Goal: Navigation & Orientation: Understand site structure

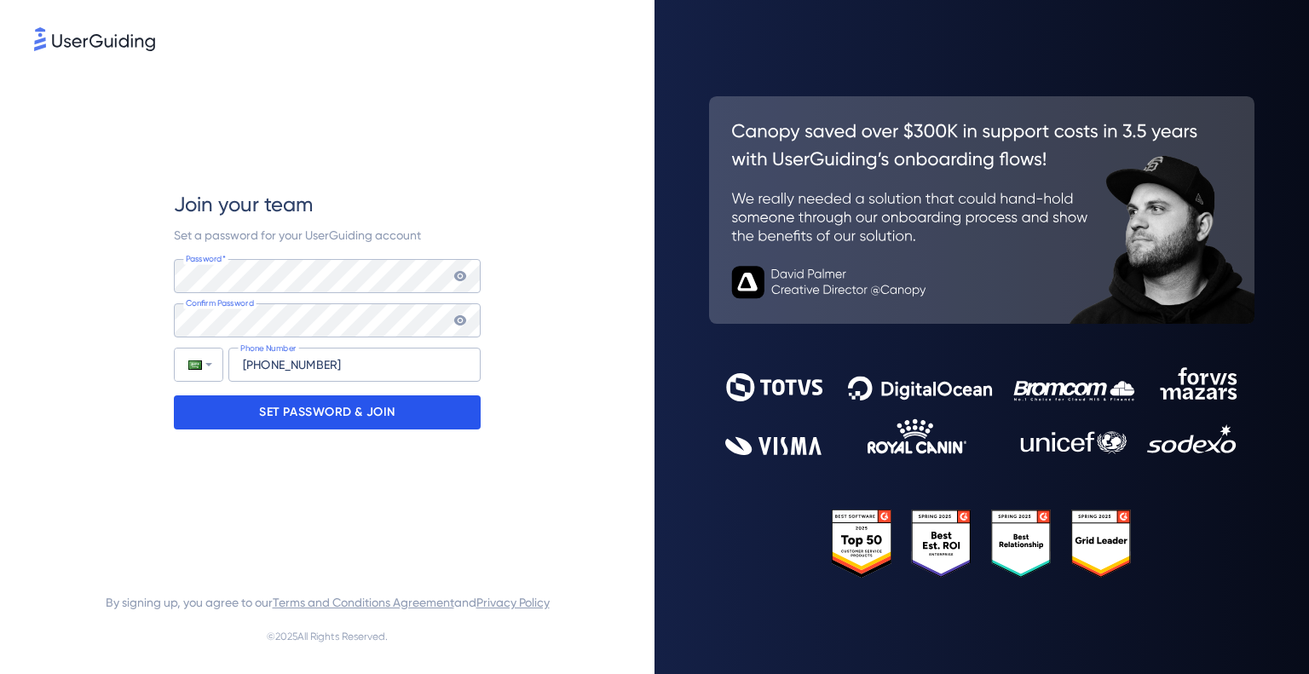
click at [325, 425] on p "SET PASSWORD & JOIN" at bounding box center [327, 412] width 136 height 27
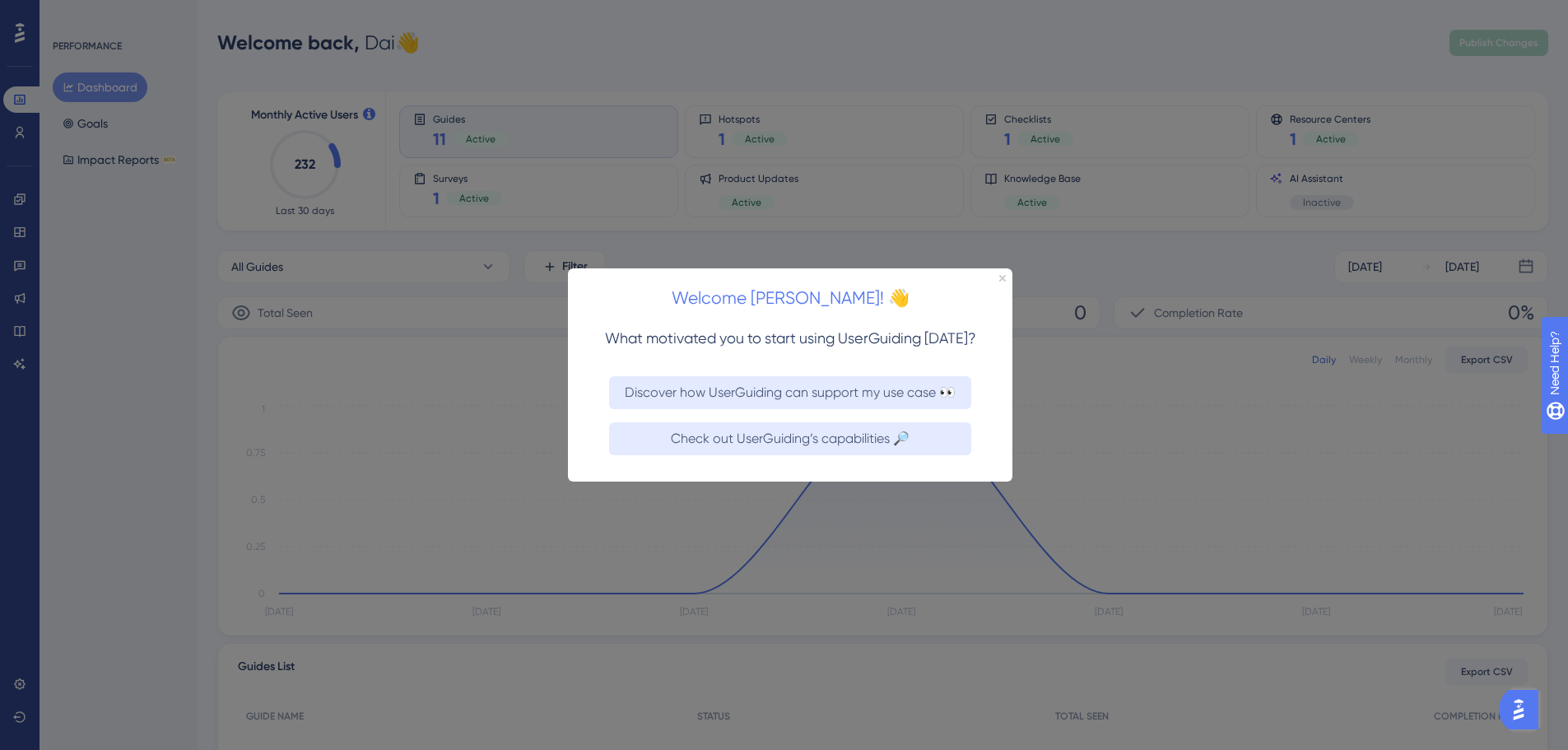
click at [849, 259] on div at bounding box center [784, 375] width 1568 height 750
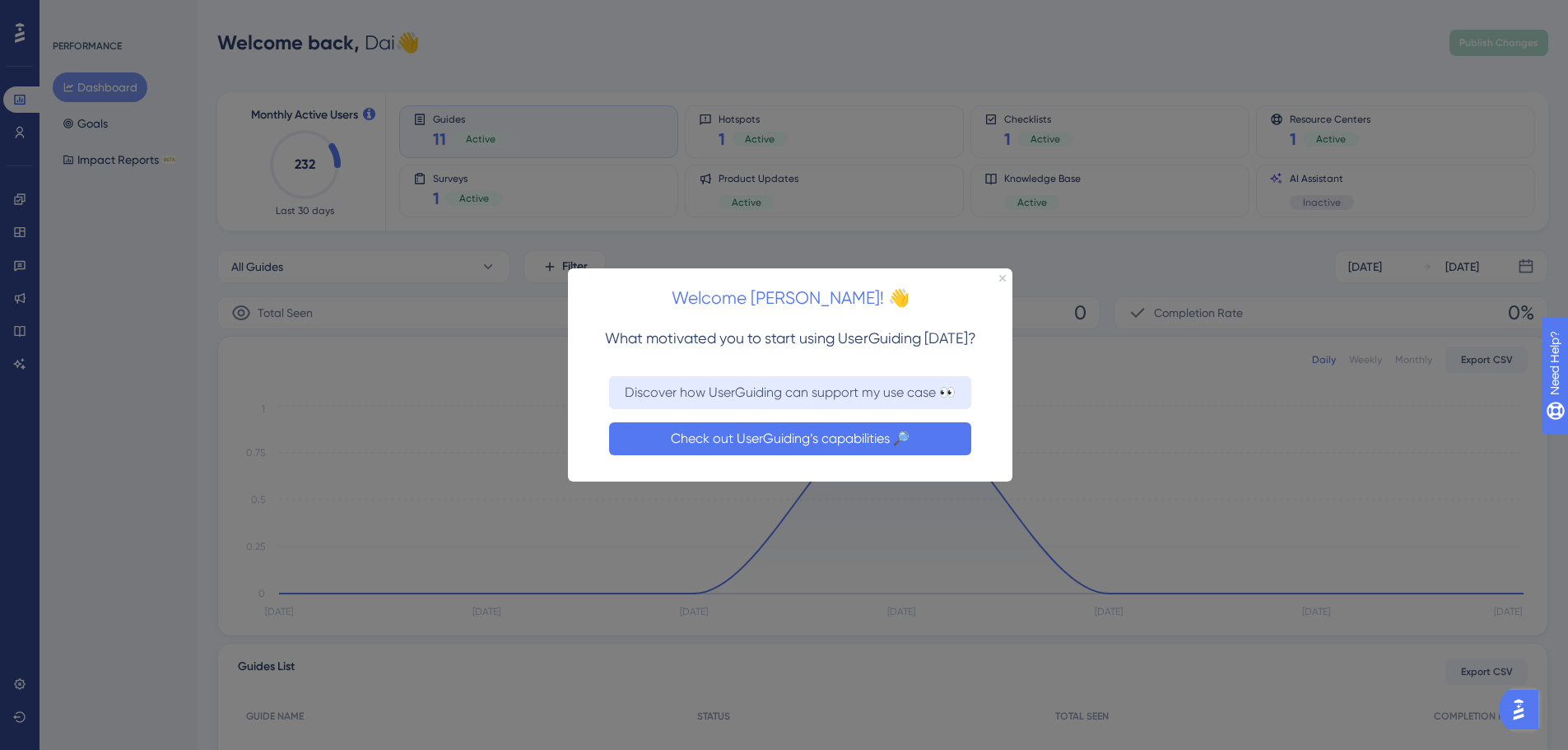
click at [868, 429] on button "Check out UserGuiding’s capabilities 🔎" at bounding box center [790, 437] width 362 height 33
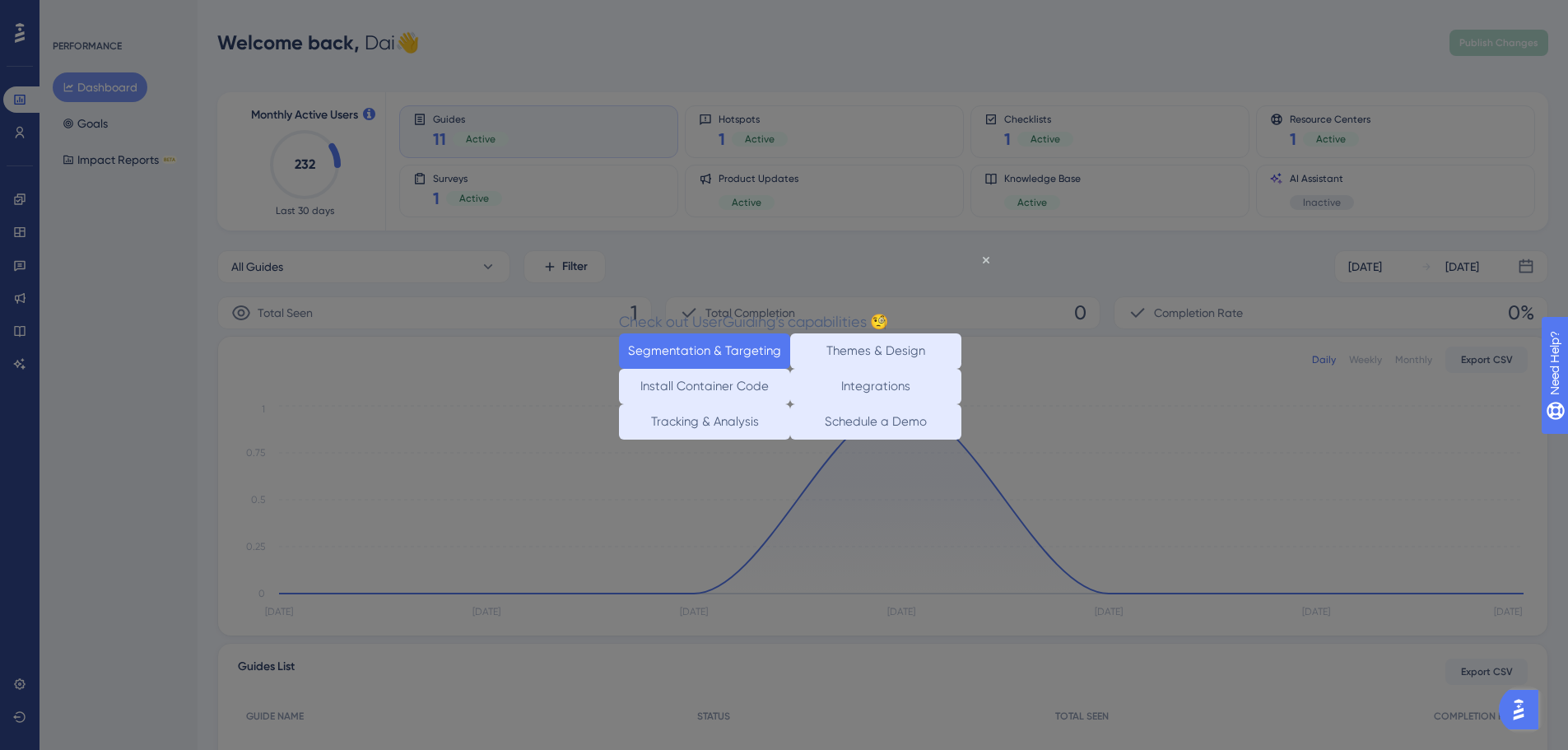
click at [716, 352] on button "Segmentation & Targeting" at bounding box center [704, 350] width 171 height 36
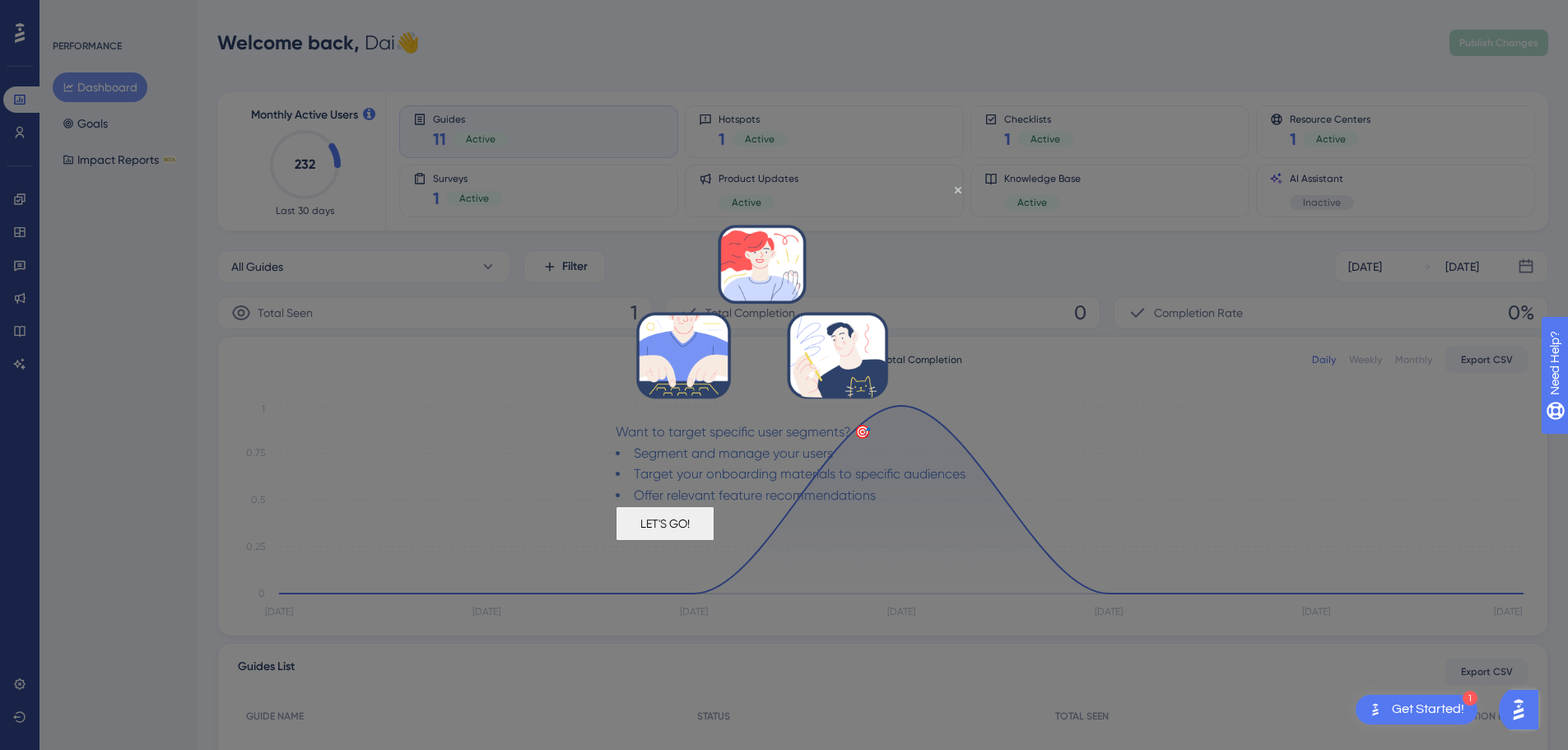
click at [714, 524] on button "LET'S GO!" at bounding box center [665, 522] width 98 height 35
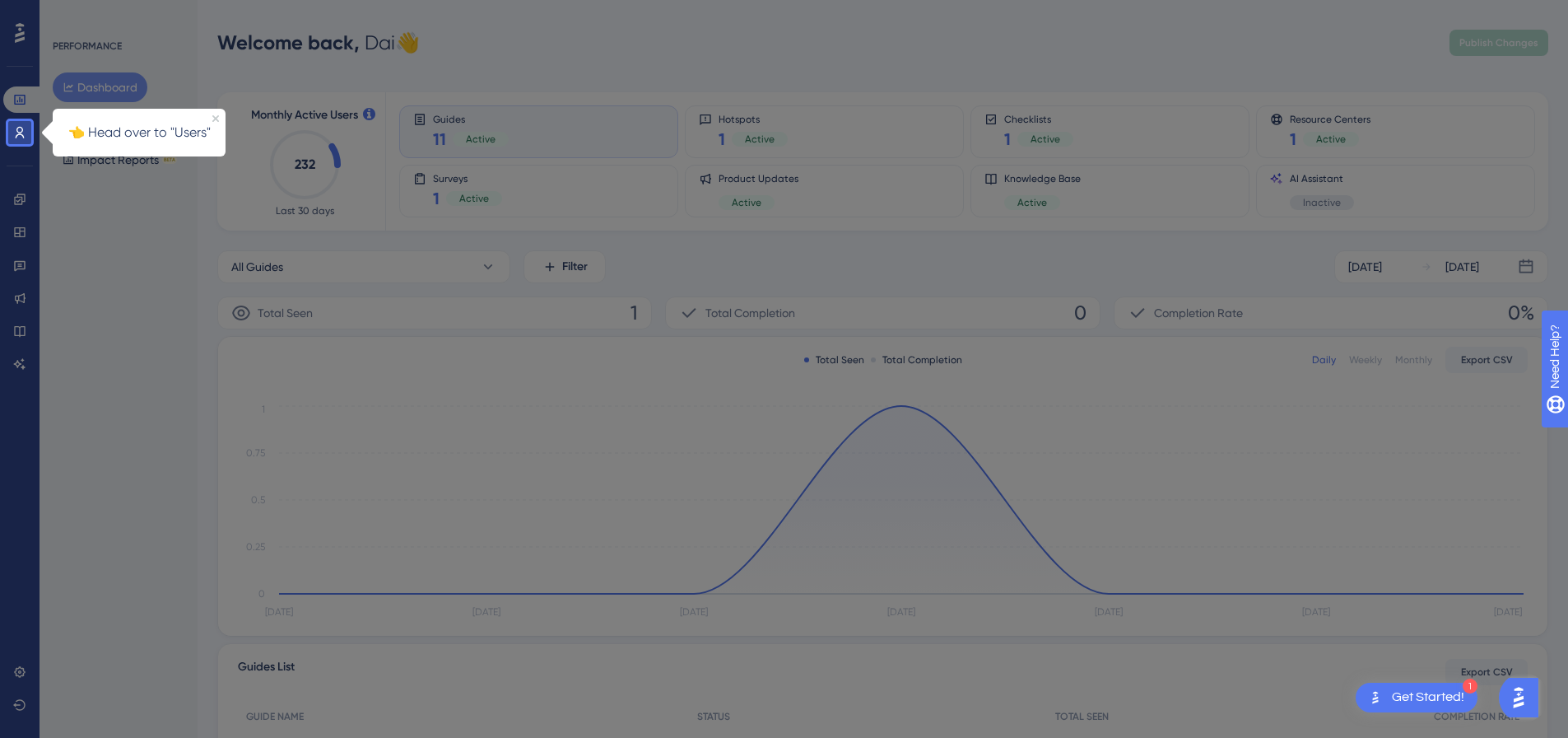
click at [658, 499] on div at bounding box center [805, 466] width 1549 height 931
click at [18, 126] on link at bounding box center [19, 132] width 33 height 26
click at [17, 133] on icon at bounding box center [20, 132] width 14 height 14
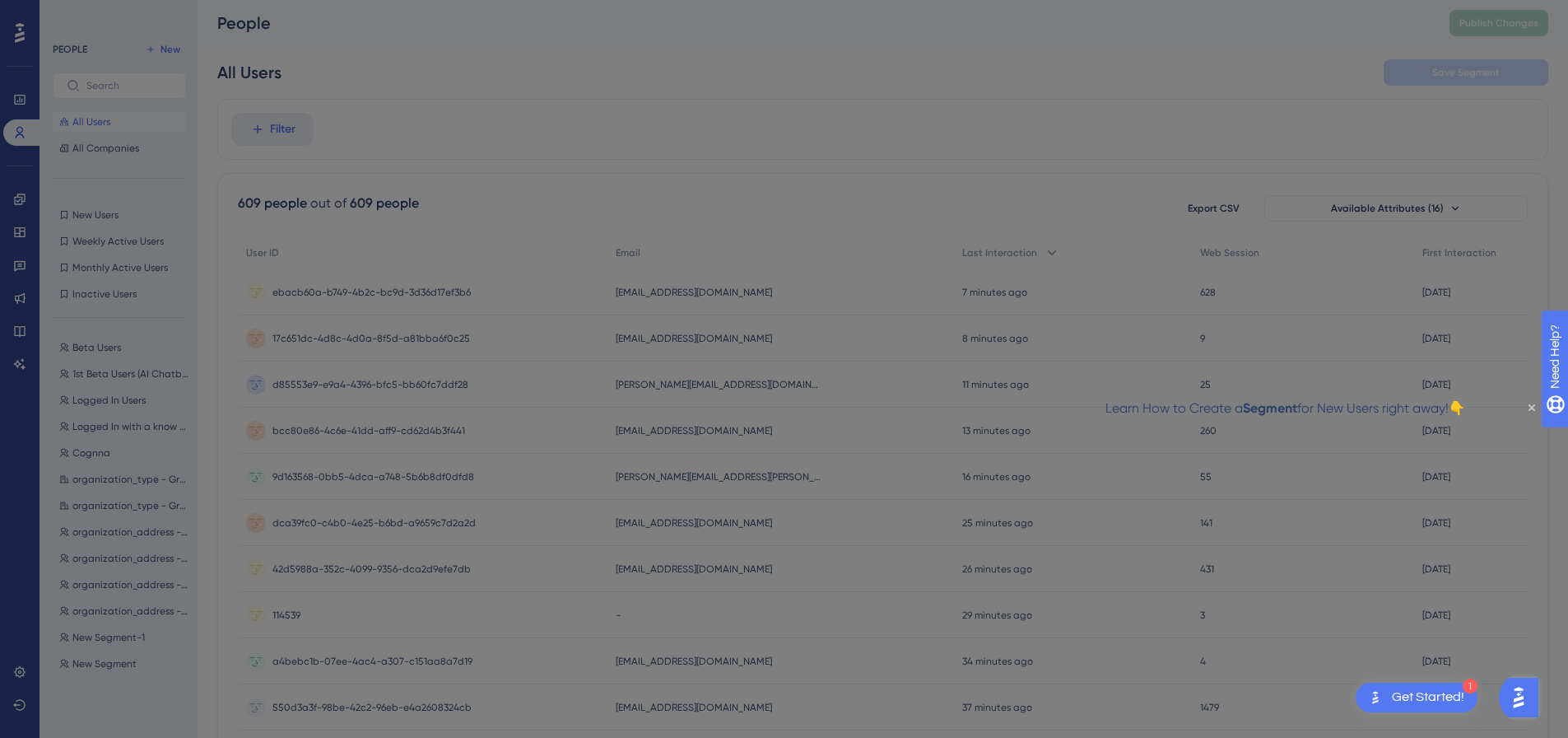
click at [1264, 403] on div "Learn How to Create a Segment for New Users right away!👇" at bounding box center [1285, 409] width 360 height 21
click at [1264, 406] on icon "Close Preview" at bounding box center [1531, 408] width 7 height 7
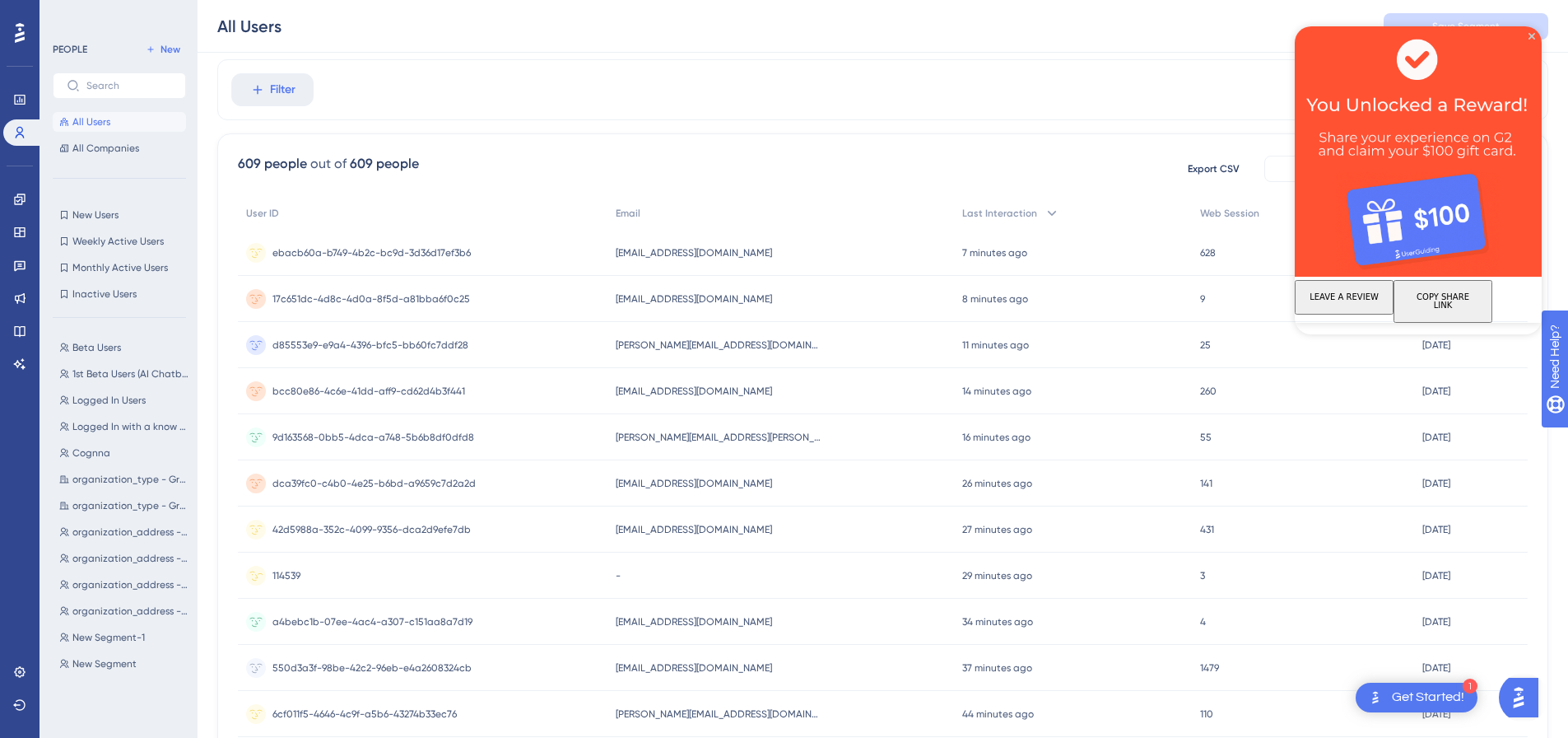
scroll to position [0, 13]
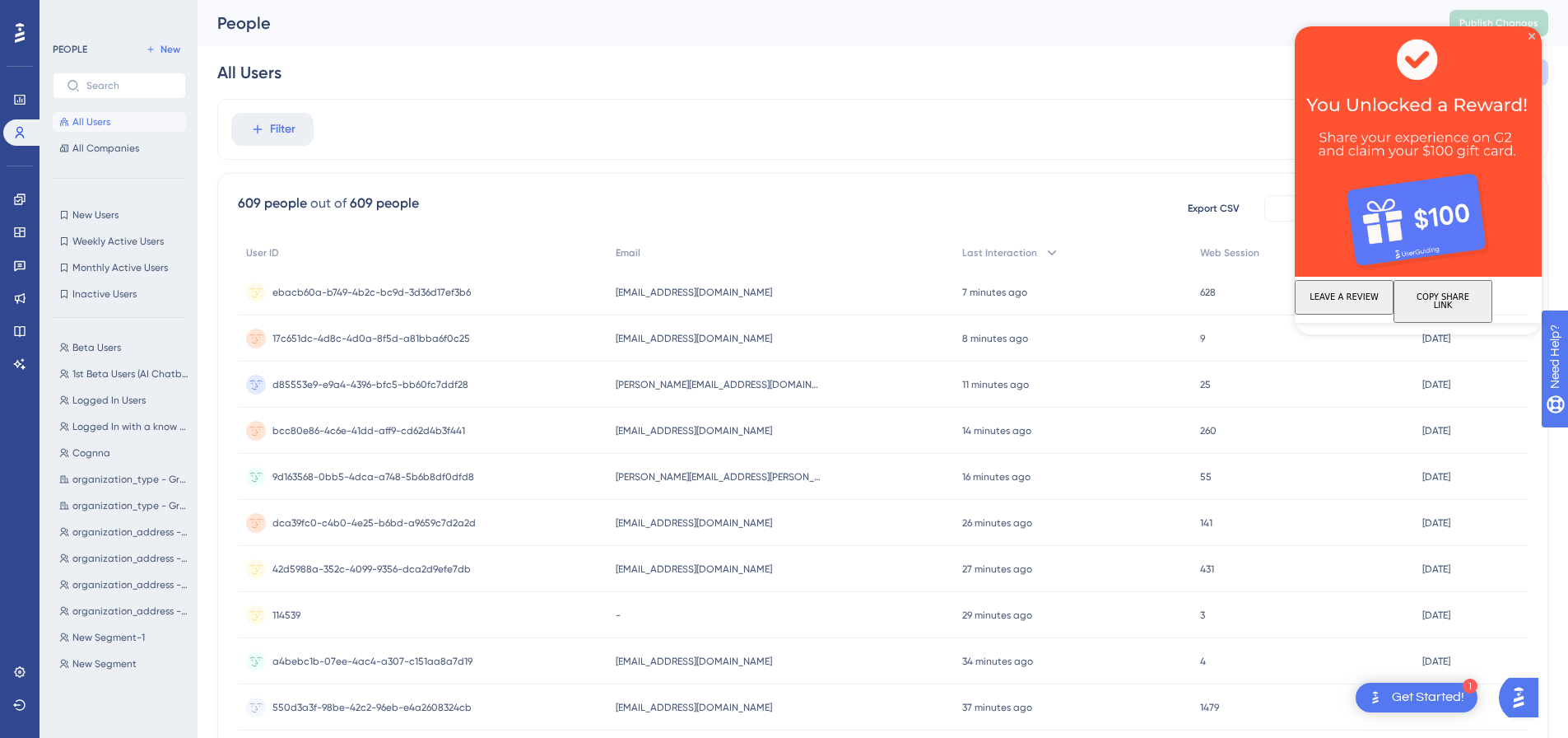
click at [1264, 40] on img at bounding box center [1418, 151] width 247 height 250
click at [1264, 33] on icon "Close Preview" at bounding box center [1531, 36] width 7 height 7
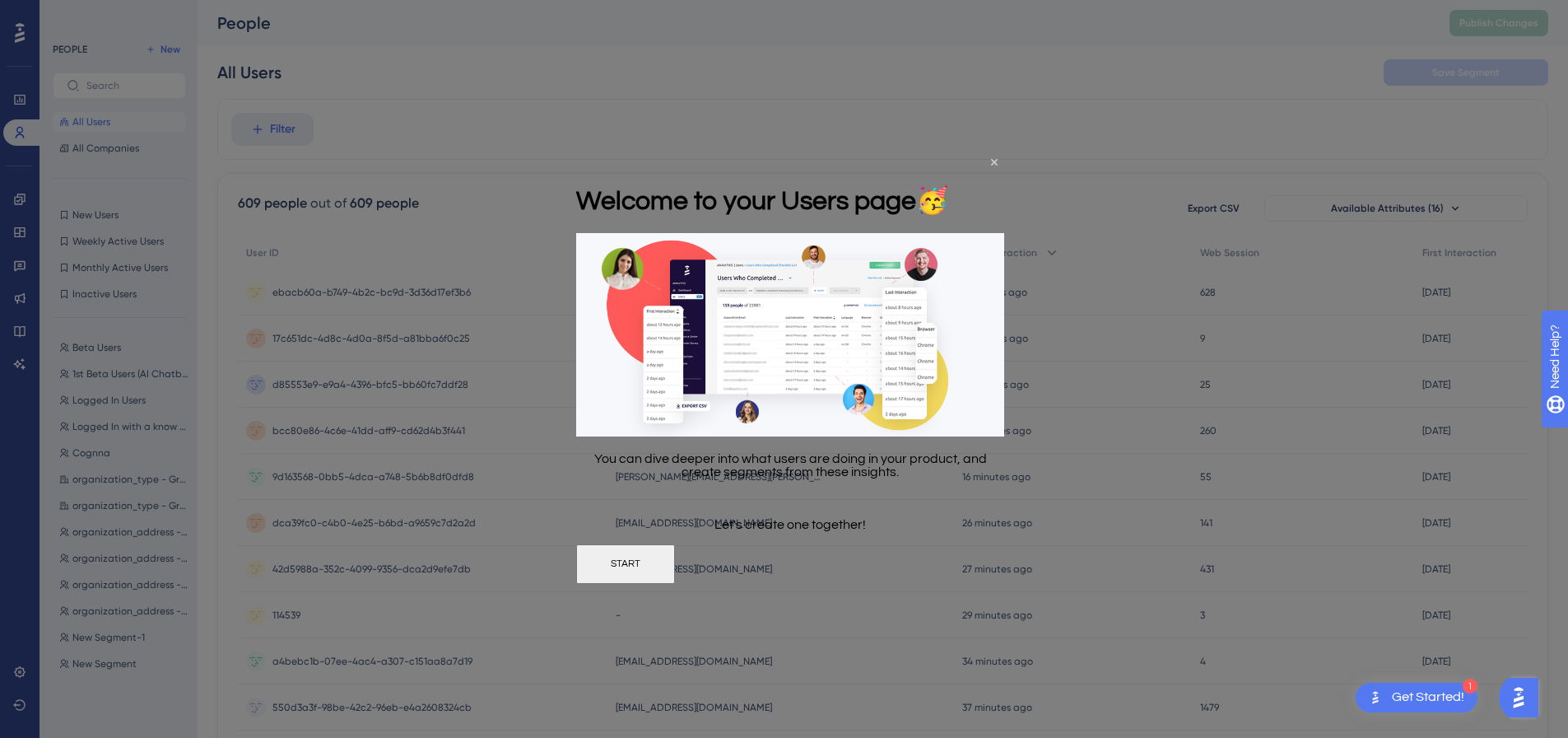
scroll to position [0, 0]
click at [949, 165] on div "Welcome to your Users page 🥳" at bounding box center [763, 198] width 373 height 67
click at [992, 159] on icon "Close Preview" at bounding box center [994, 161] width 7 height 7
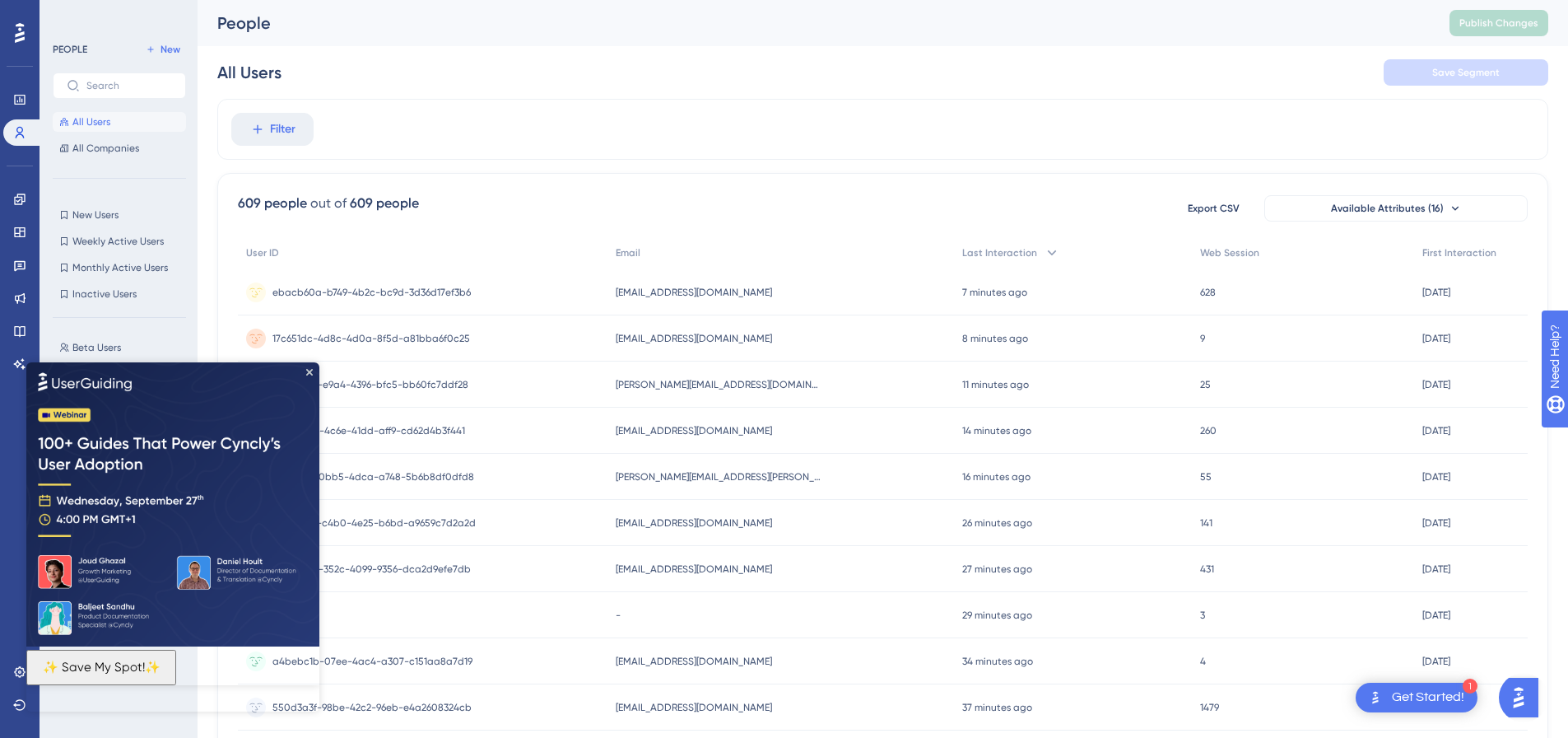
click at [305, 366] on img at bounding box center [173, 503] width 294 height 284
click at [308, 371] on icon "Close Preview" at bounding box center [309, 371] width 7 height 7
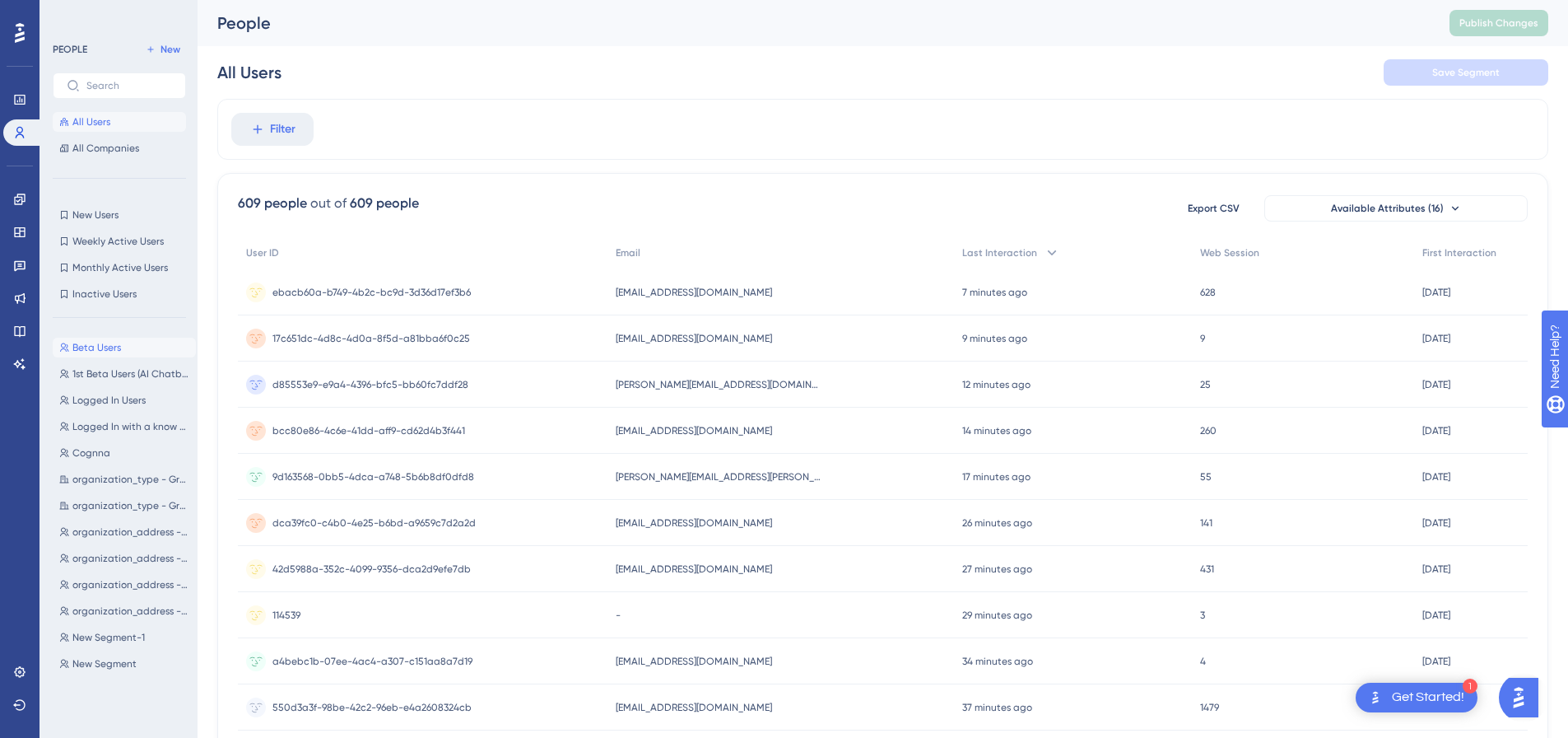
click at [107, 353] on span "Beta Users" at bounding box center [97, 348] width 48 height 14
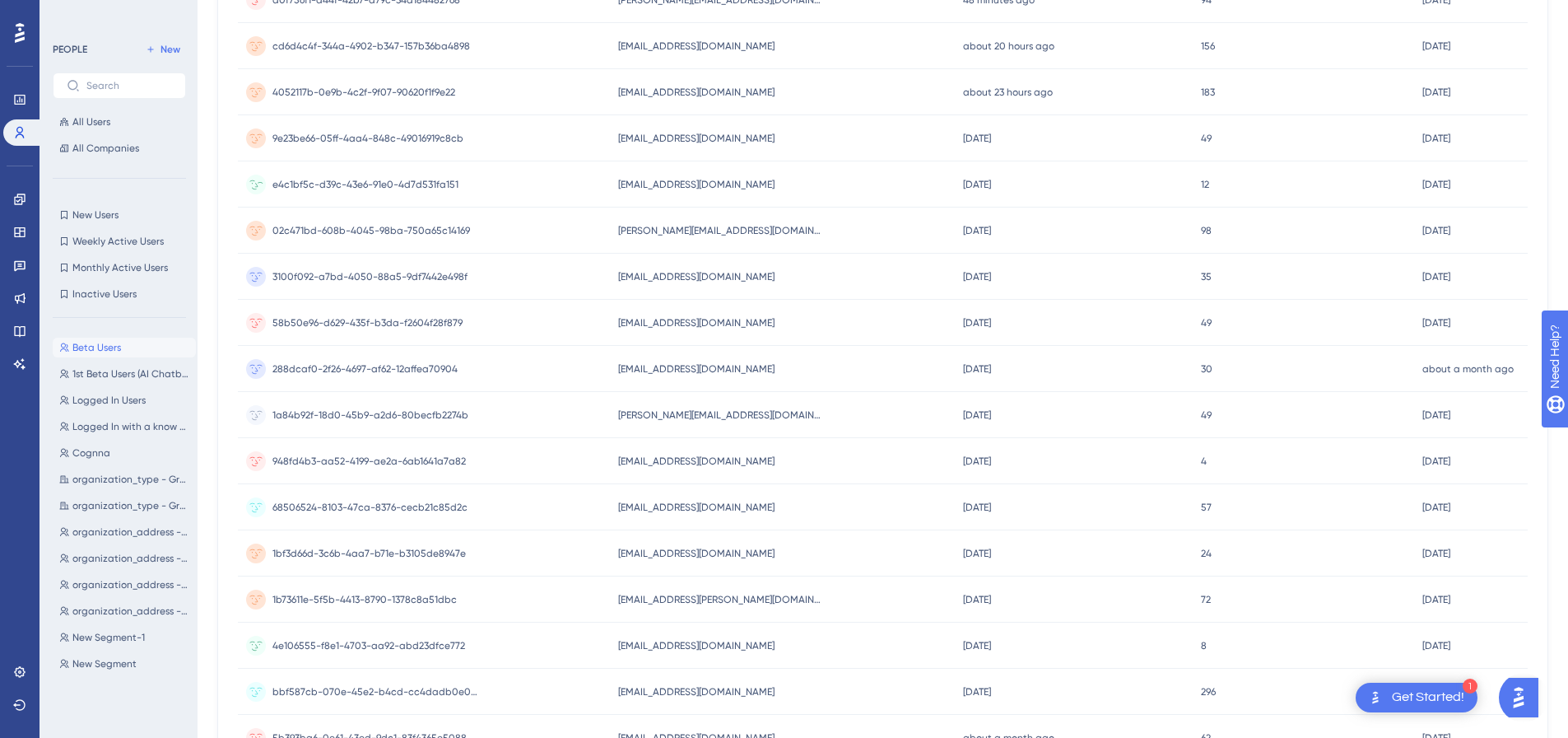
scroll to position [0, 13]
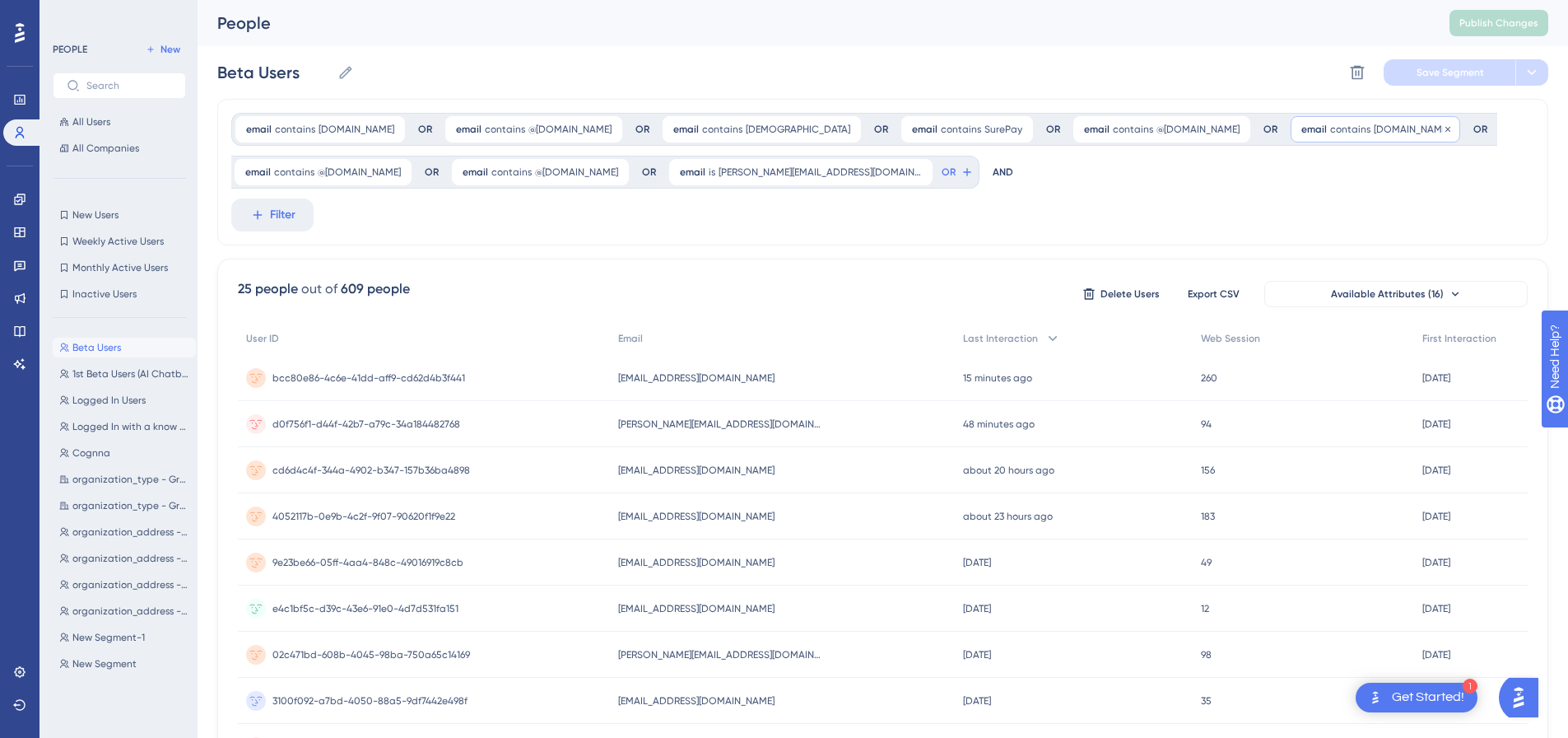
click at [1264, 130] on span "contains" at bounding box center [1351, 129] width 41 height 14
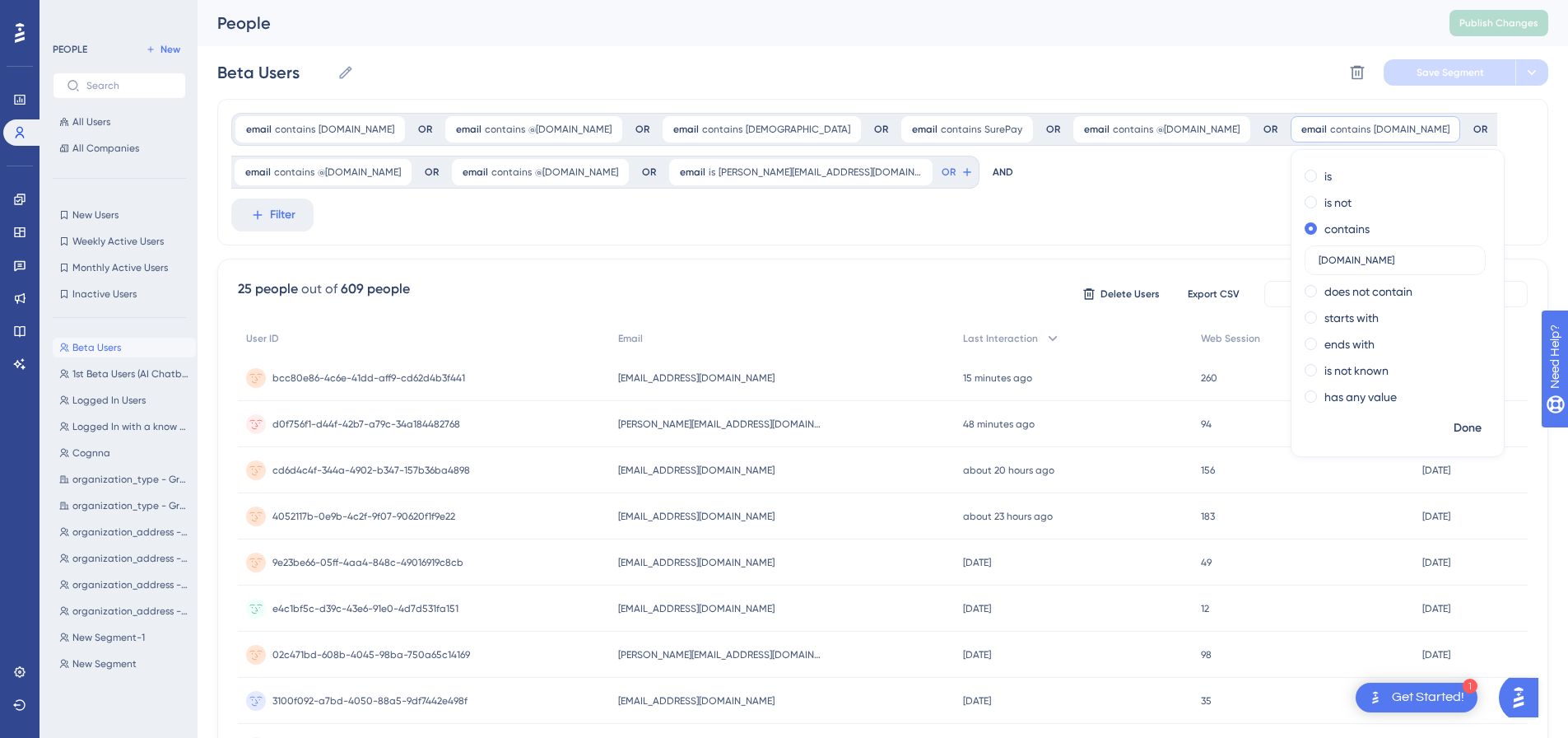
click at [1055, 210] on div "email contains wadaie.com wadaie.com Remove OR email contains @labayh.net @laba…" at bounding box center [882, 172] width 1331 height 147
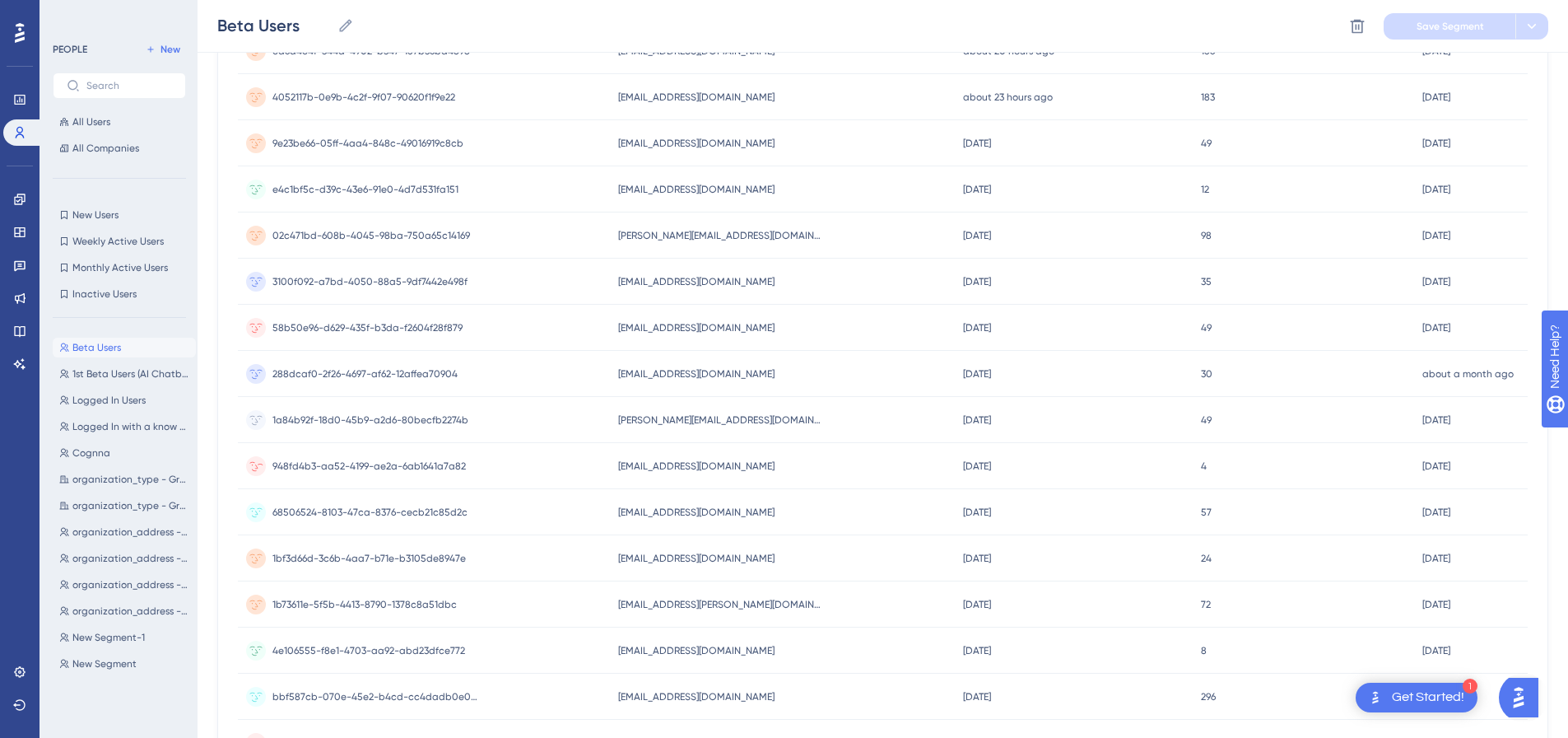
scroll to position [672, 0]
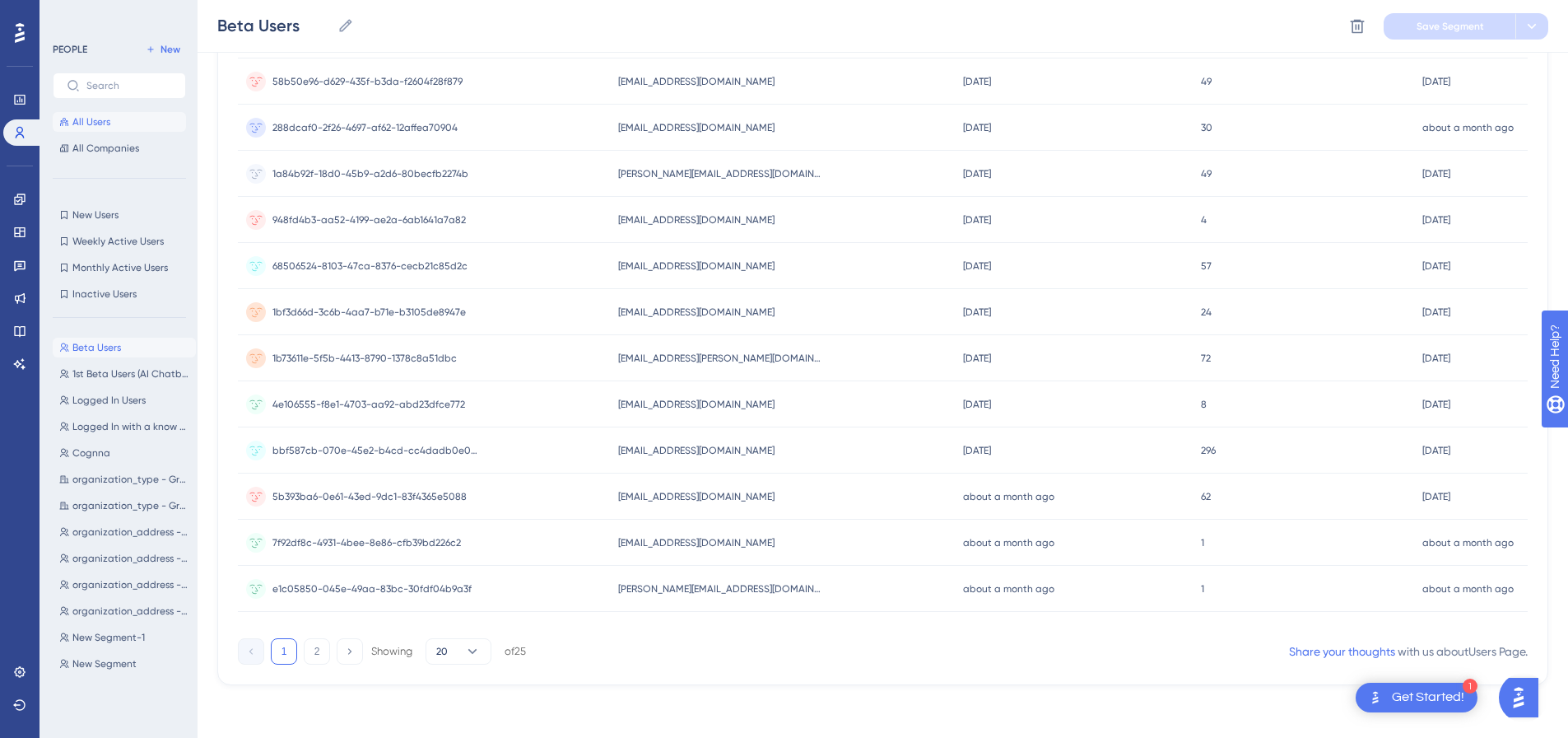
click at [114, 117] on button "All Users" at bounding box center [120, 122] width 133 height 19
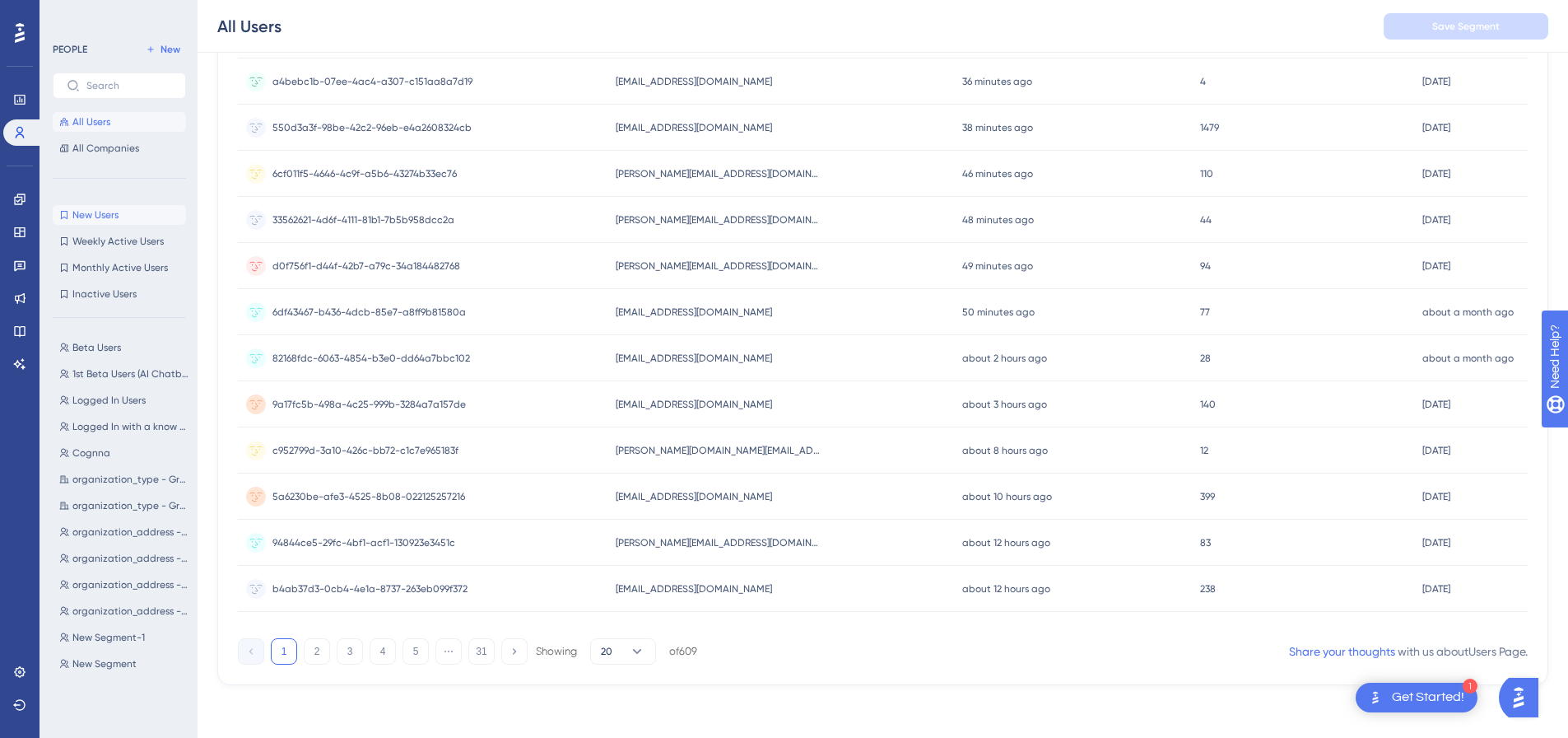
click at [115, 220] on span "New Users" at bounding box center [96, 215] width 46 height 14
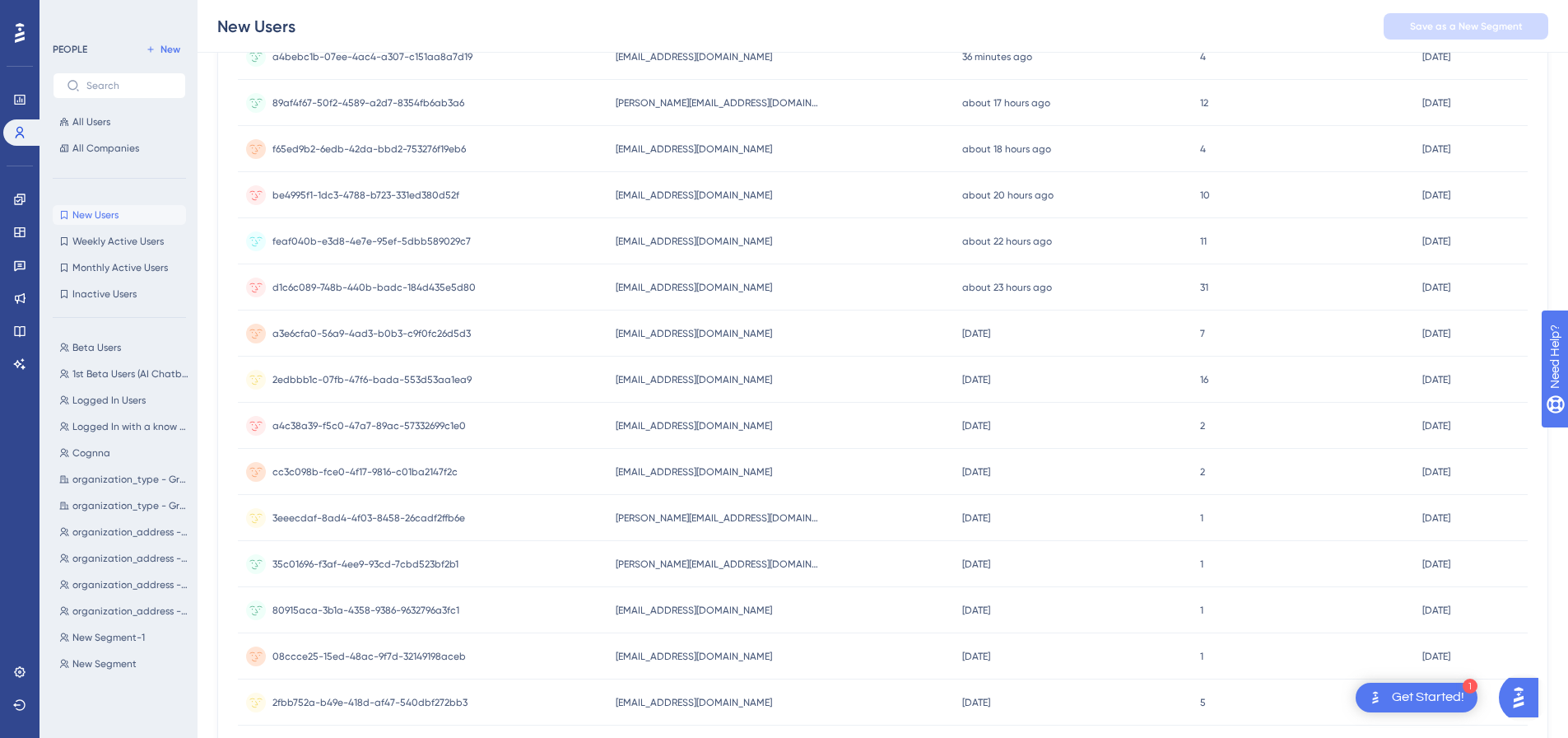
scroll to position [291, 0]
click at [87, 130] on button "All Users" at bounding box center [120, 122] width 133 height 19
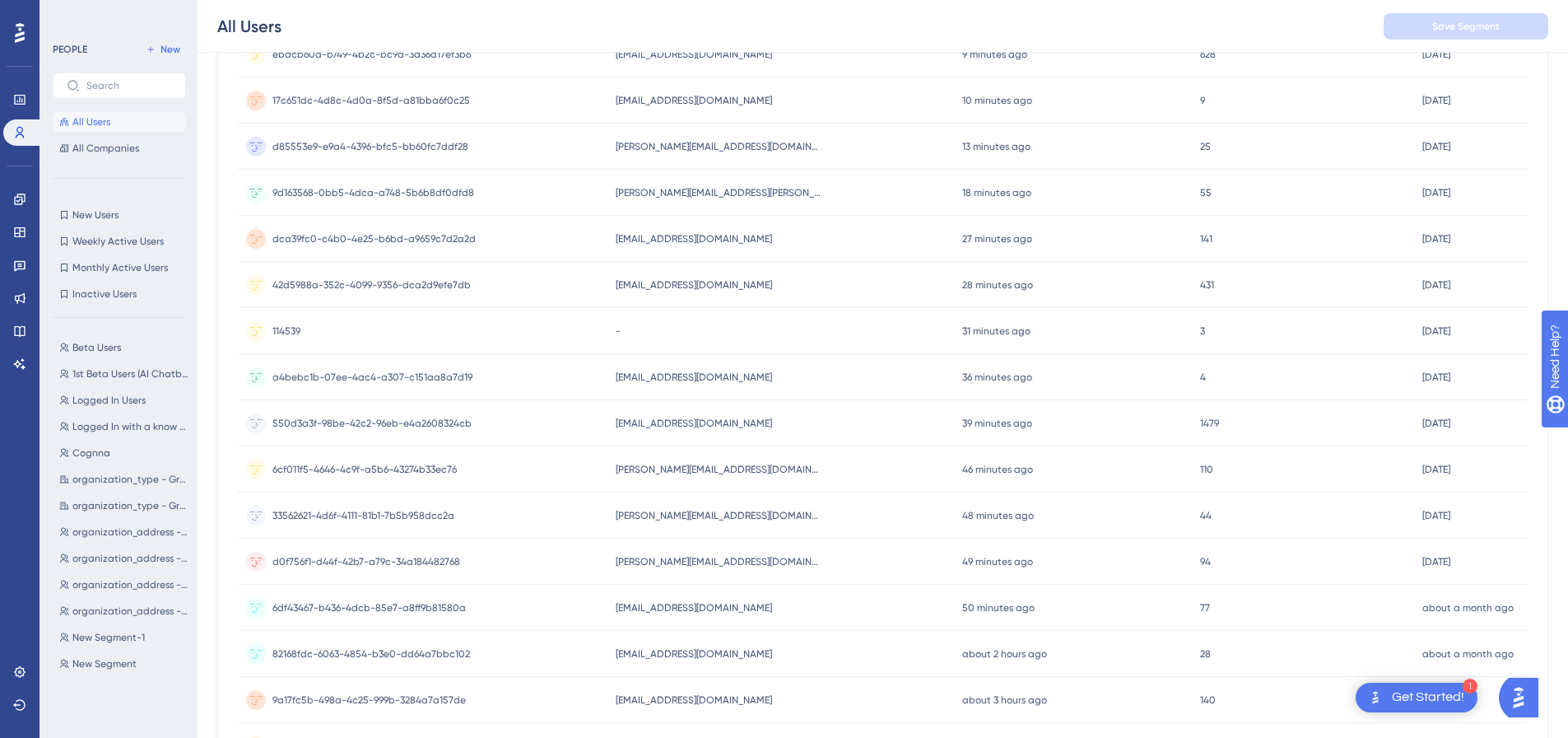
scroll to position [0, 13]
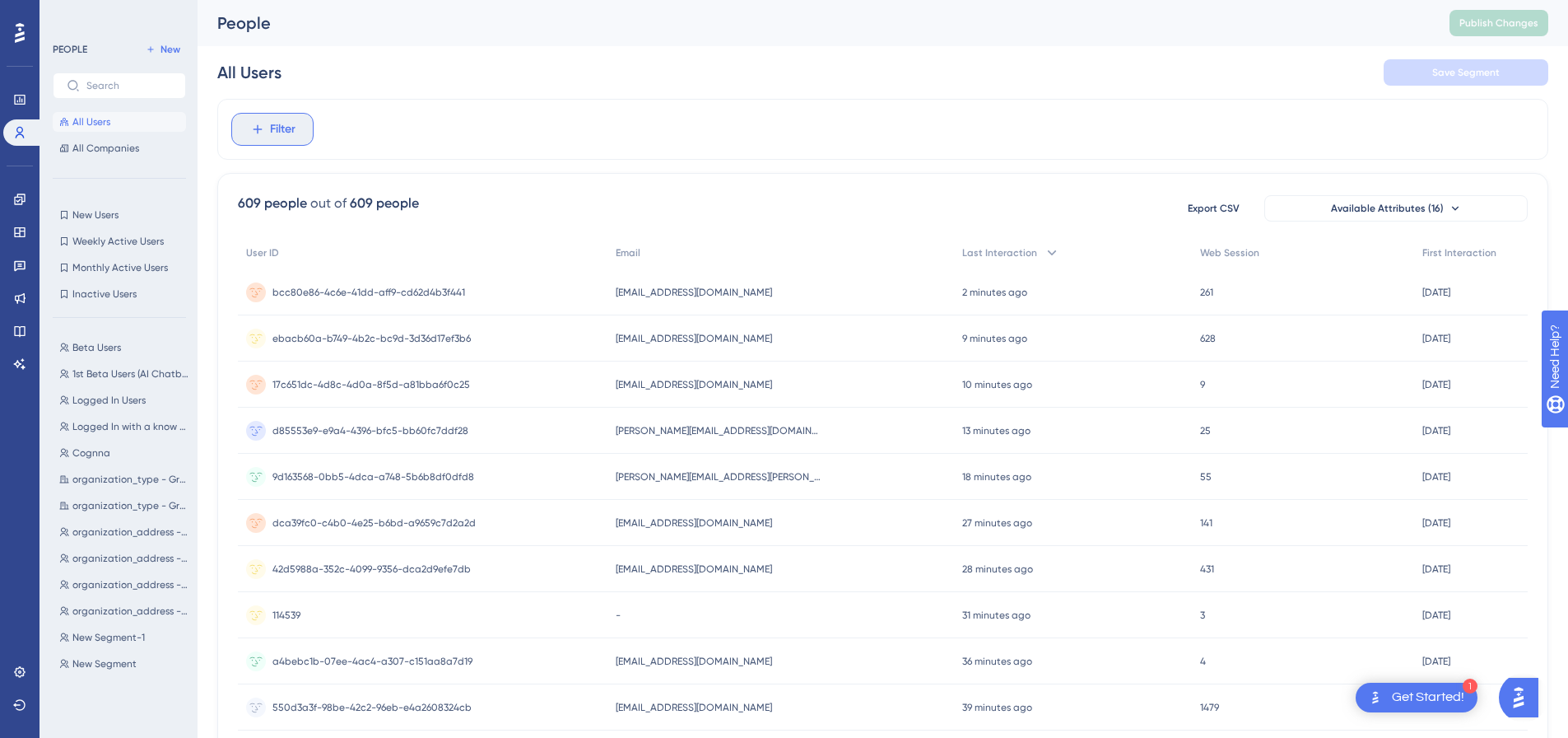
click at [285, 135] on button "Filter" at bounding box center [272, 129] width 82 height 33
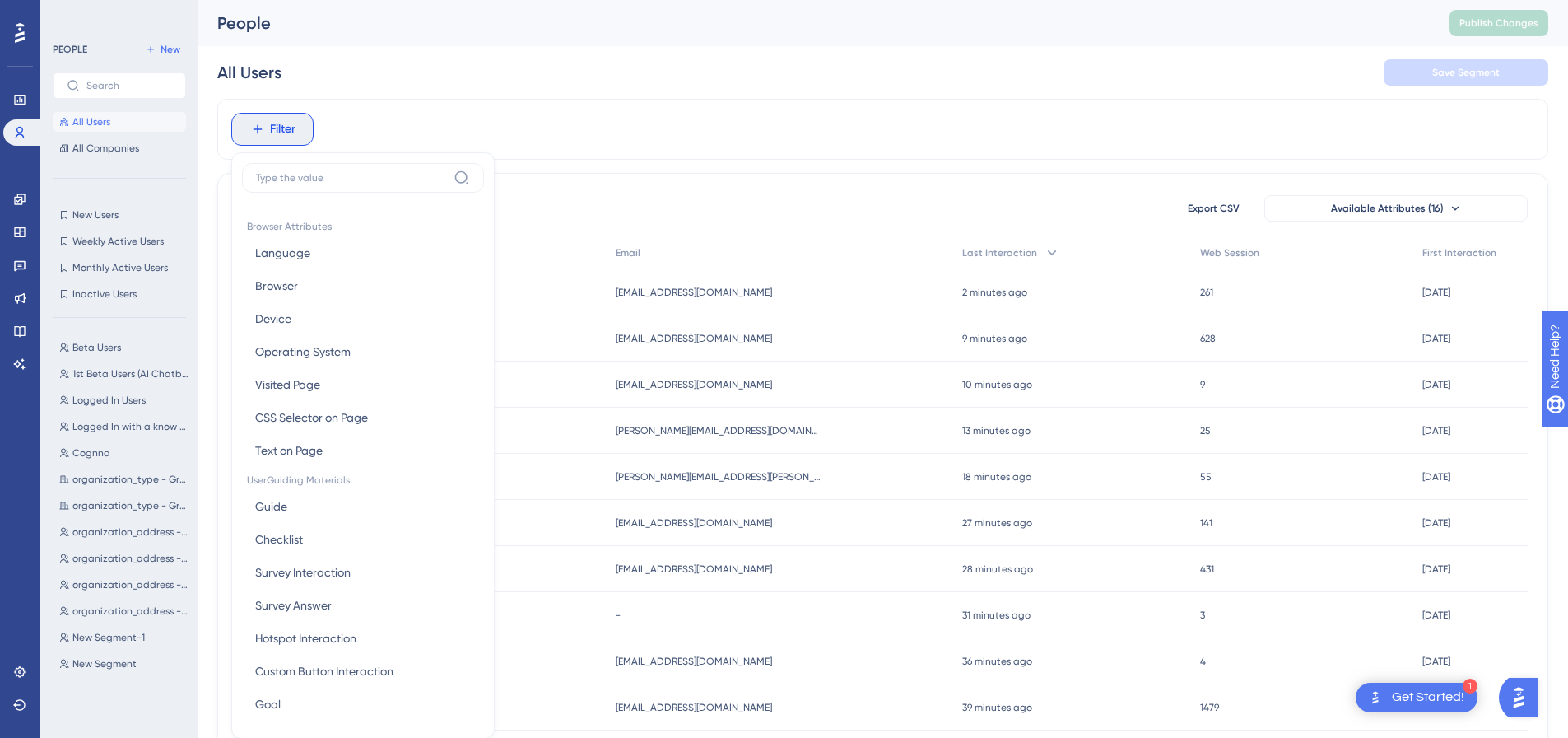
scroll to position [76, 13]
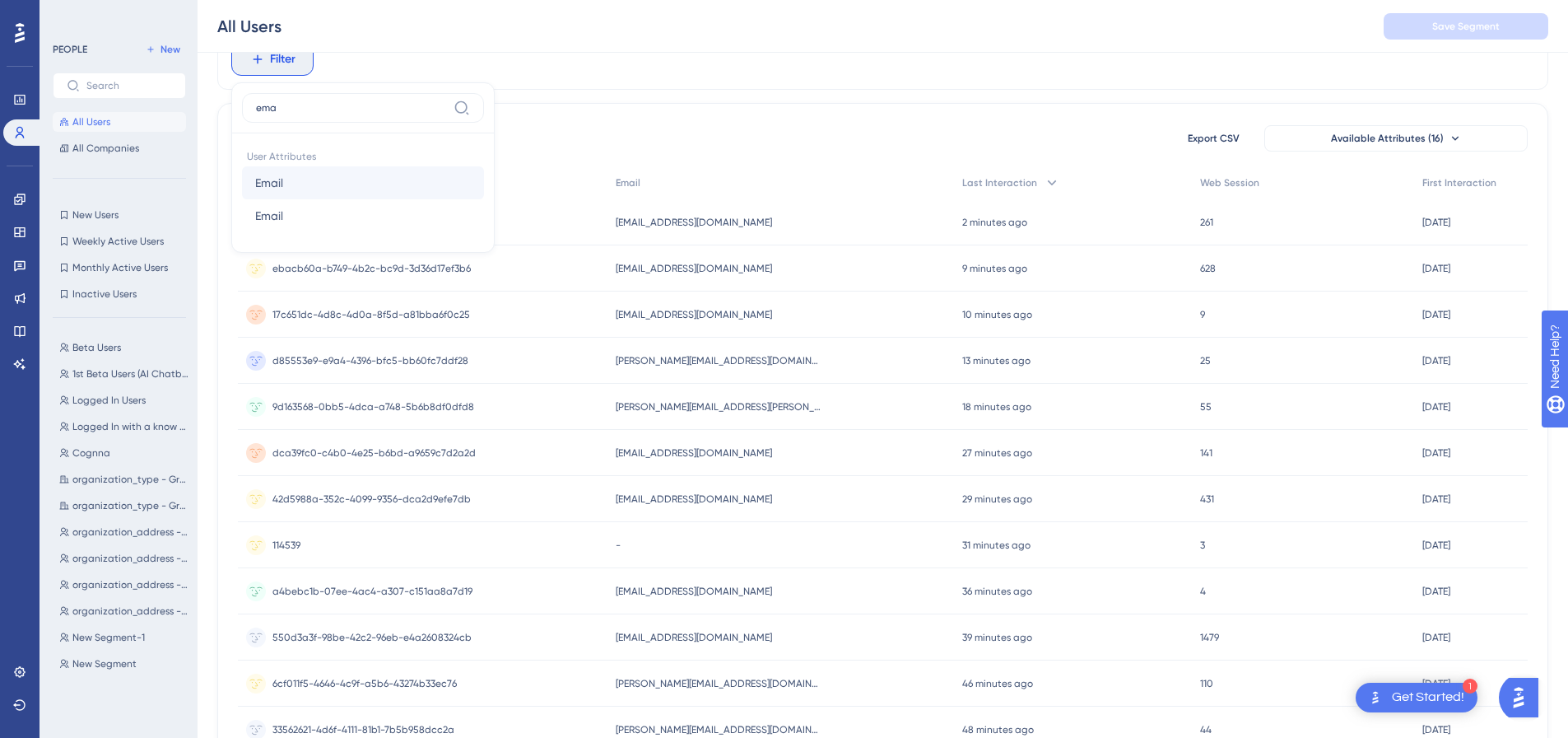
type input "ema"
click at [316, 175] on button "Email Email" at bounding box center [363, 183] width 242 height 33
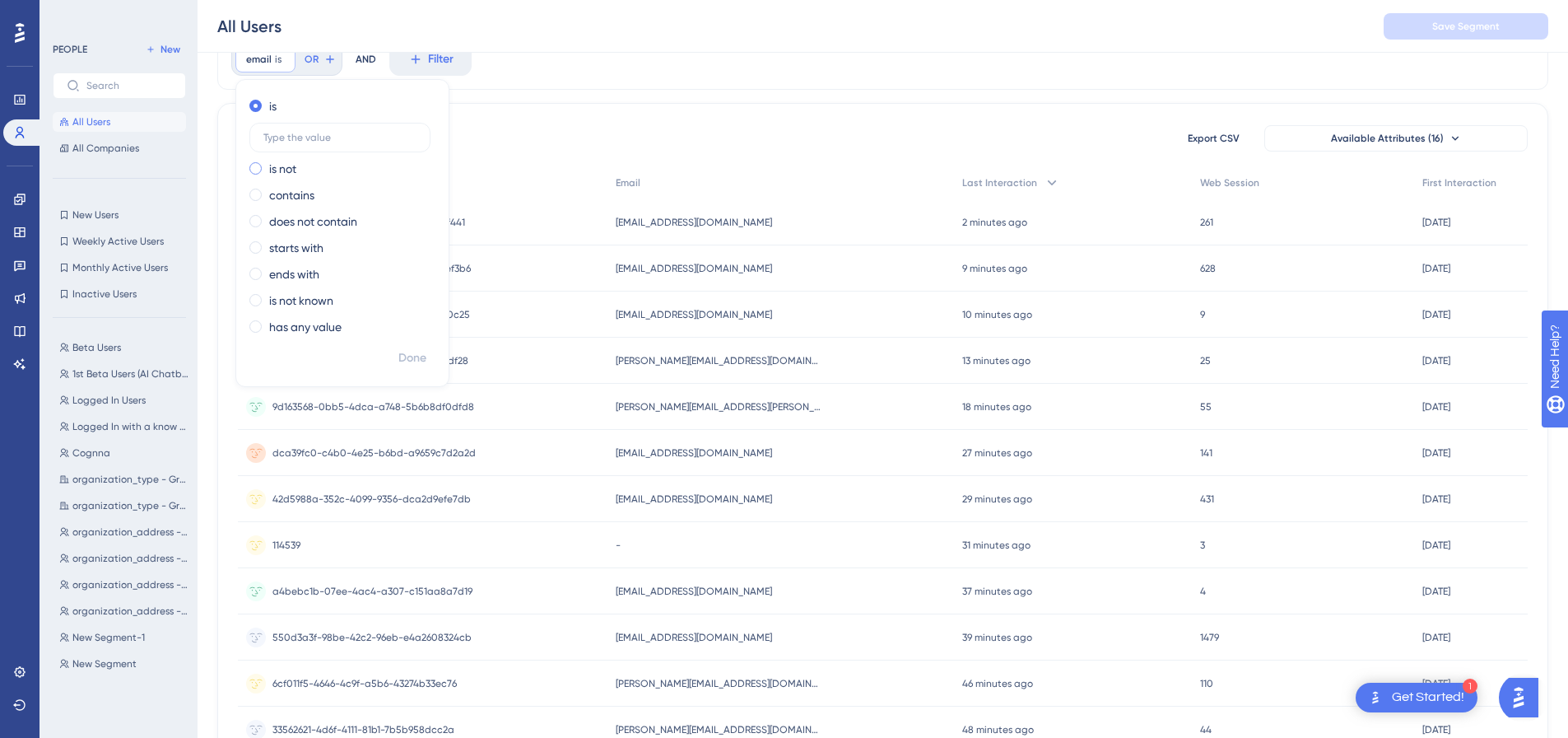
click at [321, 170] on div "is not" at bounding box center [339, 169] width 180 height 19
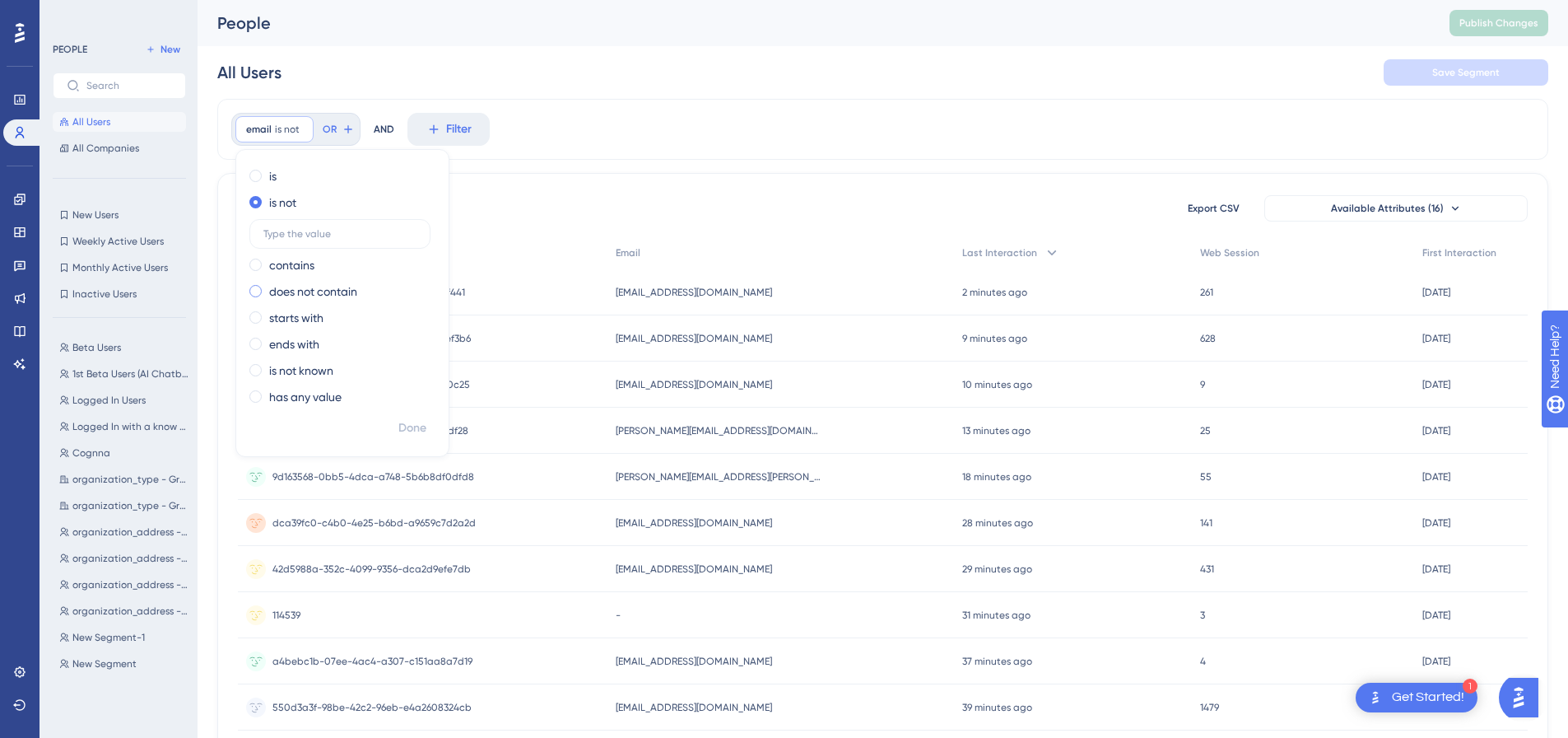
click at [333, 288] on label "does not contain" at bounding box center [313, 292] width 88 height 19
type input "c"
type input "@"
type input "cognna.com"
click at [399, 431] on span "Done" at bounding box center [412, 428] width 28 height 19
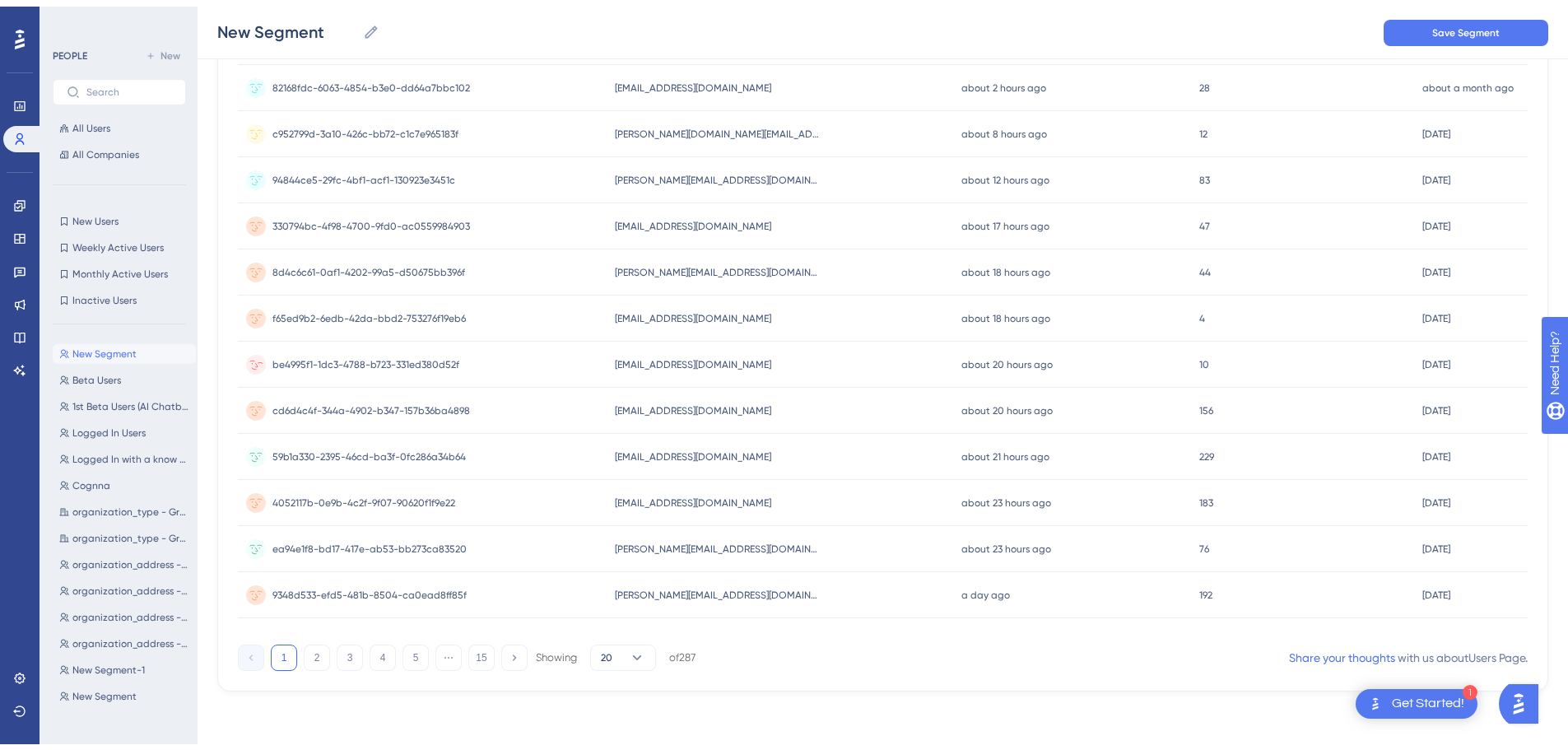
scroll to position [0, 0]
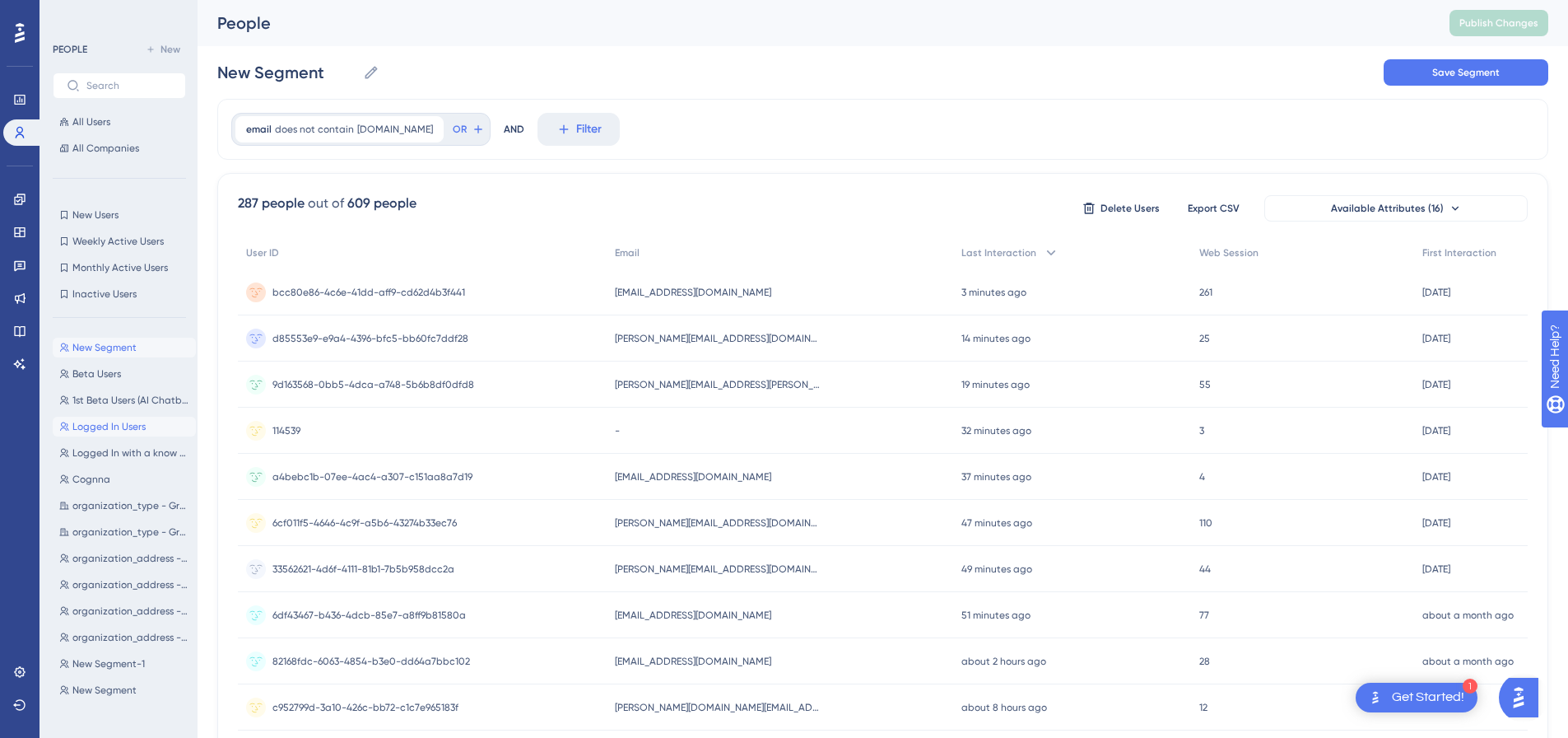
click at [125, 433] on span "Logged In Users" at bounding box center [109, 427] width 73 height 14
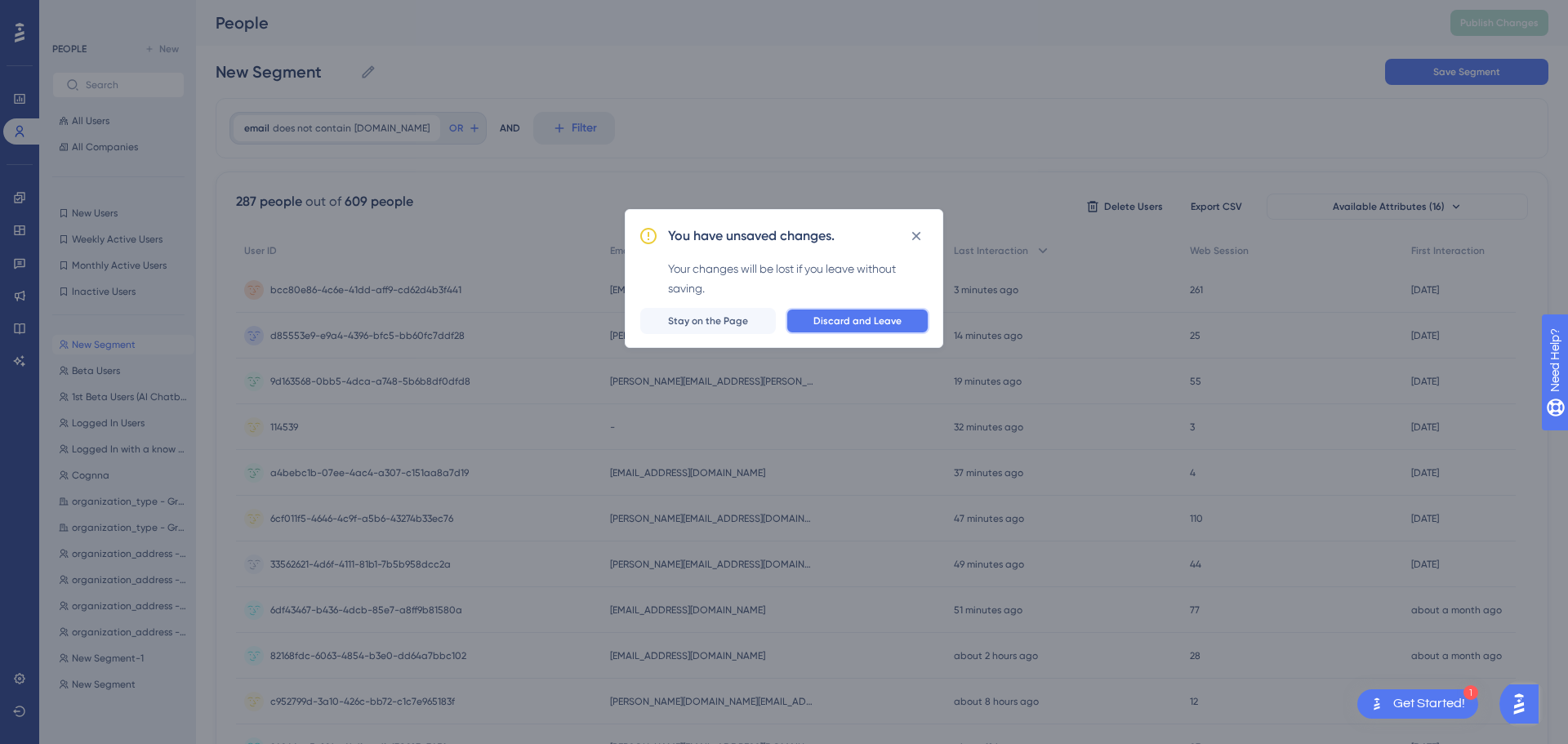
click at [864, 327] on span "Discard and Leave" at bounding box center [857, 321] width 88 height 13
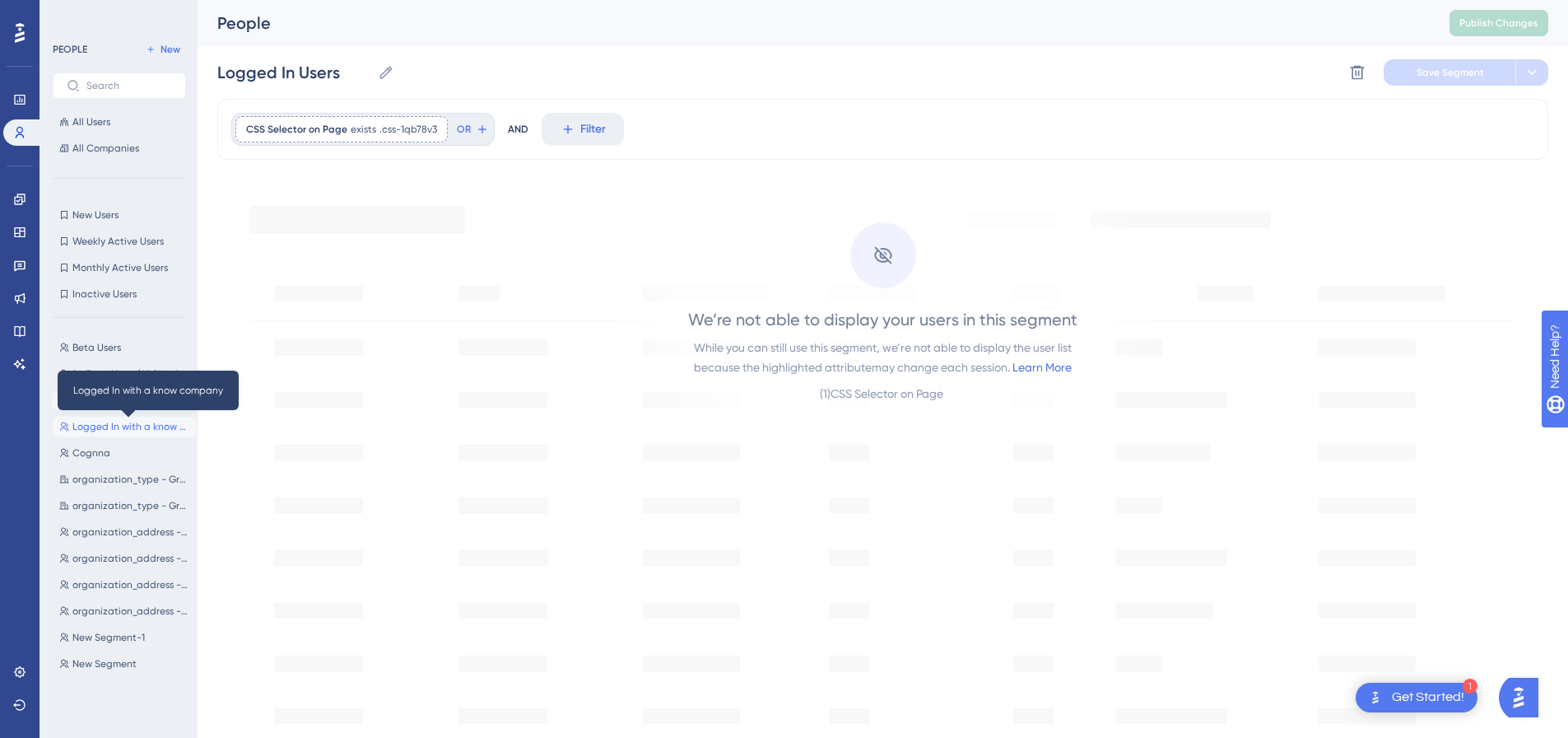
click at [159, 426] on span "Logged In with a know company" at bounding box center [130, 427] width 117 height 14
type input "Logged In with a know company"
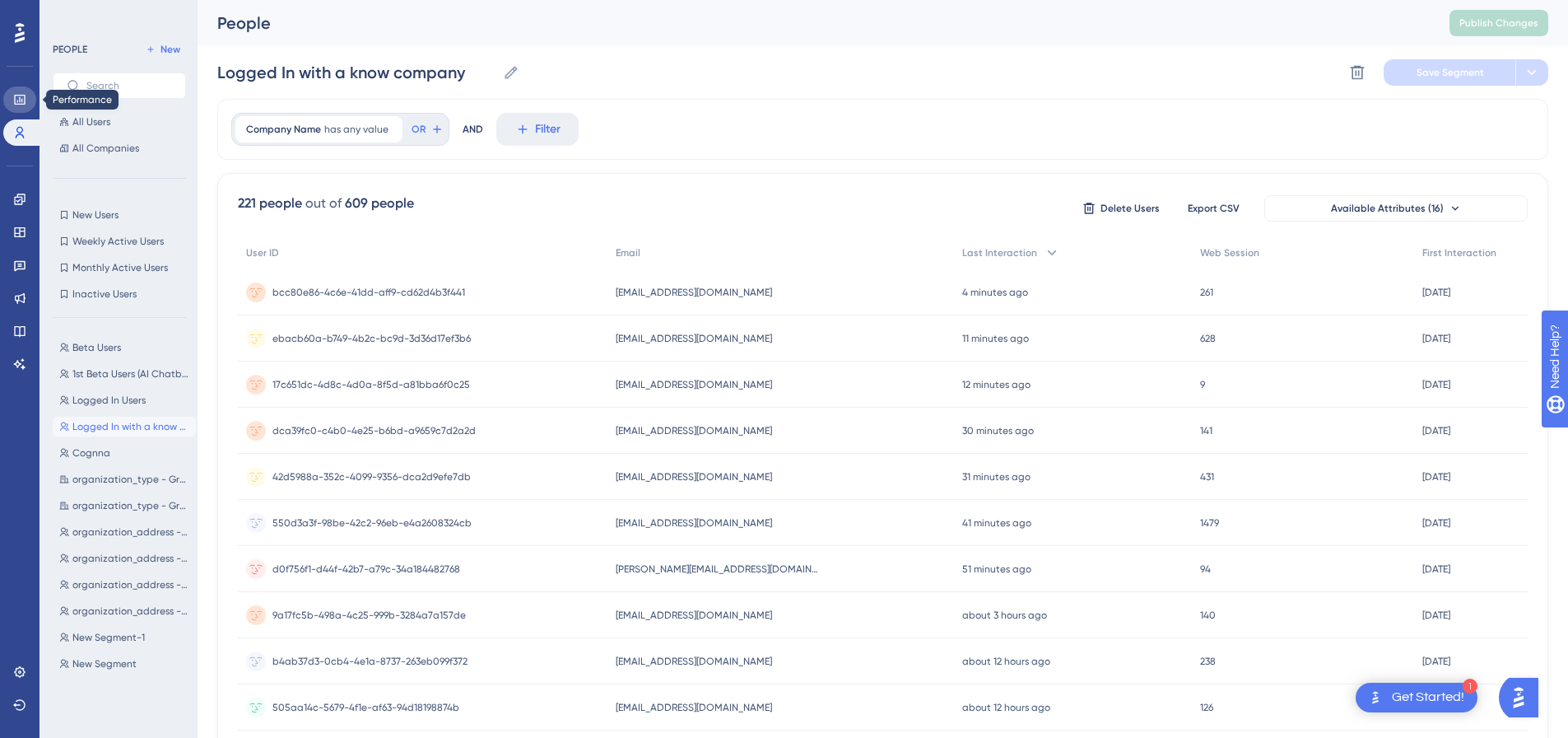
click at [14, 91] on link at bounding box center [19, 99] width 33 height 26
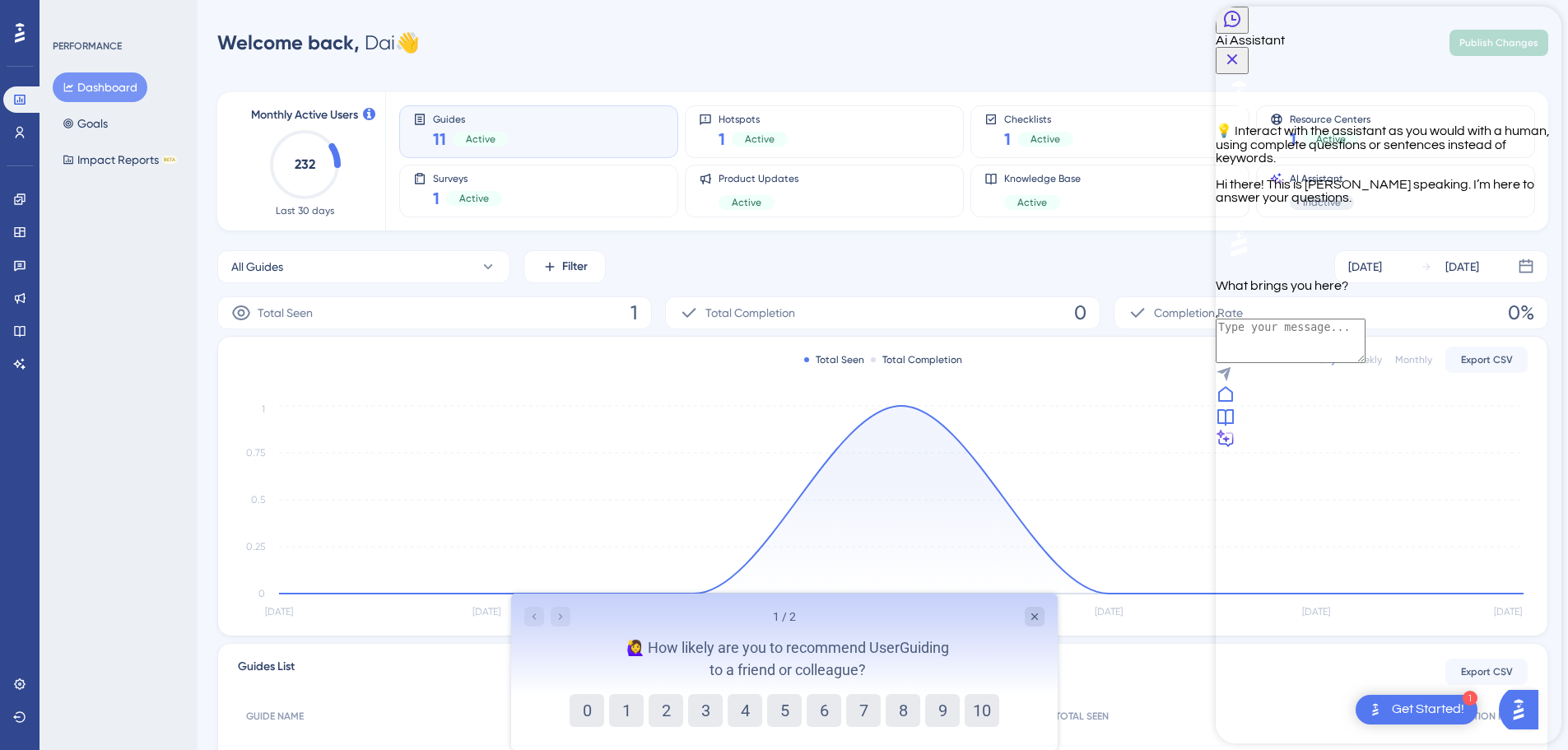
drag, startPoint x: 1540, startPoint y: 715, endPoint x: 1395, endPoint y: 731, distance: 145.9
click at [1264, 451] on div at bounding box center [1388, 417] width 346 height 67
click at [1242, 49] on icon "Close Button" at bounding box center [1232, 59] width 19 height 19
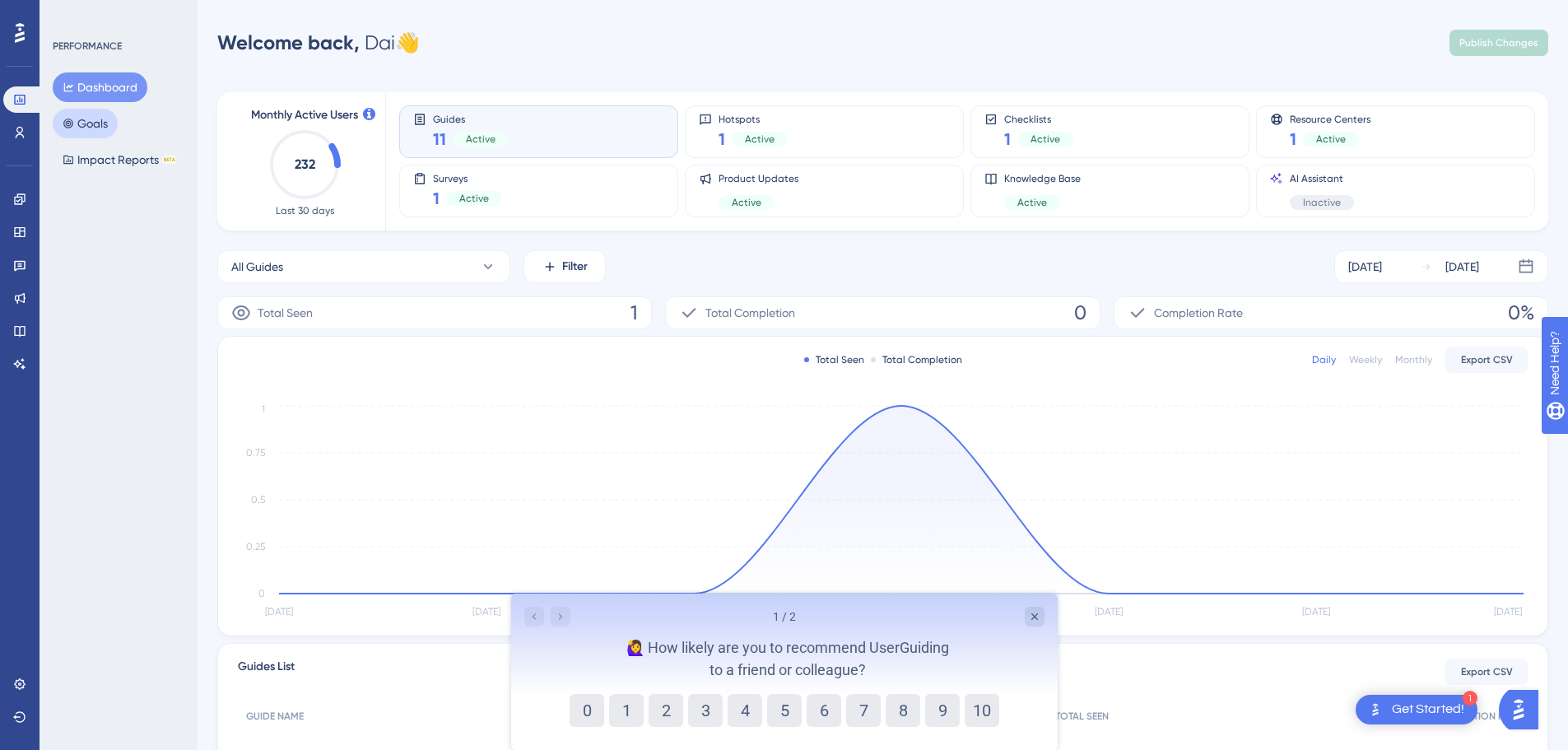
click at [70, 122] on icon at bounding box center [69, 124] width 12 height 12
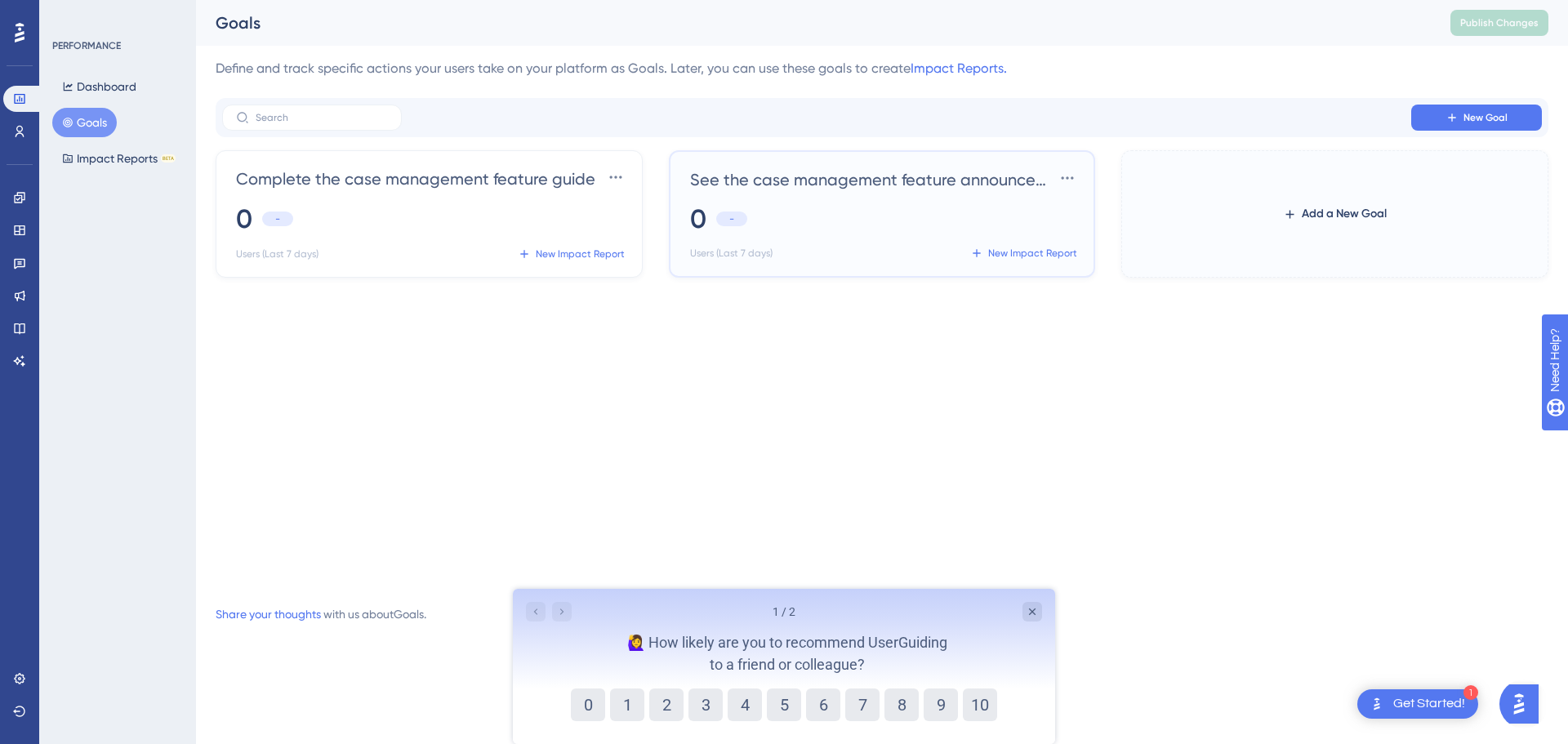
click at [892, 203] on div "0 -" at bounding box center [885, 219] width 391 height 36
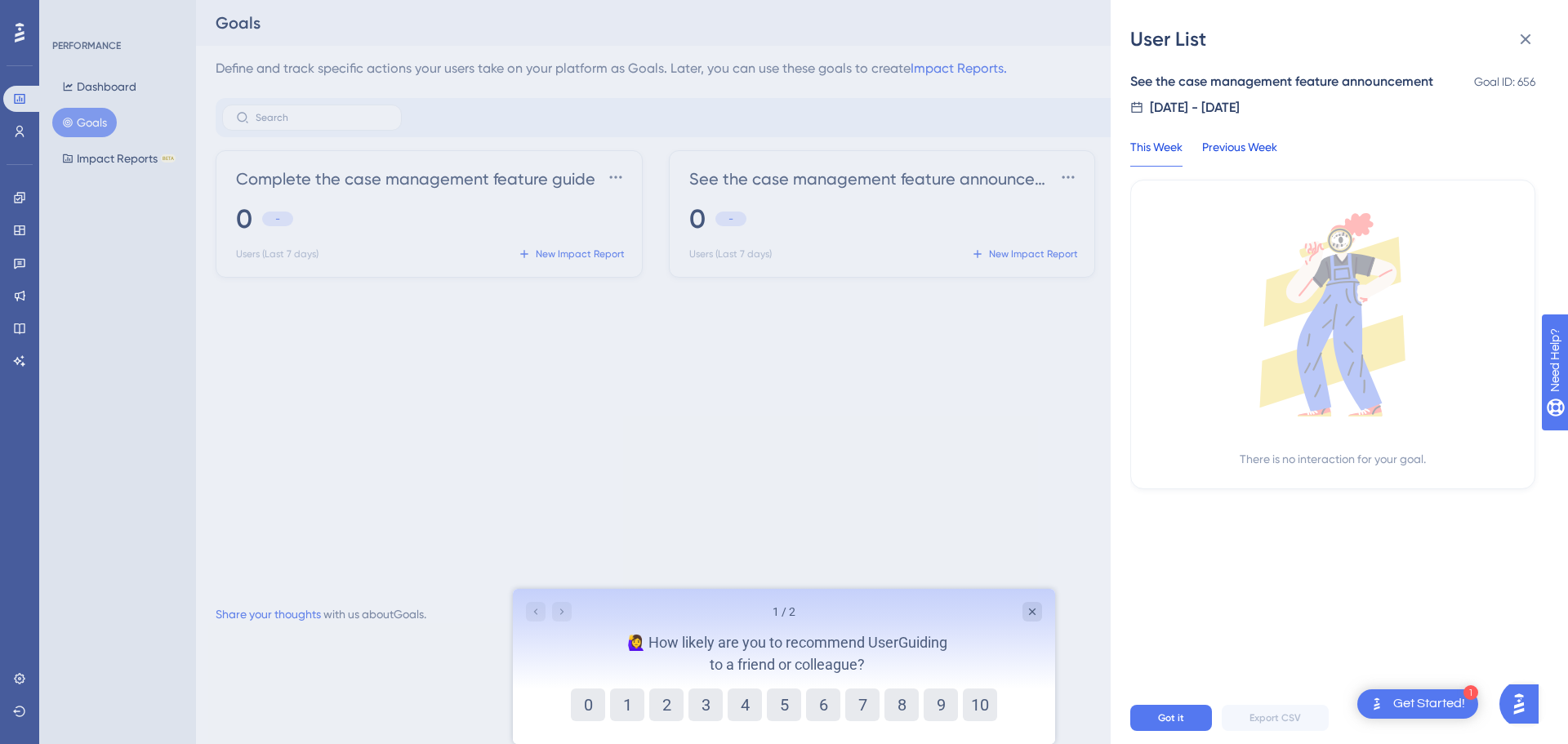
click at [1254, 145] on div "Previous Week" at bounding box center [1239, 151] width 75 height 30
click at [1254, 38] on icon at bounding box center [1525, 39] width 19 height 19
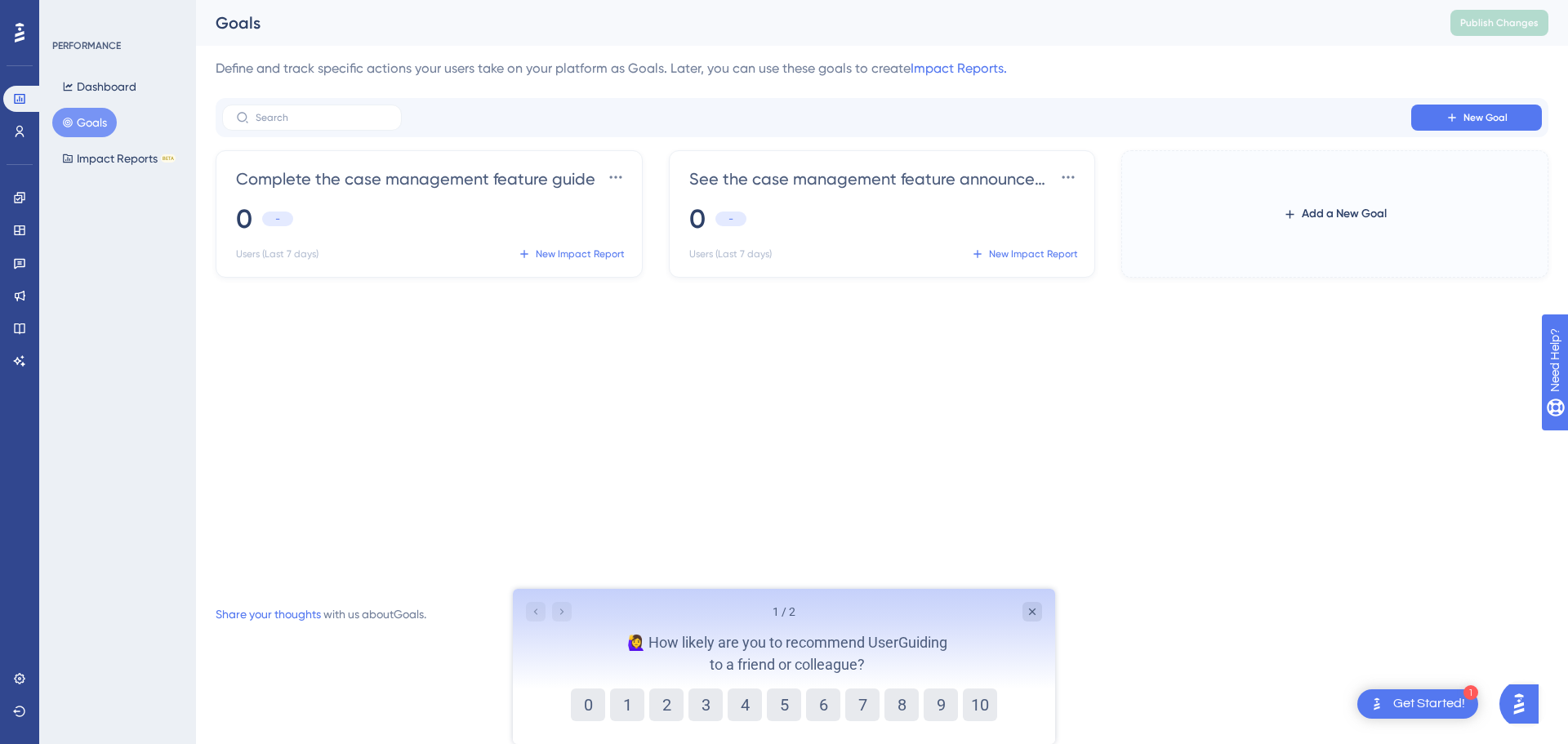
click at [1254, 101] on div "New Goal" at bounding box center [881, 117] width 1332 height 39
click at [1254, 111] on button "New Goal" at bounding box center [1476, 117] width 130 height 26
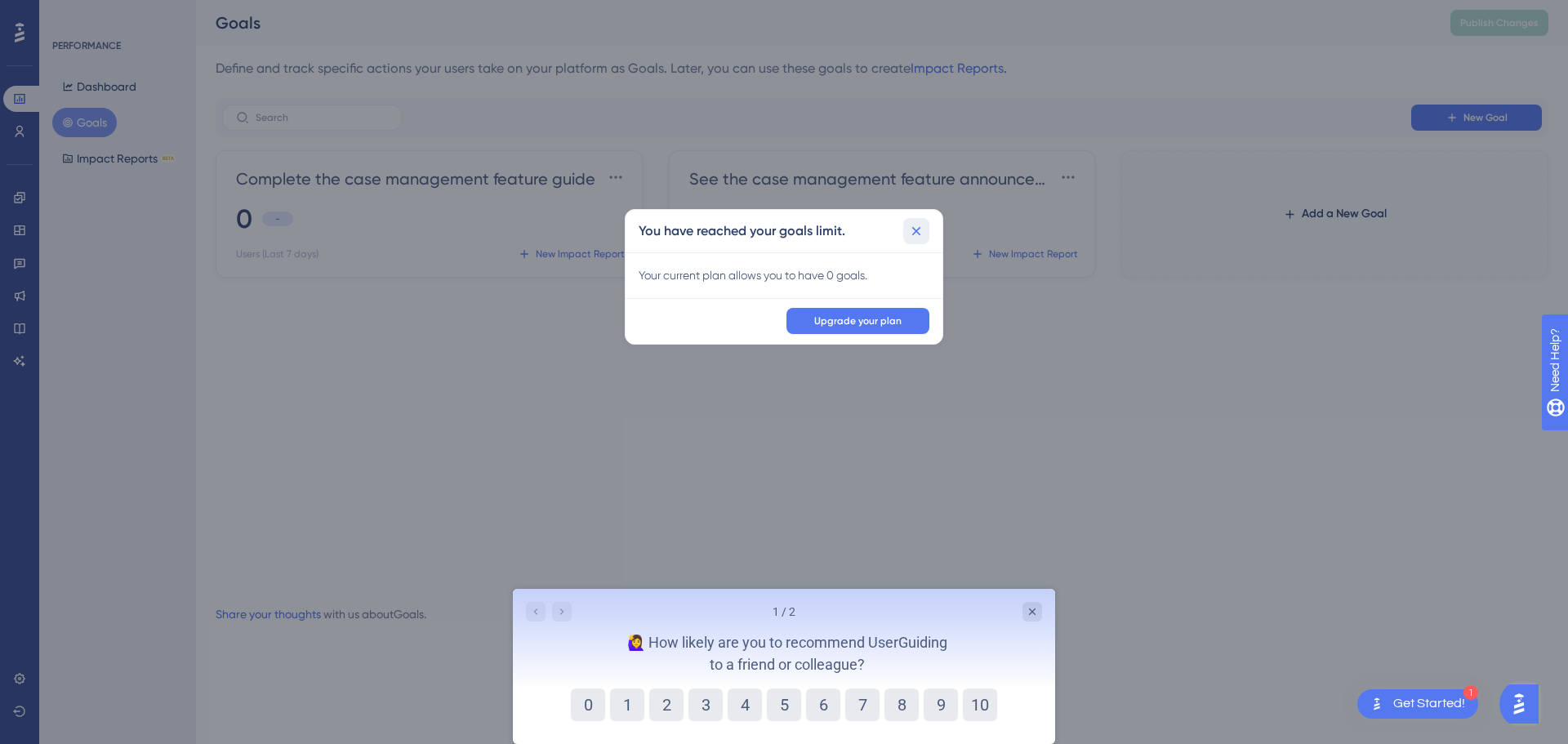
click at [914, 236] on icon at bounding box center [916, 231] width 16 height 16
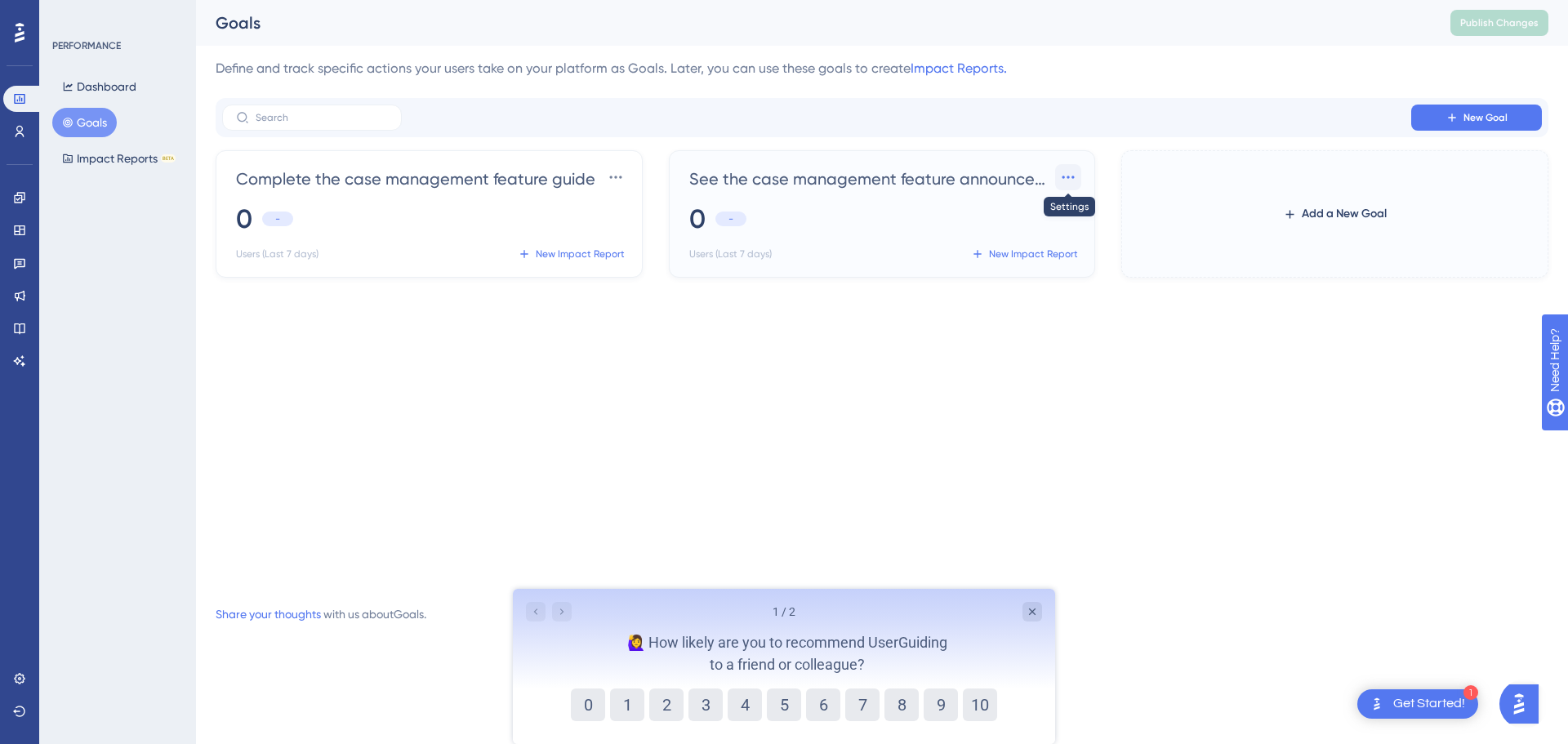
click at [1068, 170] on icon at bounding box center [1068, 176] width 16 height 16
click at [1051, 252] on span "Delete" at bounding box center [1034, 256] width 34 height 19
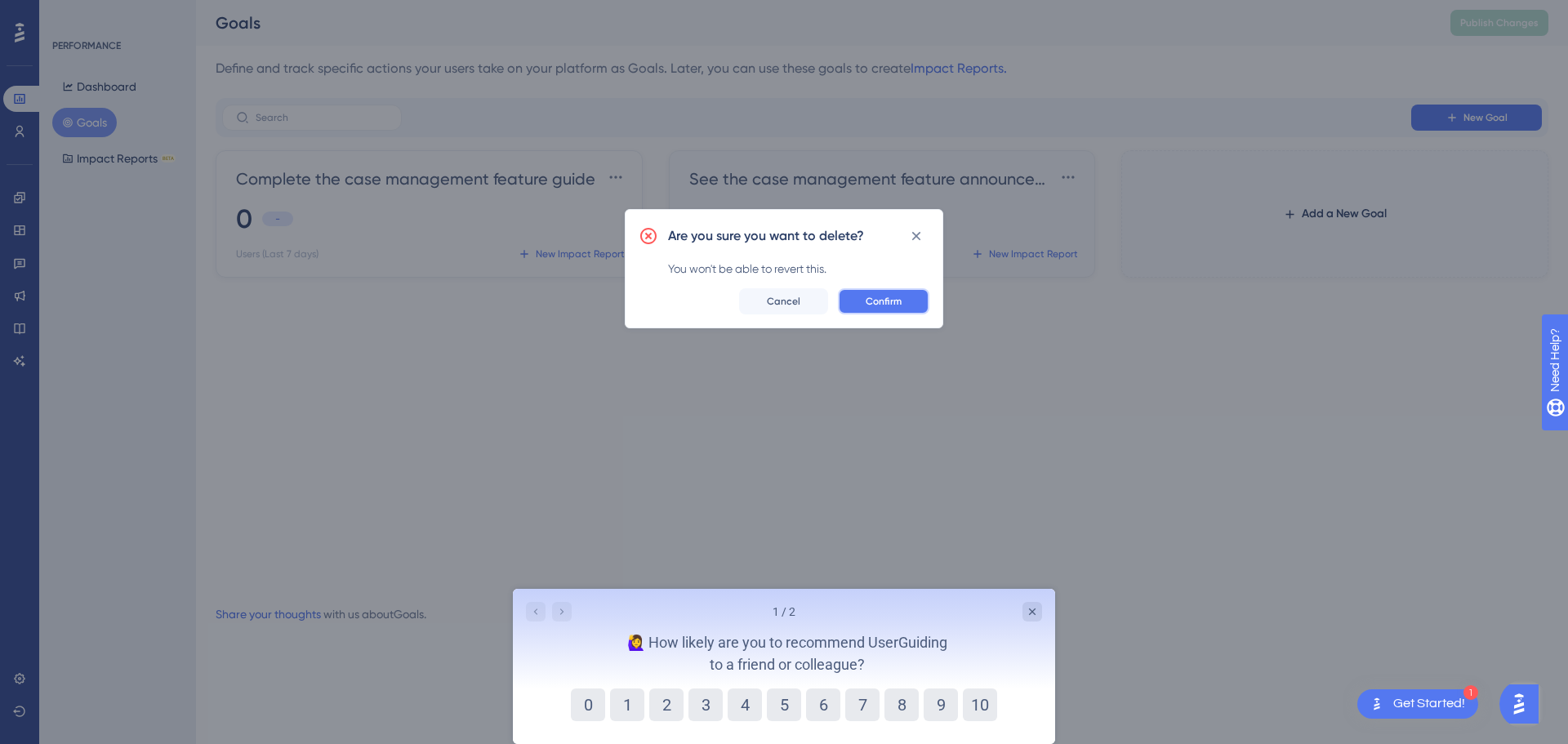
click at [901, 300] on button "Confirm" at bounding box center [883, 301] width 91 height 26
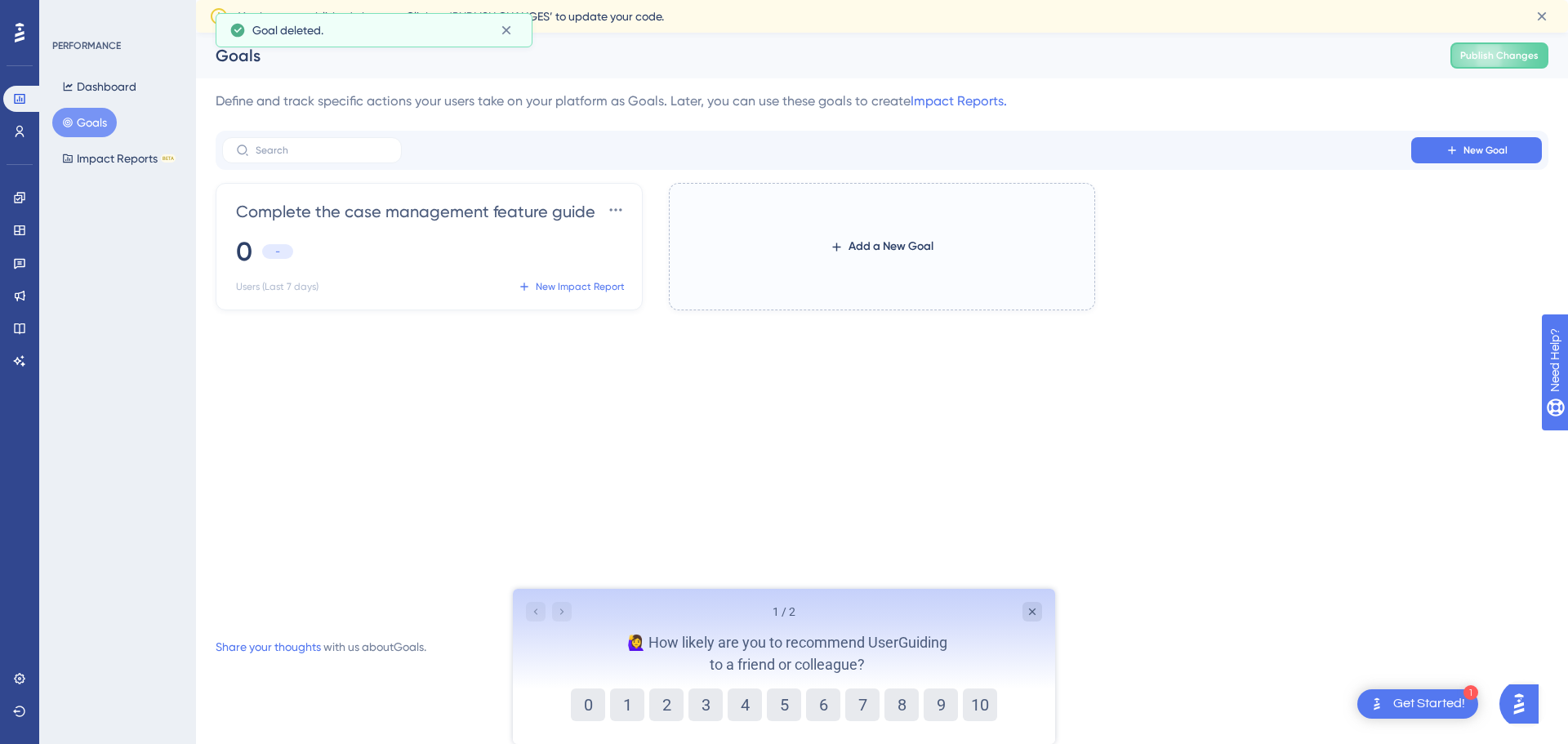
click at [908, 276] on label "Add a New Goal" at bounding box center [882, 246] width 427 height 127
click at [908, 261] on button "Add a New Goal" at bounding box center [881, 246] width 156 height 30
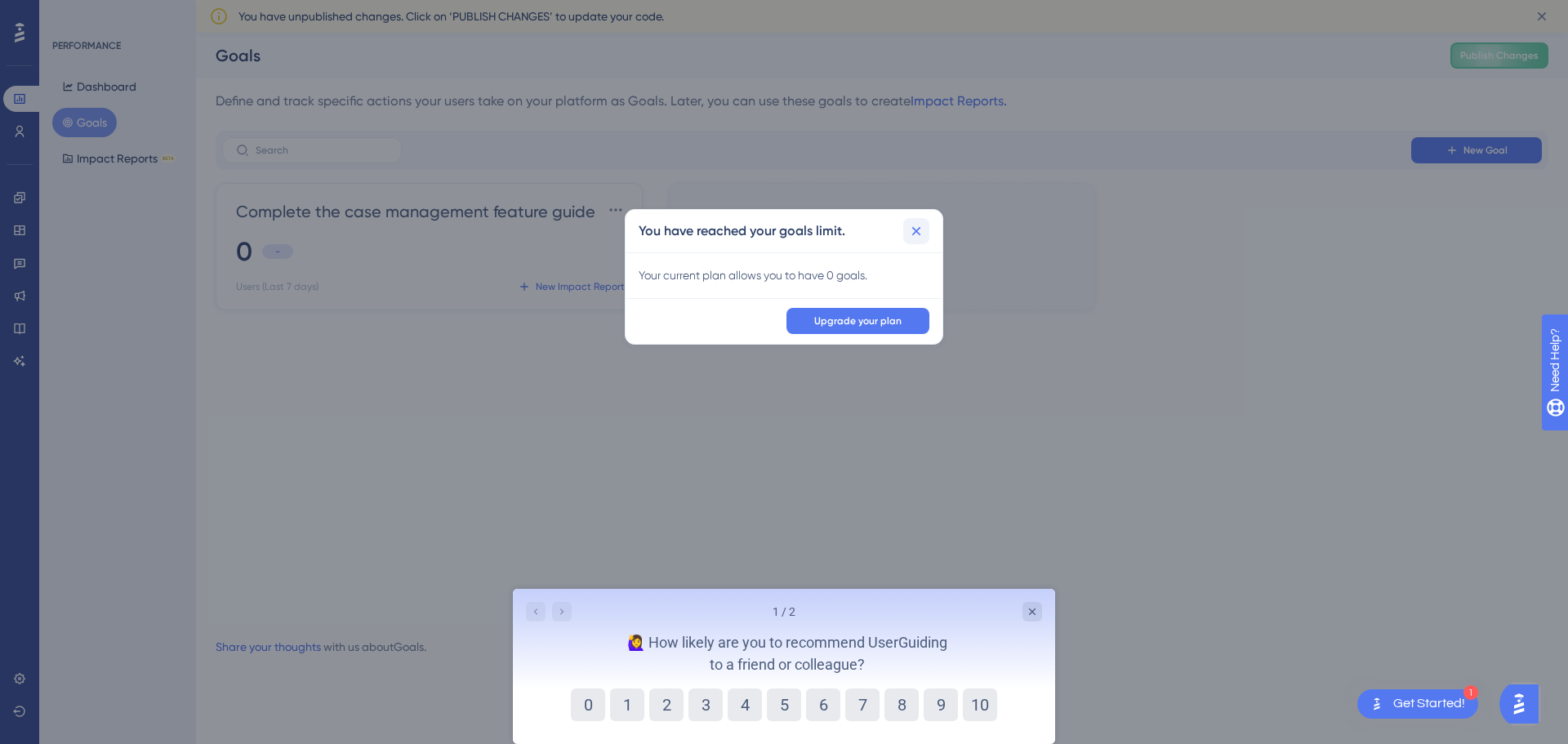
click at [923, 223] on icon at bounding box center [916, 231] width 16 height 16
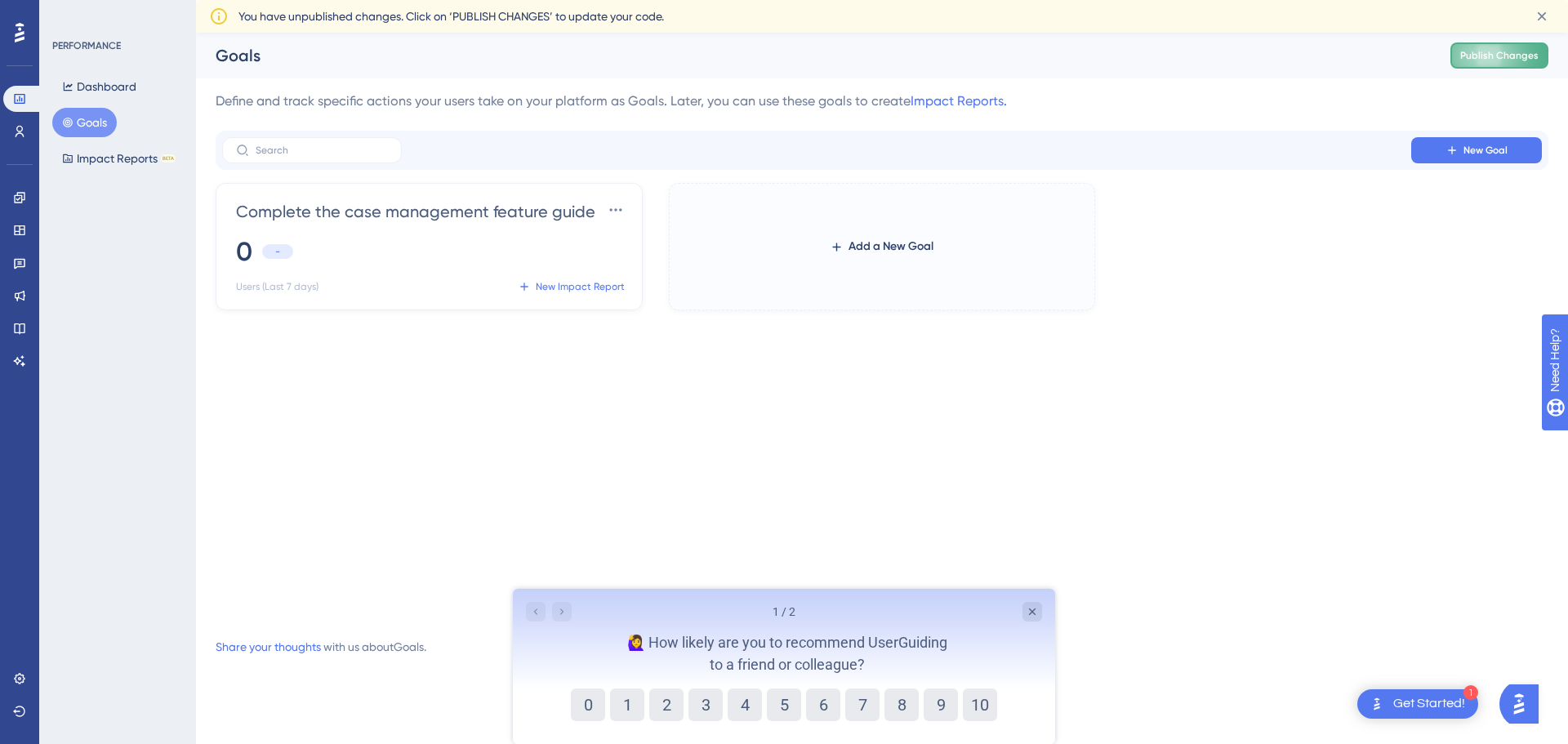
click at [1254, 46] on button "Publish Changes" at bounding box center [1499, 55] width 98 height 26
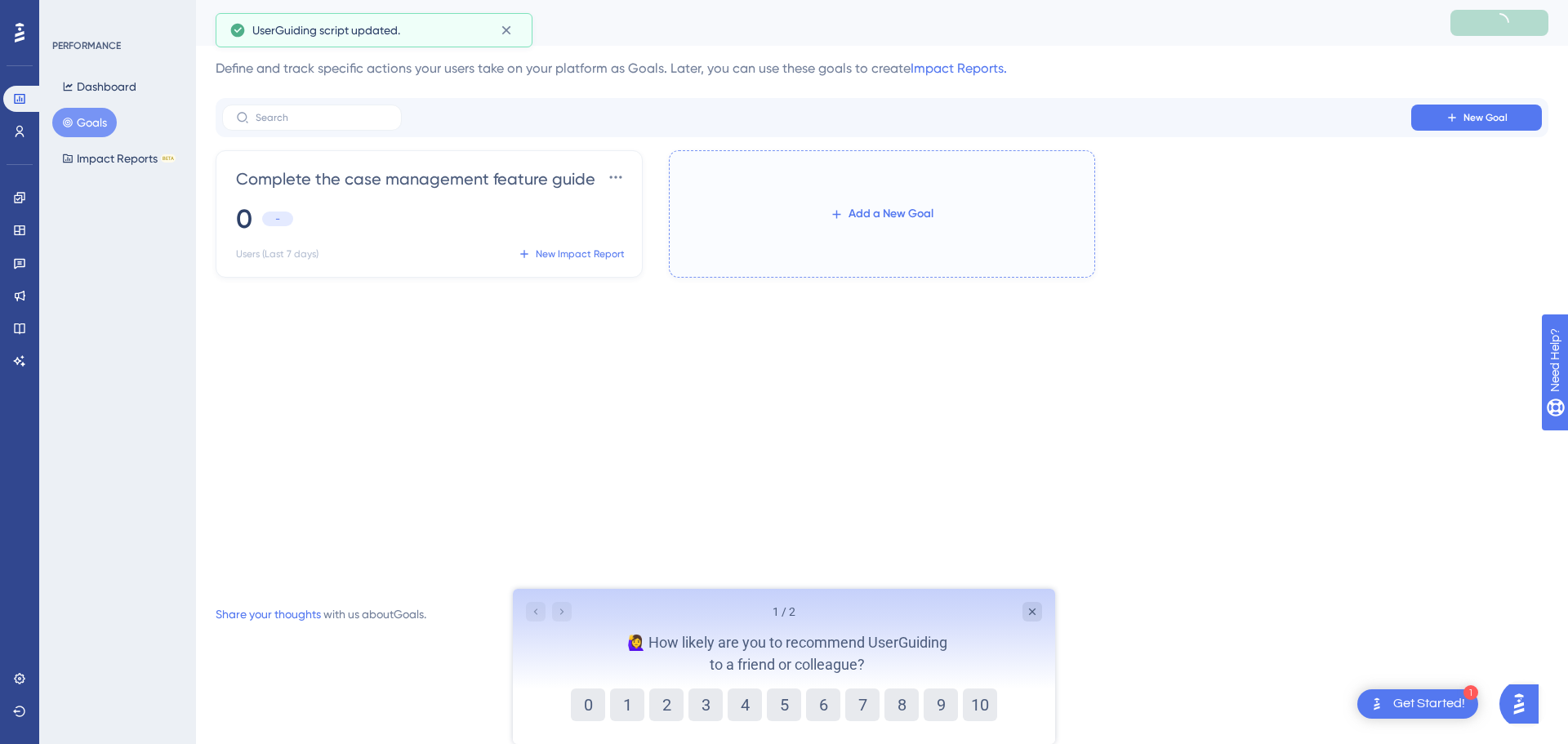
click at [870, 224] on button "Add a New Goal" at bounding box center [881, 214] width 156 height 30
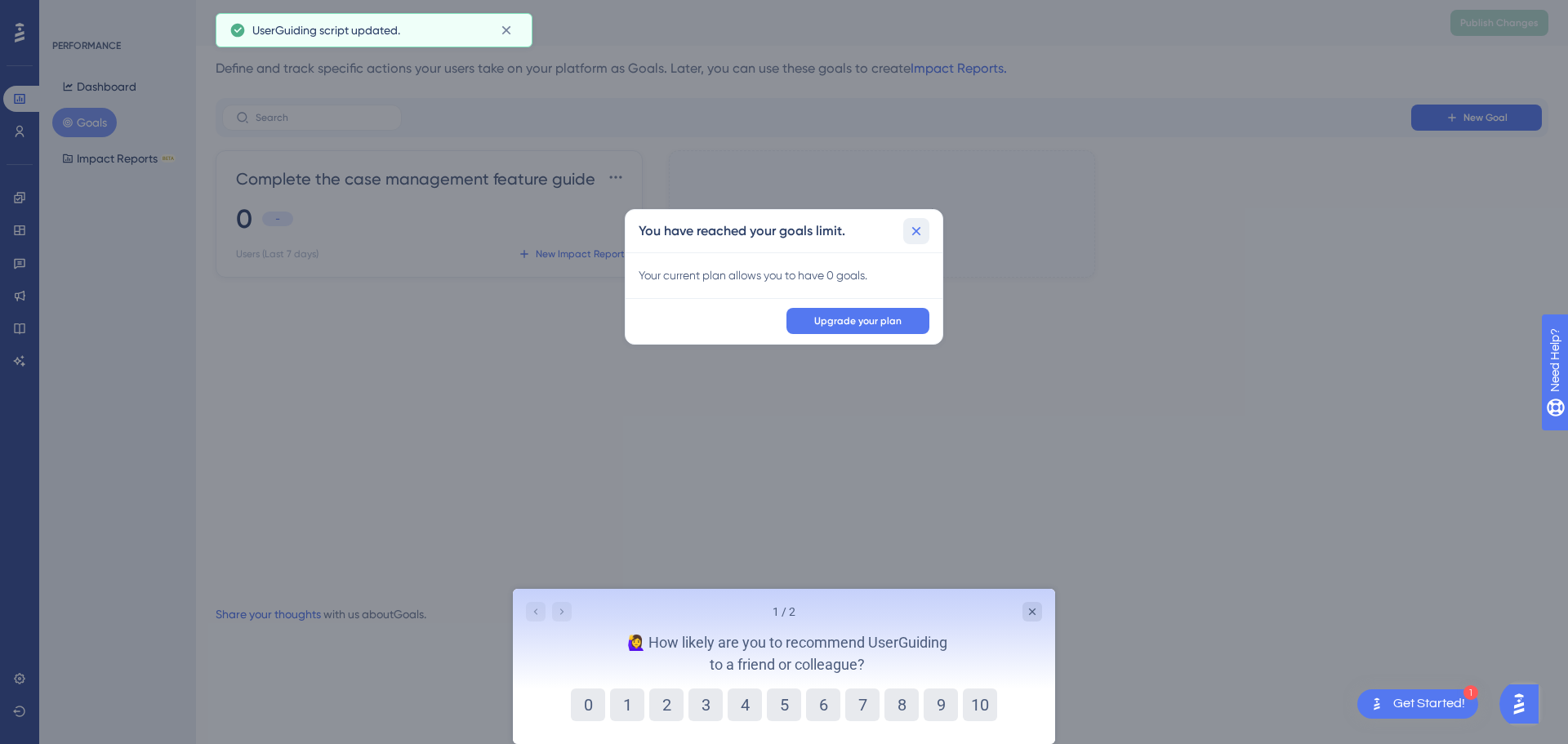
click at [927, 225] on button at bounding box center [916, 231] width 26 height 26
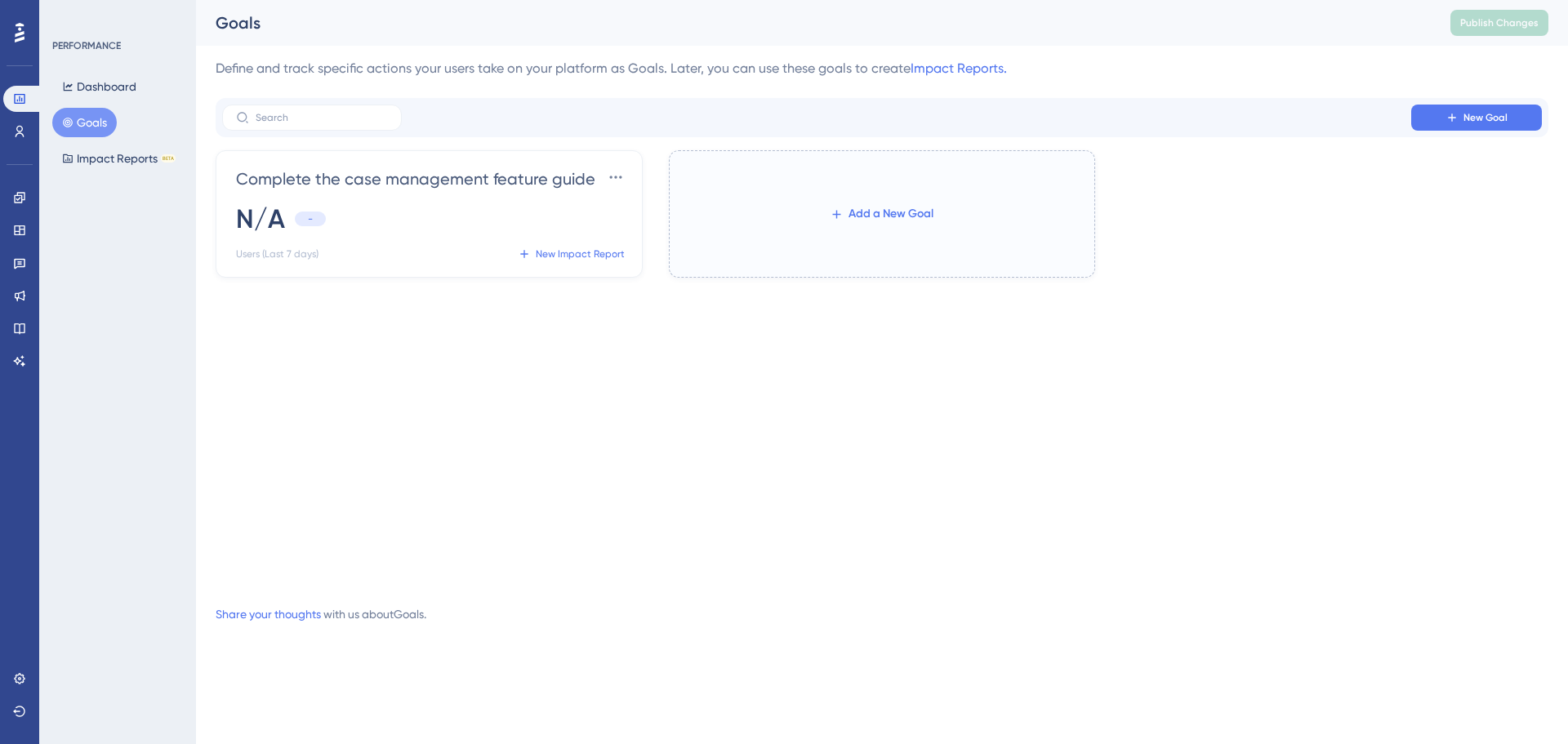
click at [864, 209] on span "Add a New Goal" at bounding box center [891, 214] width 85 height 19
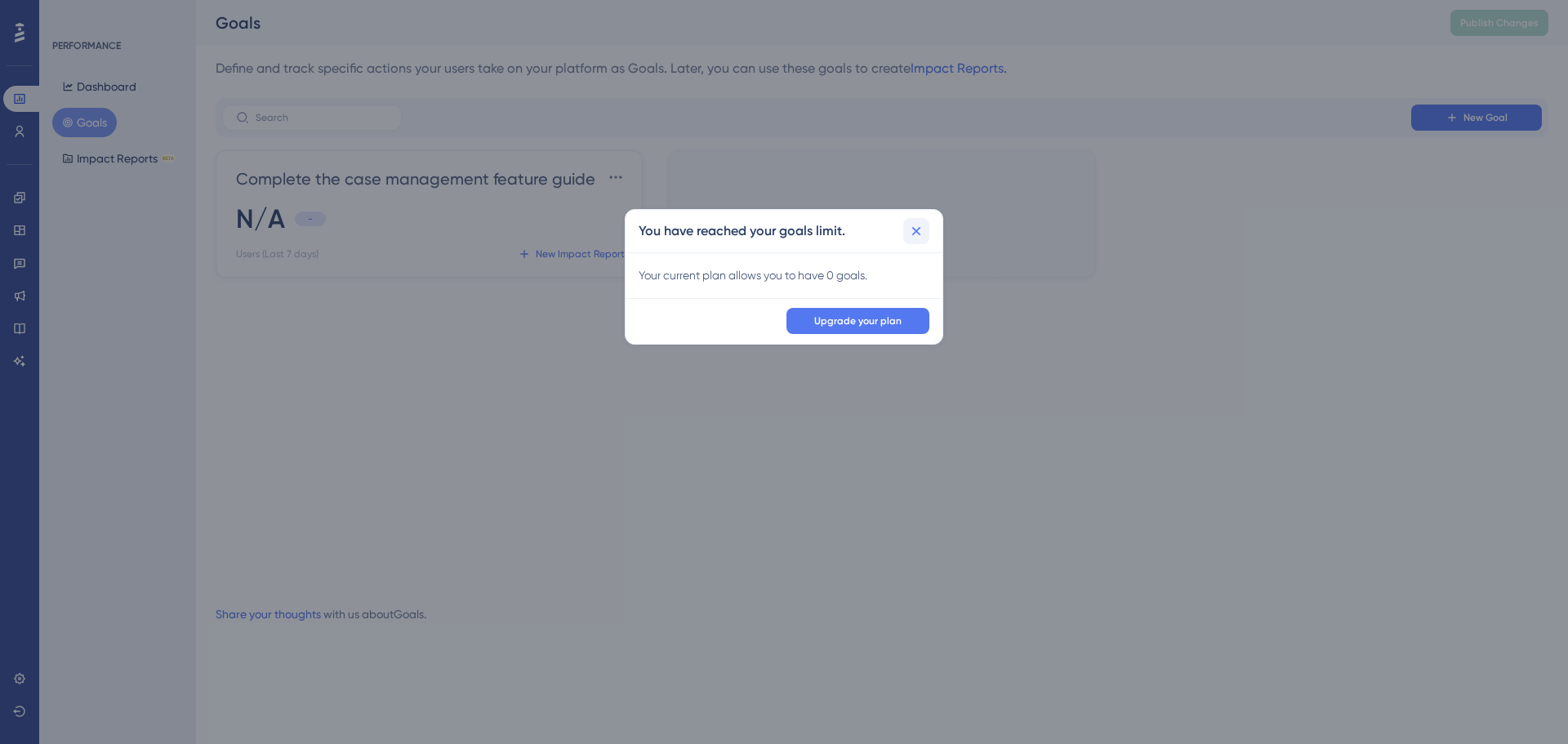
click at [907, 231] on button at bounding box center [916, 231] width 26 height 26
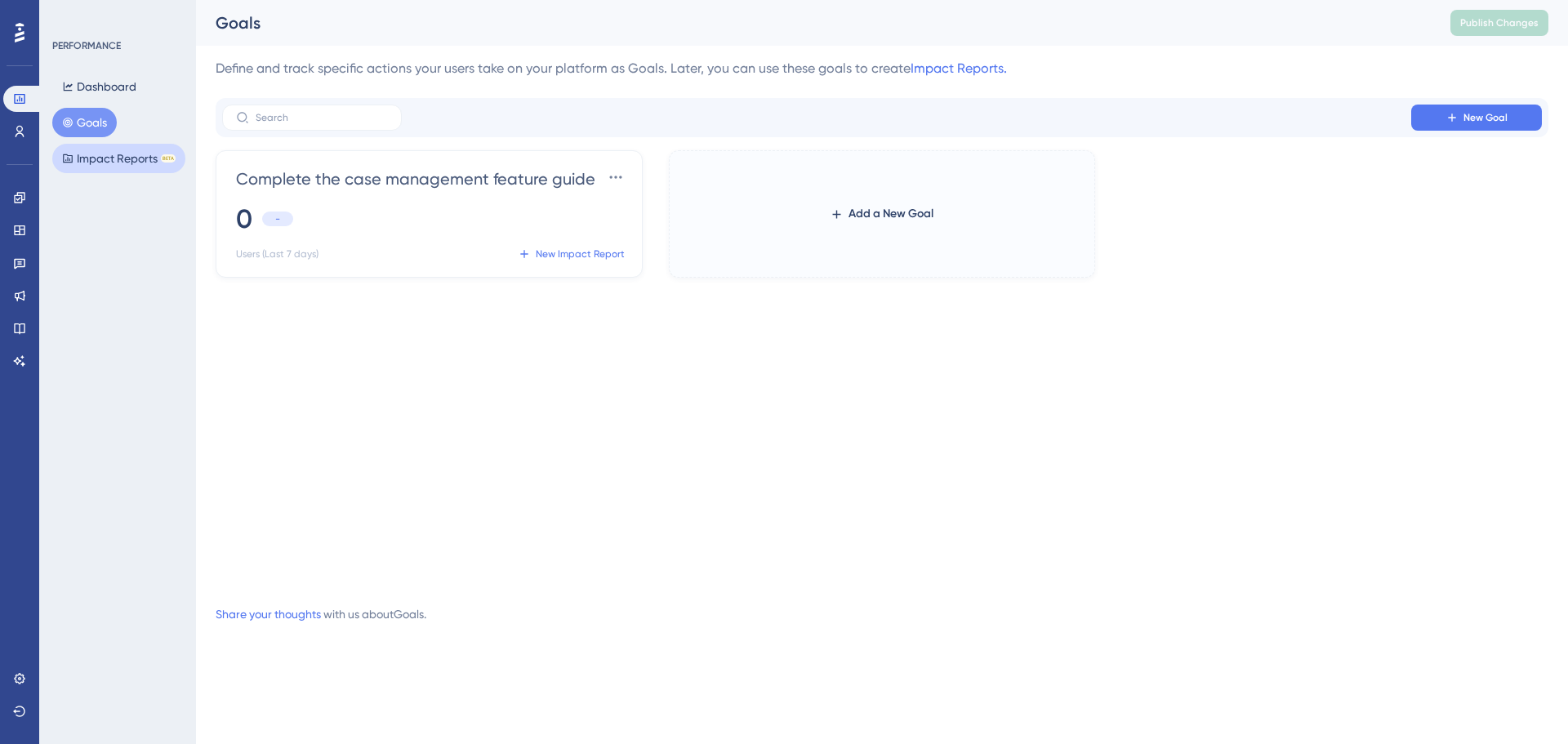
click at [100, 169] on button "Impact Reports BETA" at bounding box center [119, 158] width 133 height 30
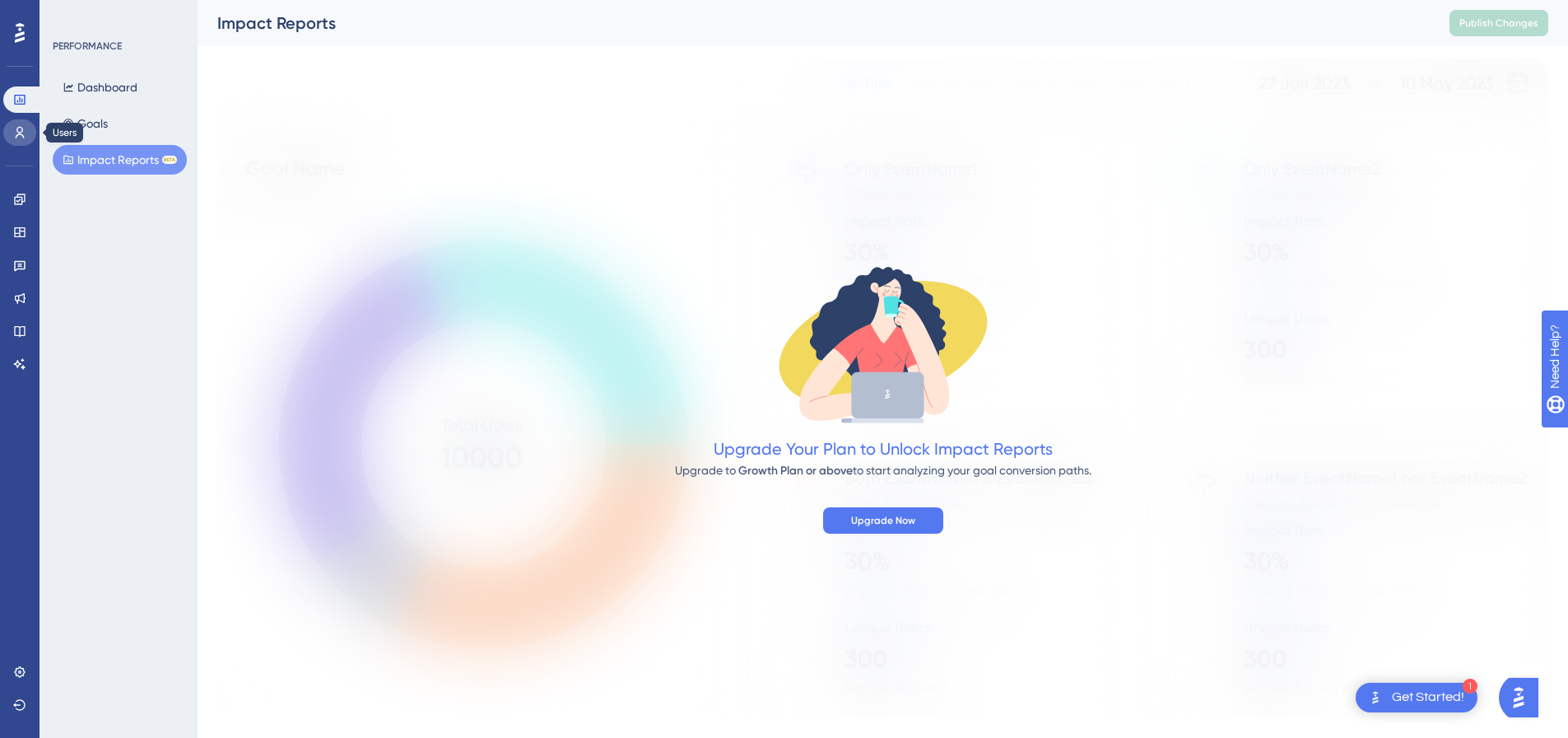
click at [28, 128] on link at bounding box center [19, 132] width 33 height 26
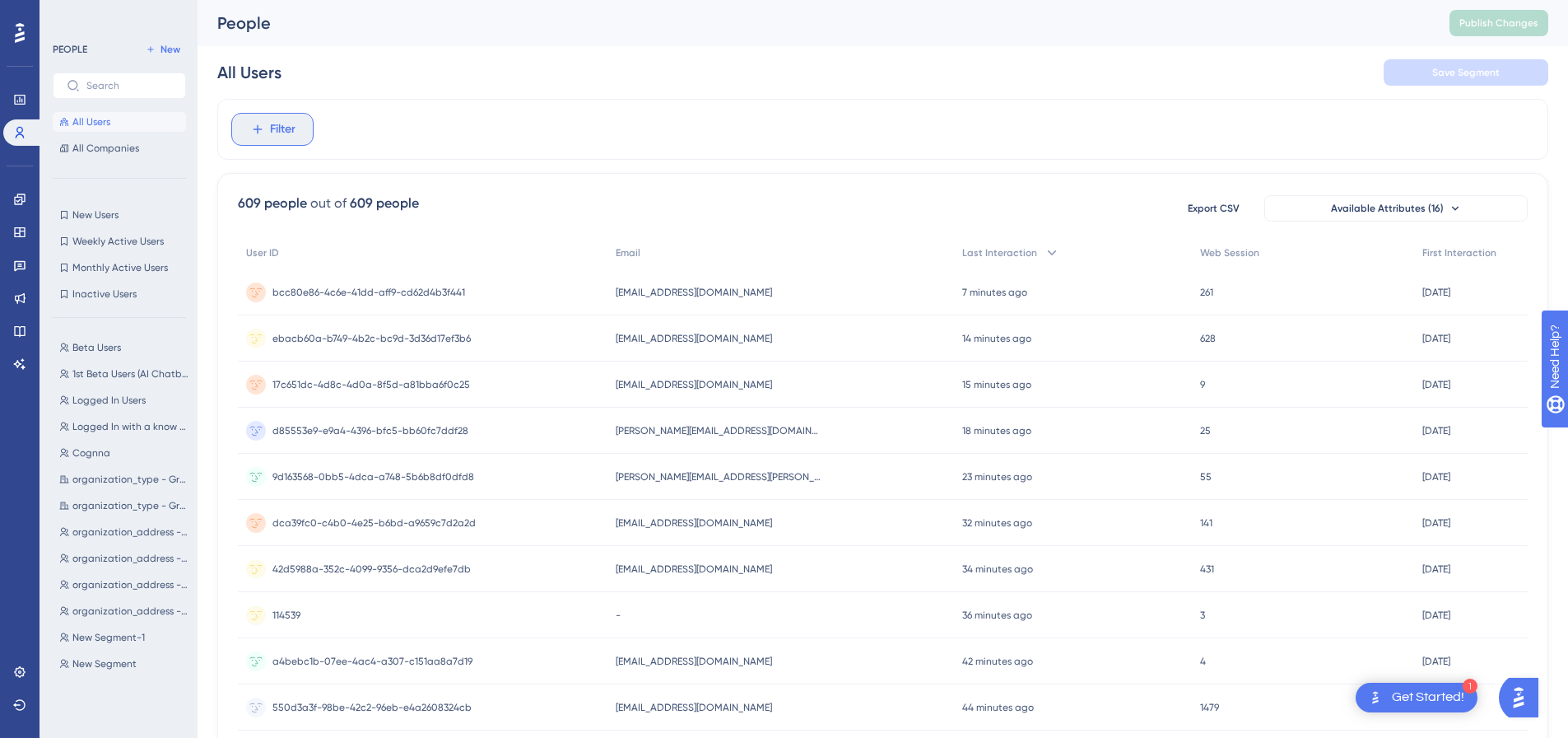
click at [272, 138] on span "Filter" at bounding box center [283, 129] width 25 height 19
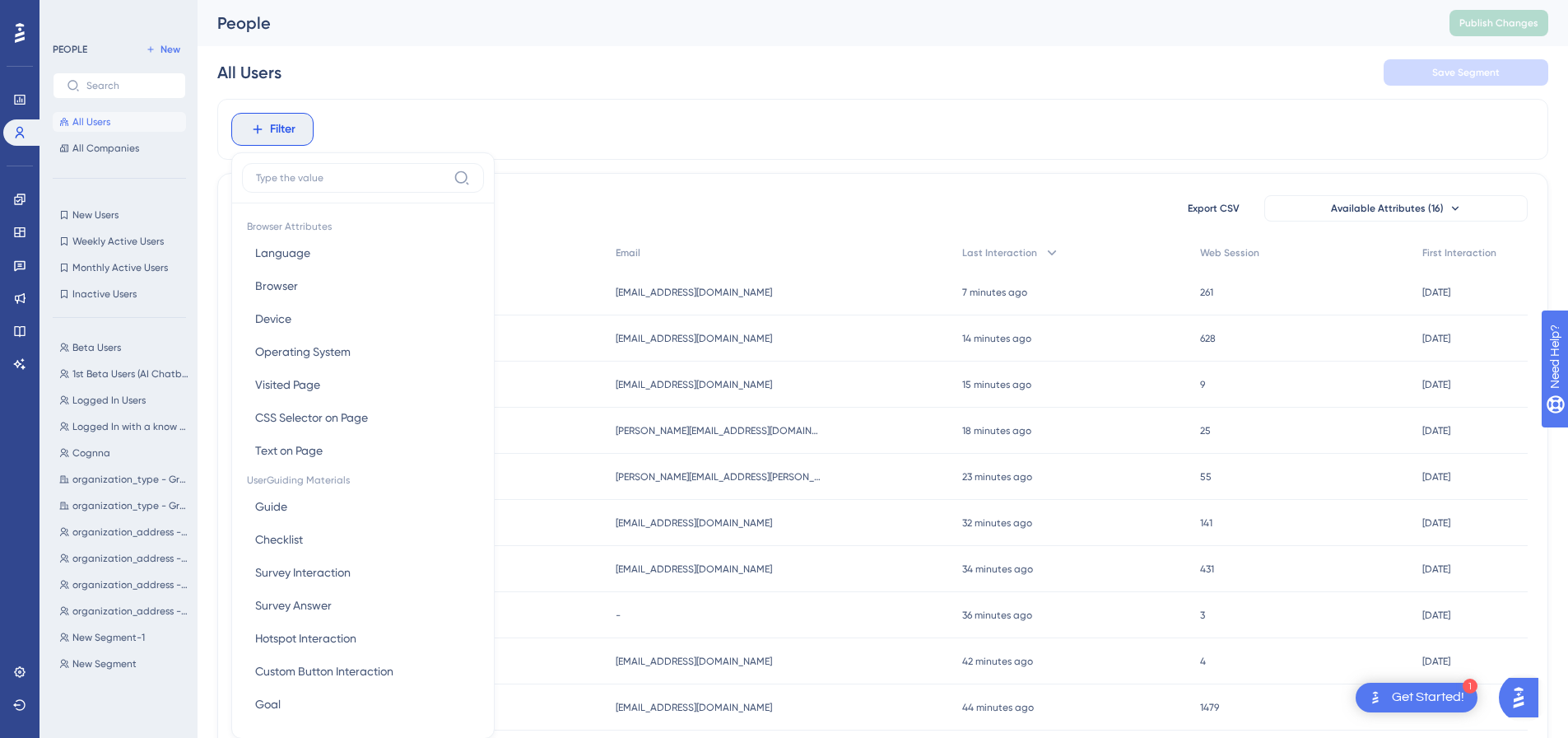
scroll to position [76, 0]
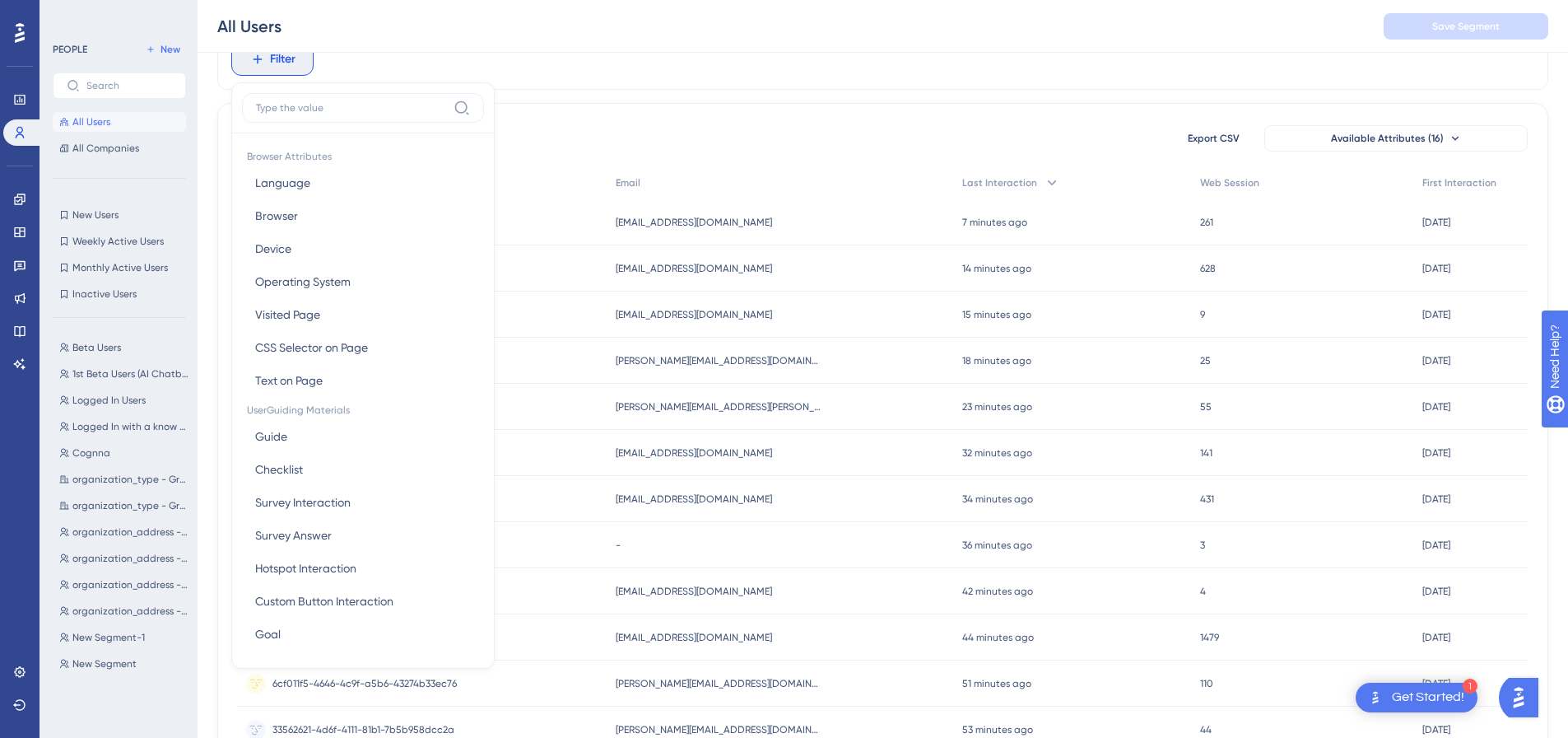
click at [539, 77] on div "Filter Browser Attributes Language Language Browser Browser Device Device Opera…" at bounding box center [882, 59] width 1331 height 61
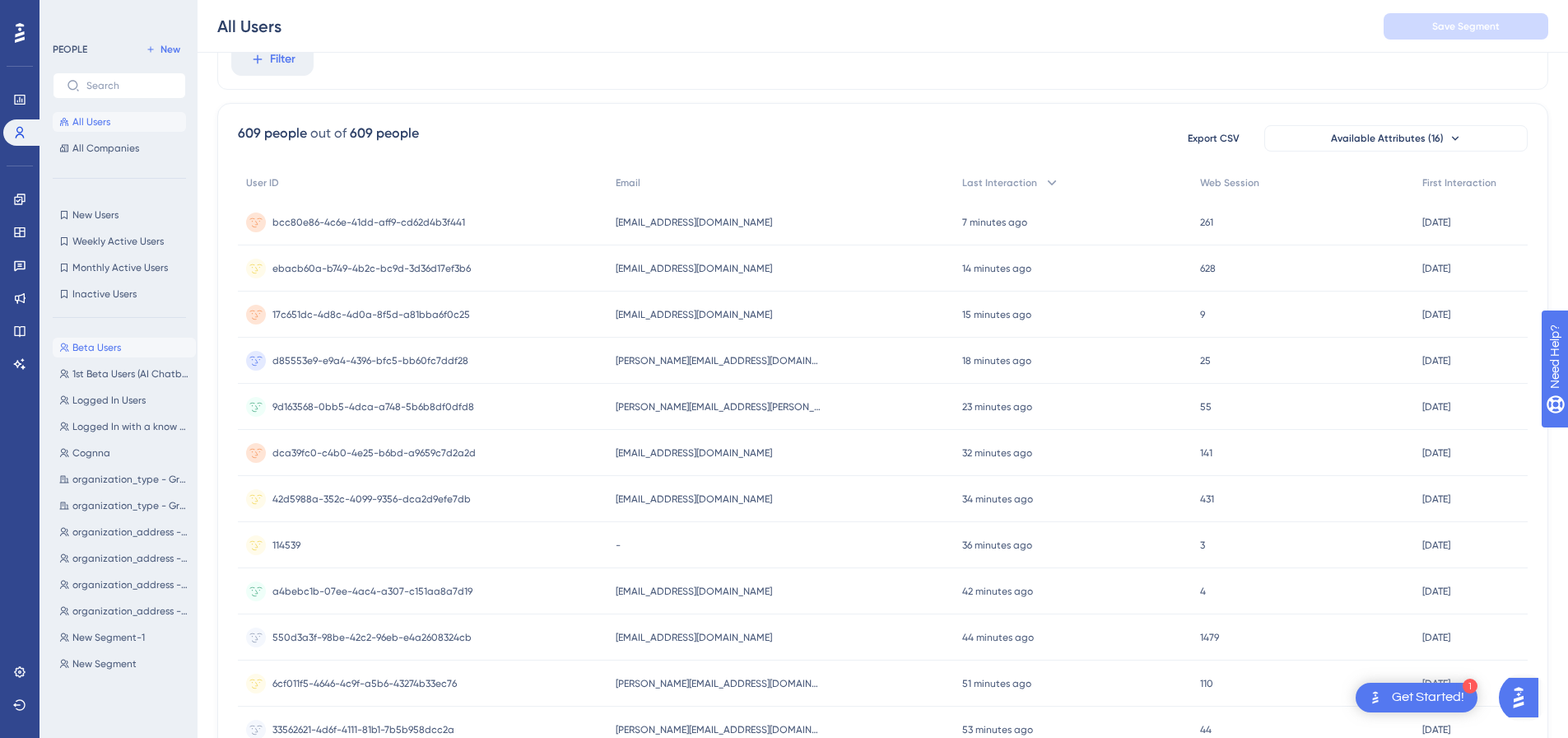
click at [80, 344] on span "Beta Users" at bounding box center [97, 348] width 48 height 14
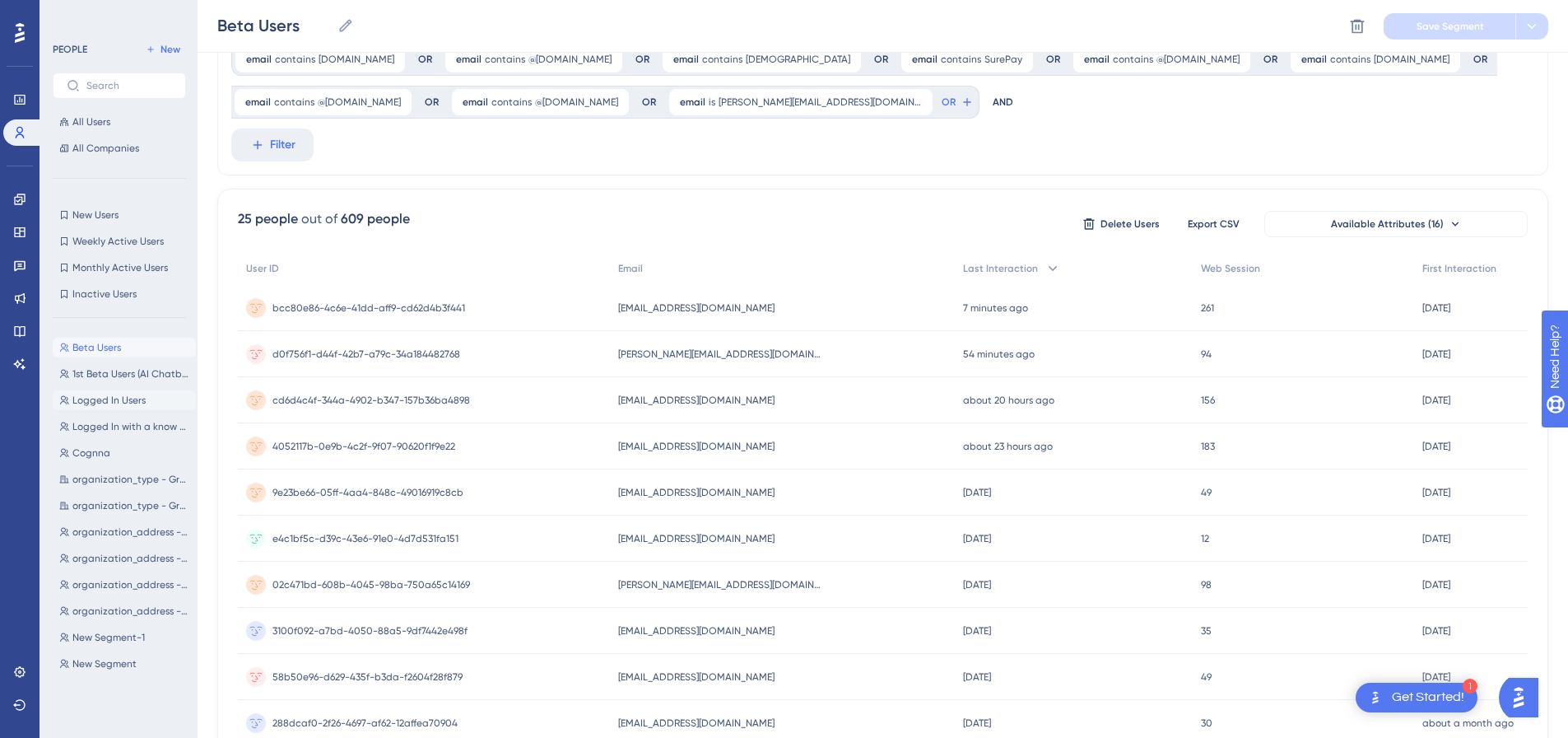
click at [99, 404] on span "Logged In Users" at bounding box center [109, 401] width 73 height 14
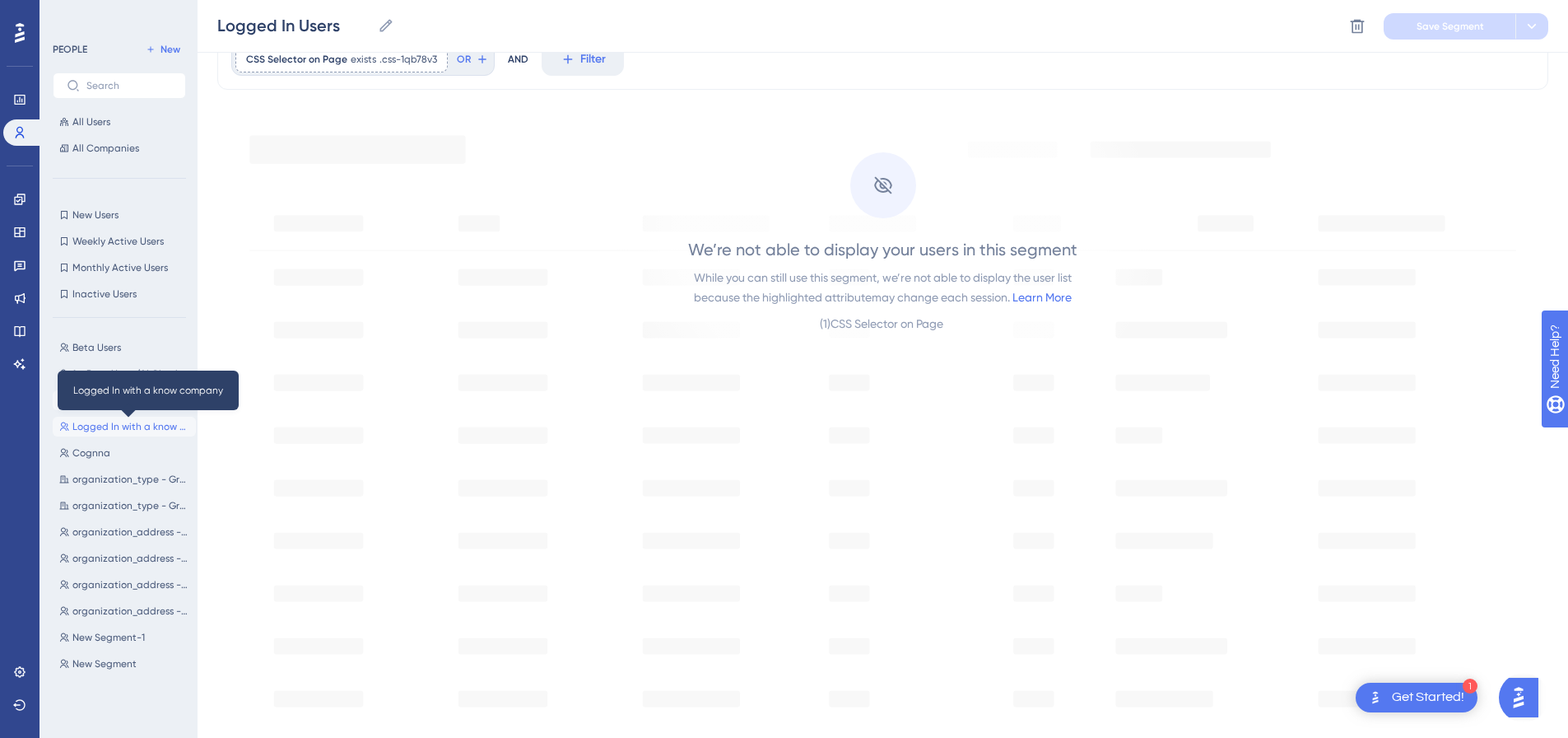
click at [103, 428] on span "Logged In with a know company" at bounding box center [130, 427] width 117 height 14
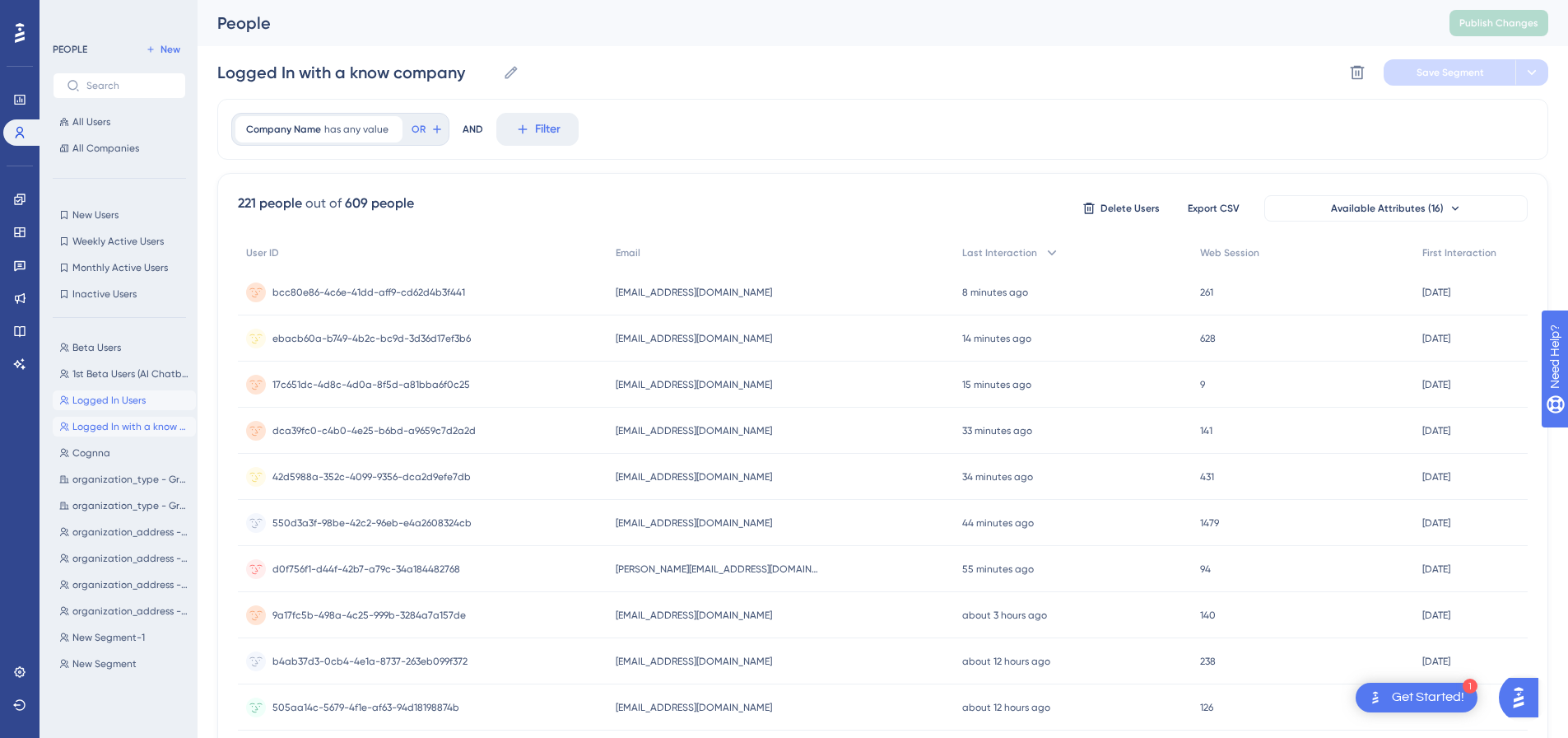
click at [89, 394] on span "Logged In Users" at bounding box center [109, 401] width 73 height 14
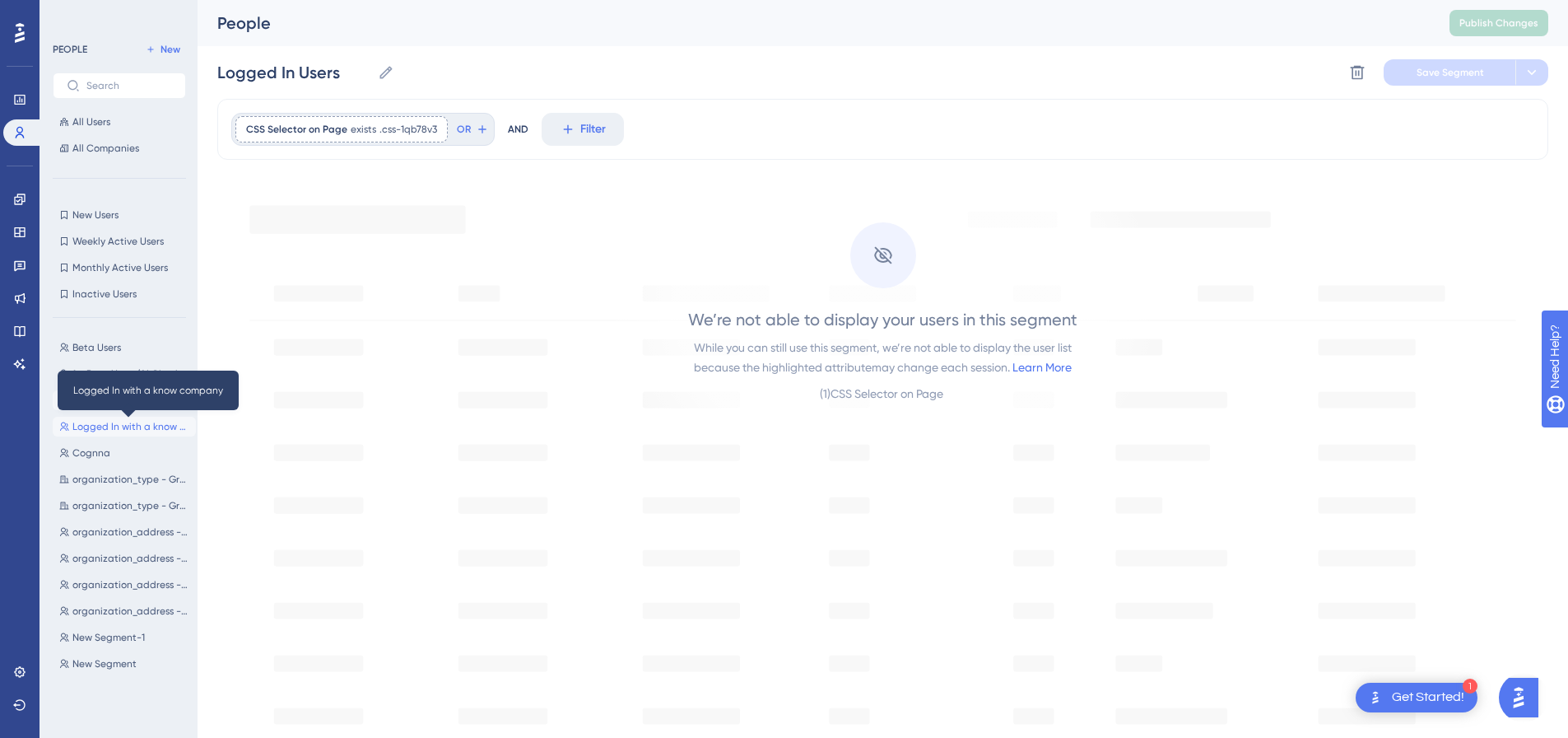
click at [103, 427] on span "Logged In with a know company" at bounding box center [130, 427] width 117 height 14
type input "Logged In with a know company"
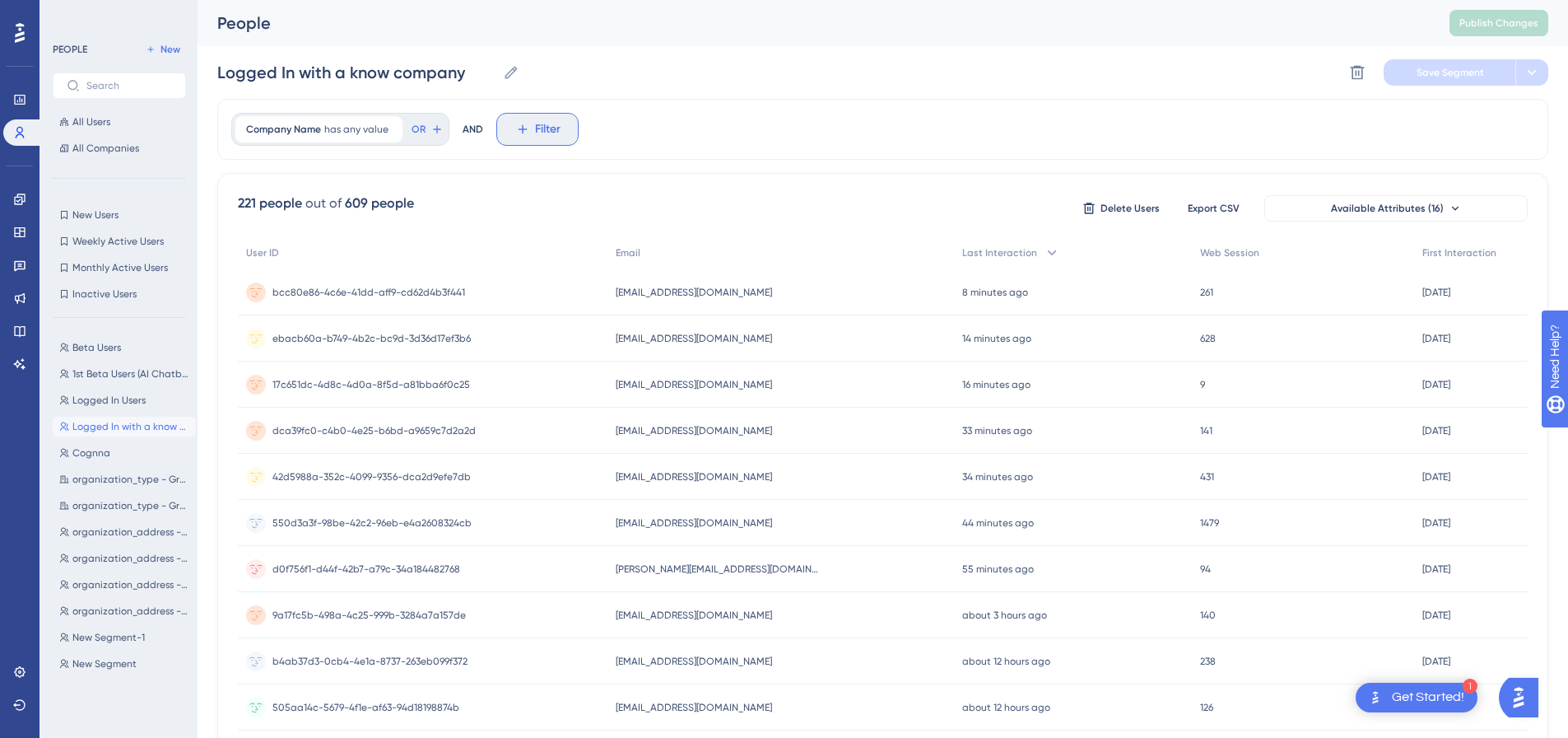
click at [529, 127] on button "Filter" at bounding box center [537, 129] width 82 height 33
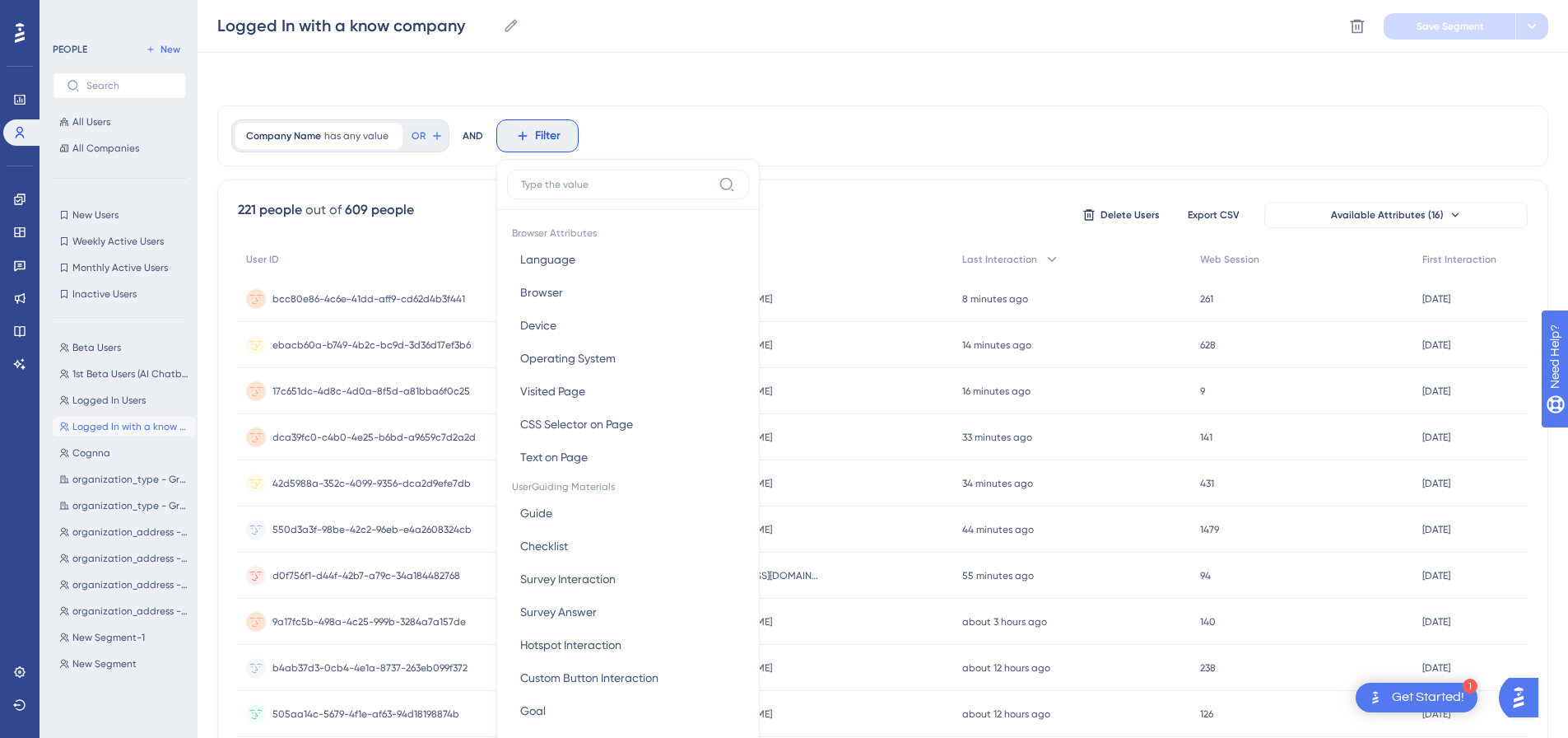
scroll to position [76, 0]
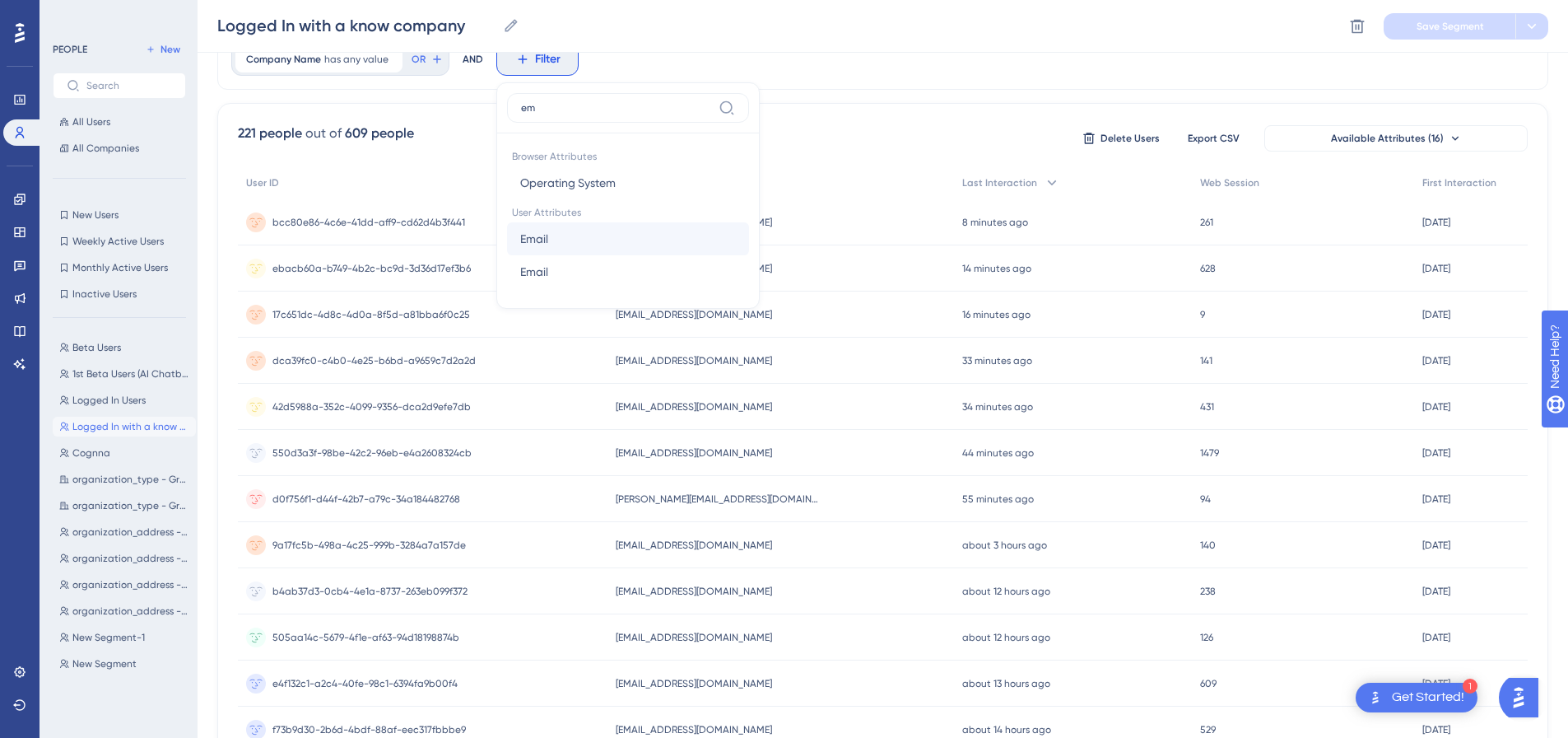
type input "em"
click at [573, 243] on button "Email Email" at bounding box center [628, 239] width 242 height 33
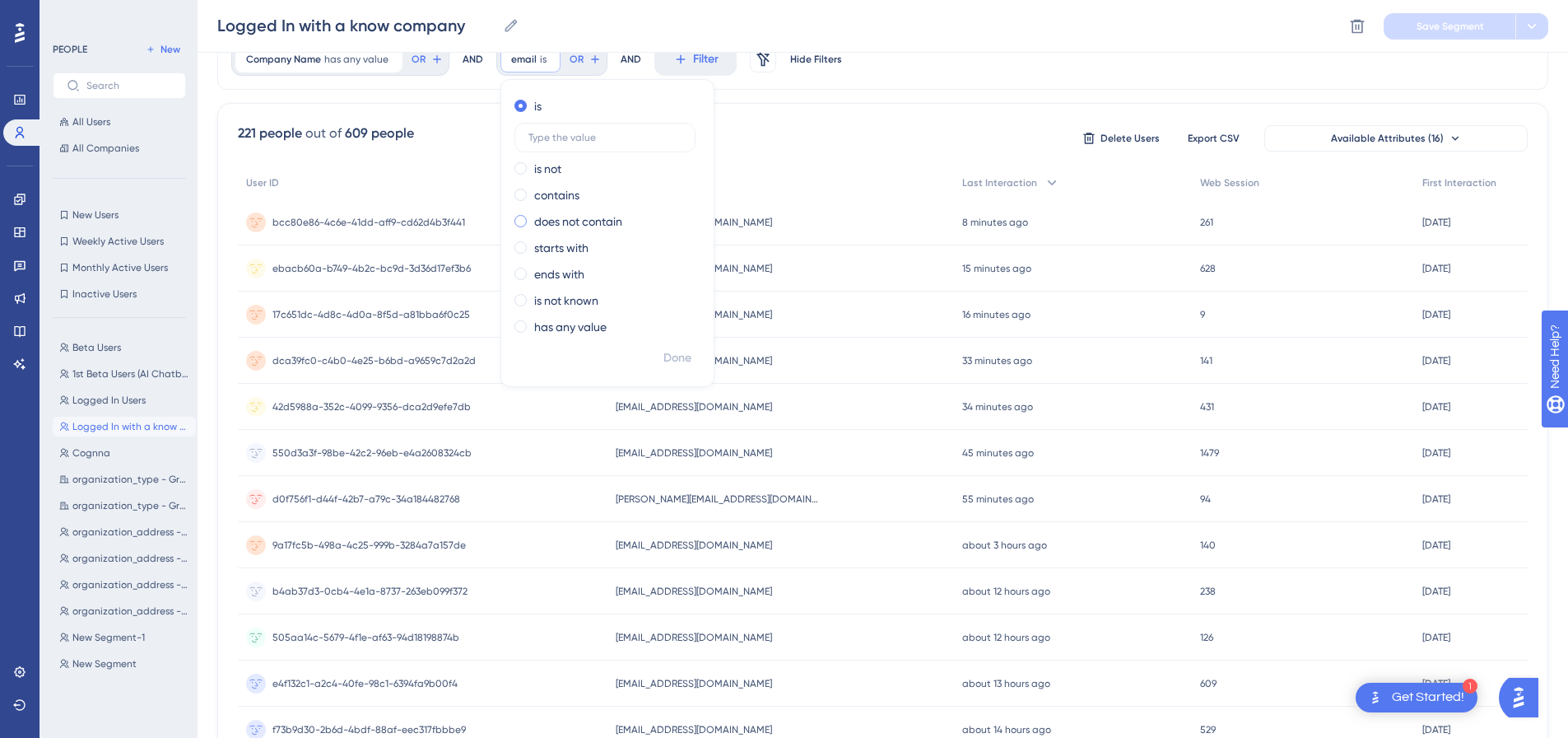
click at [534, 229] on label "does not contain" at bounding box center [577, 221] width 88 height 19
click at [534, 229] on label at bounding box center [605, 216] width 182 height 30
click at [534, 222] on input "text" at bounding box center [604, 216] width 154 height 12
type input "cognna"
click at [680, 350] on span "Done" at bounding box center [677, 358] width 28 height 19
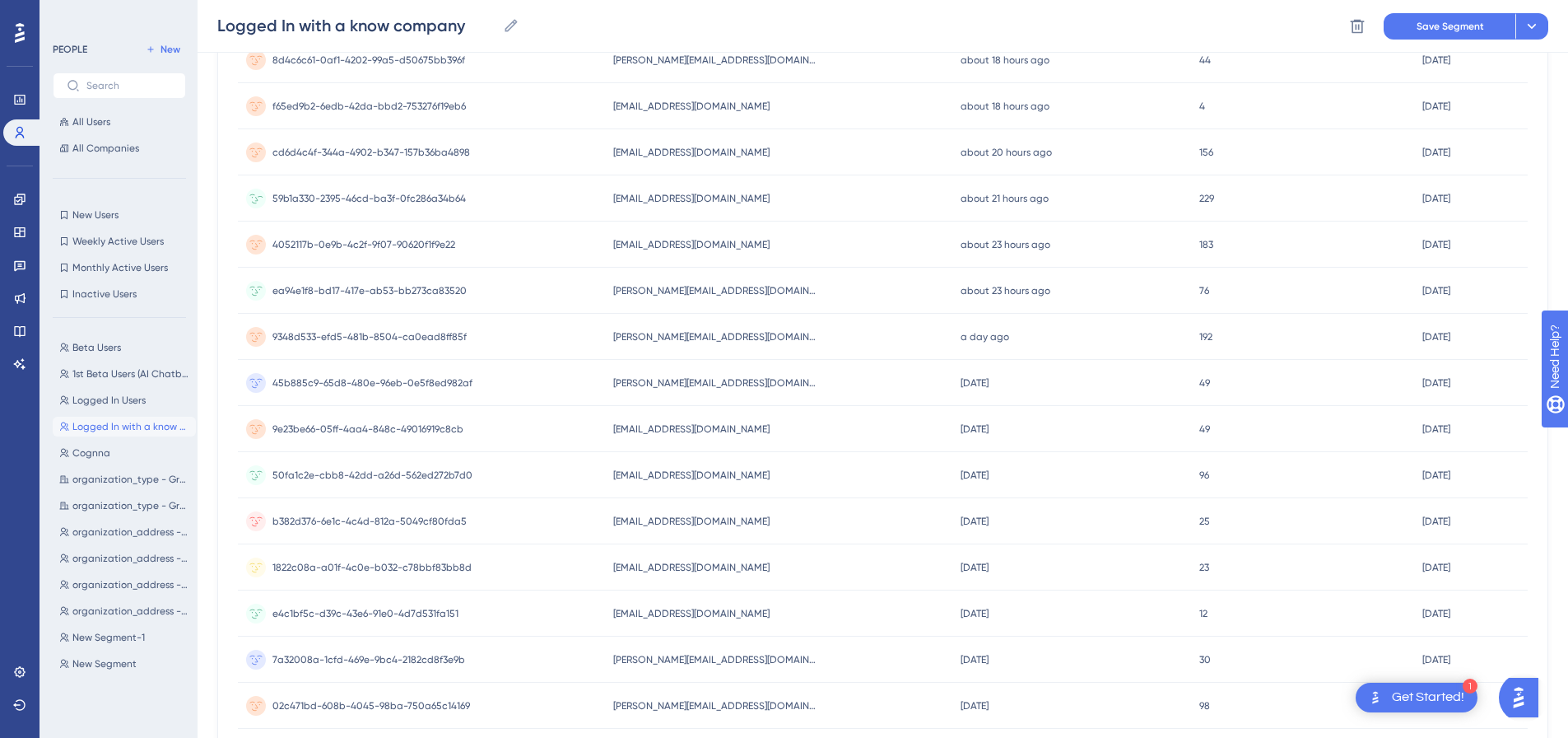
scroll to position [0, 0]
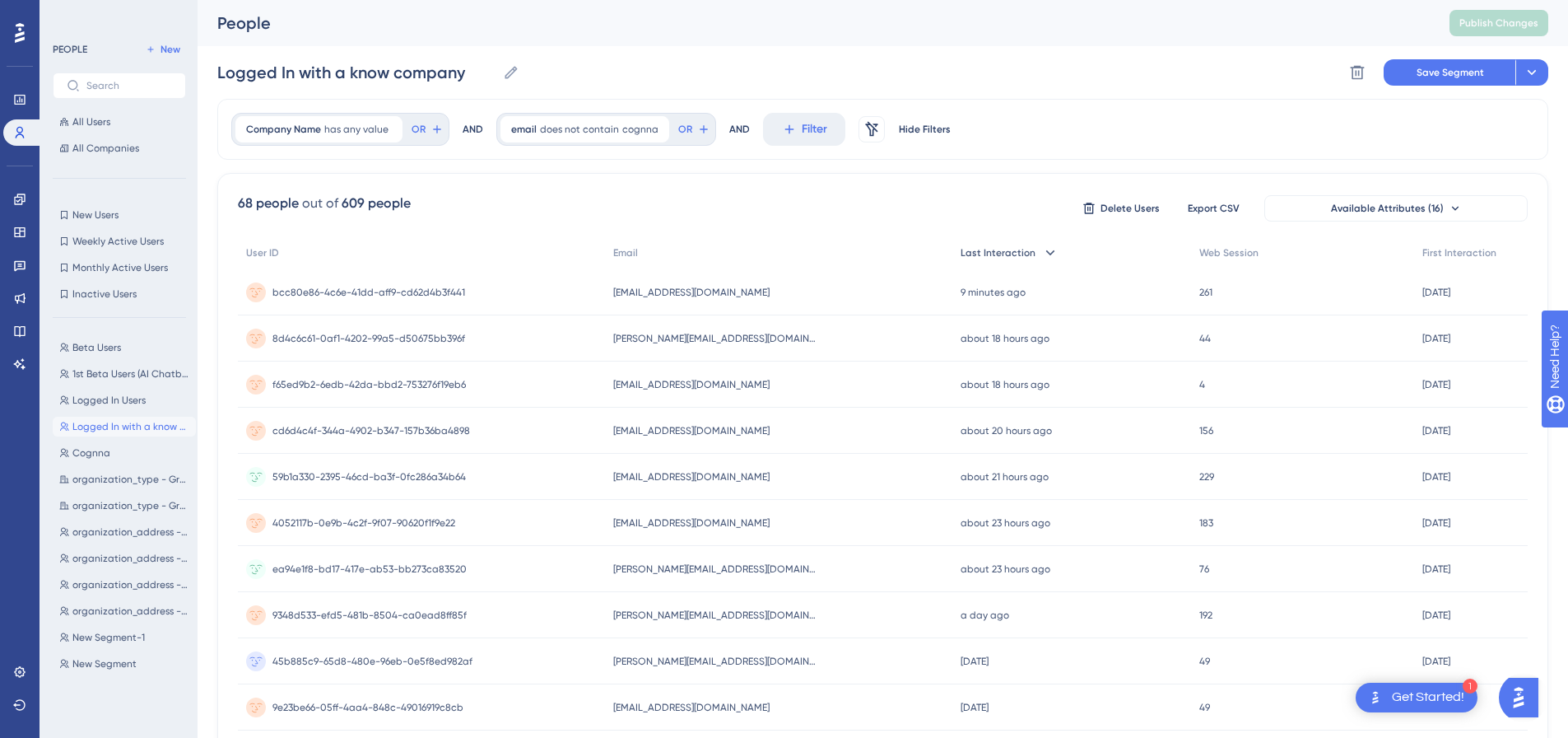
click at [1000, 260] on div "Last Interaction" at bounding box center [1071, 253] width 238 height 34
click at [1000, 260] on div "Last Interaction" at bounding box center [1074, 253] width 238 height 34
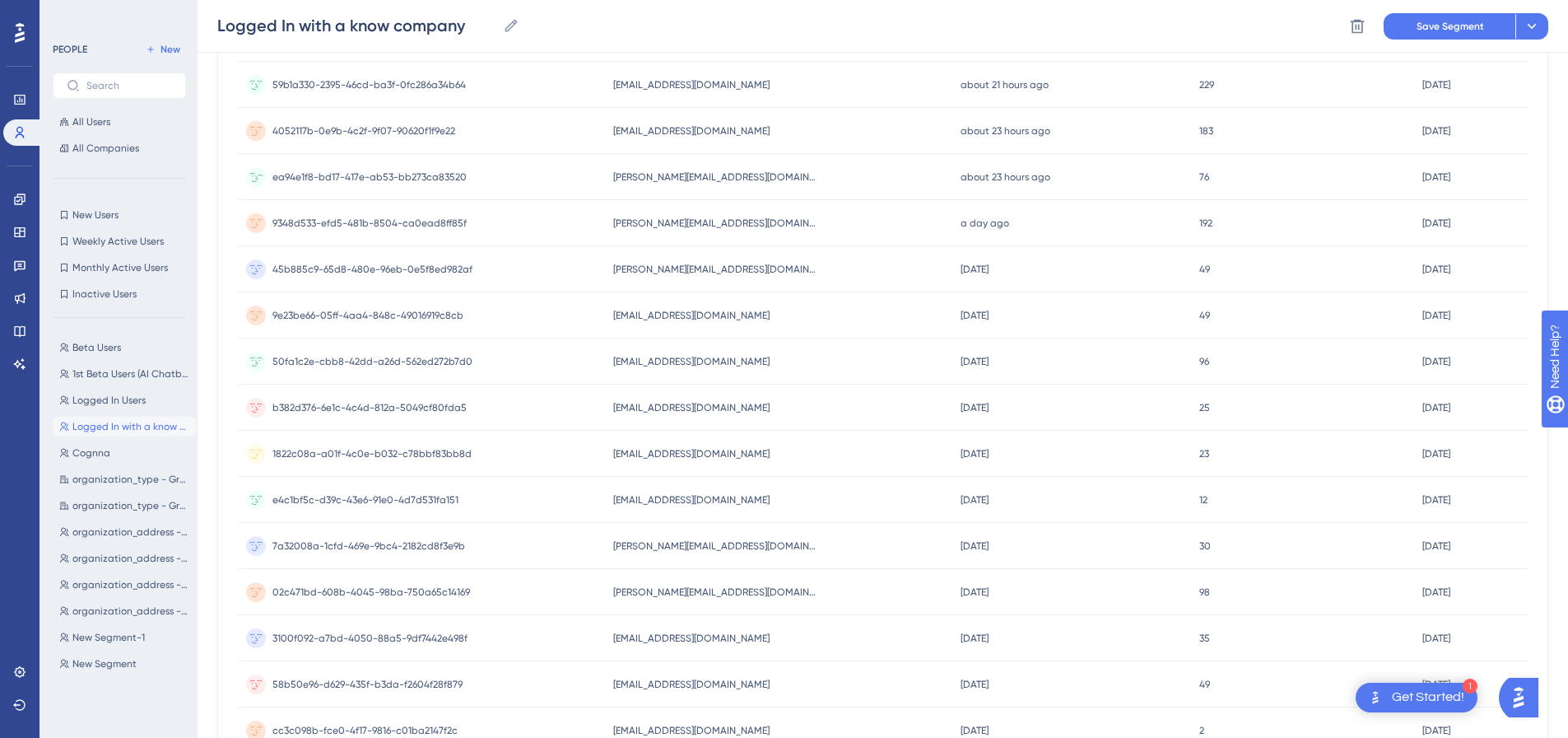
scroll to position [0, 13]
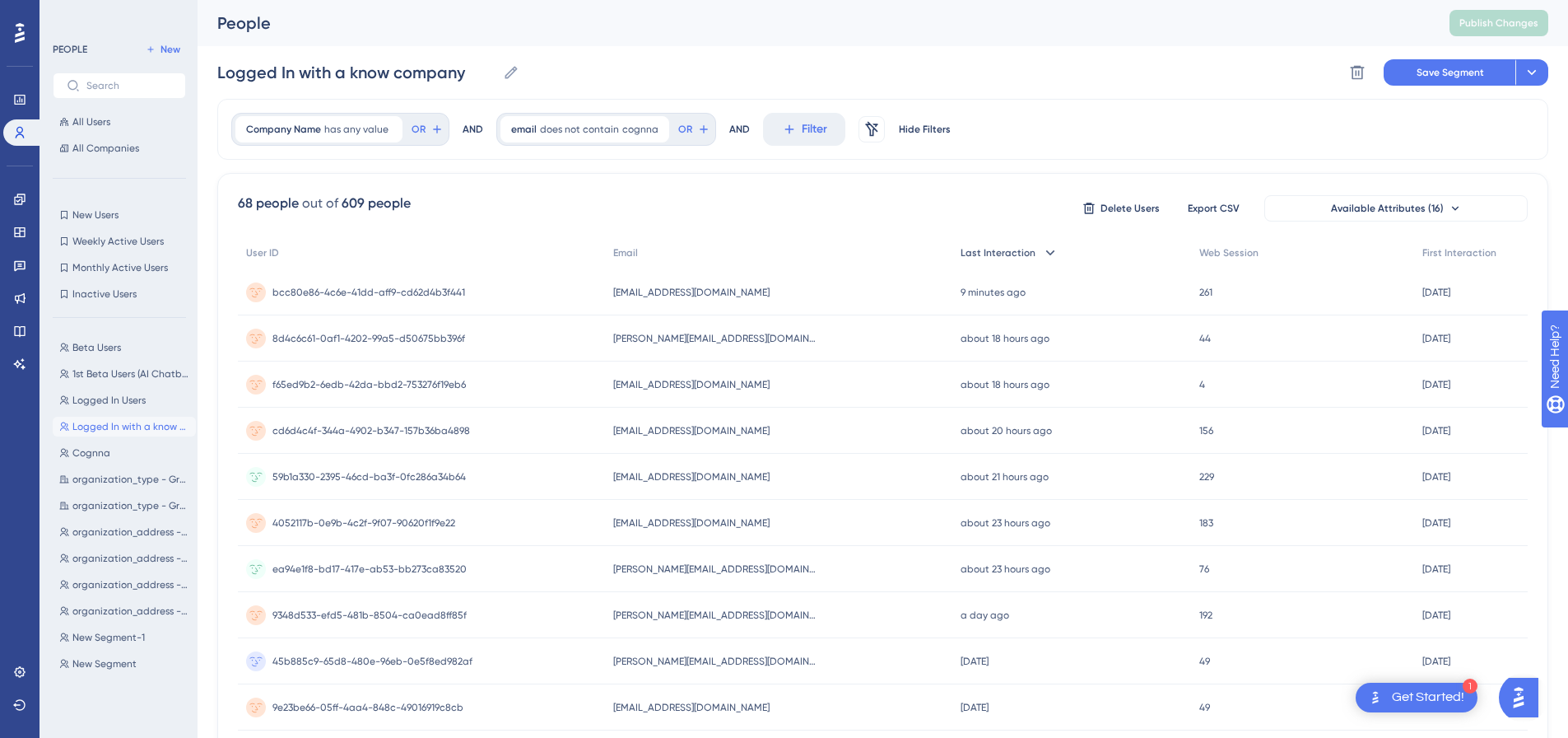
click at [952, 243] on div "Last Interaction" at bounding box center [1071, 253] width 238 height 34
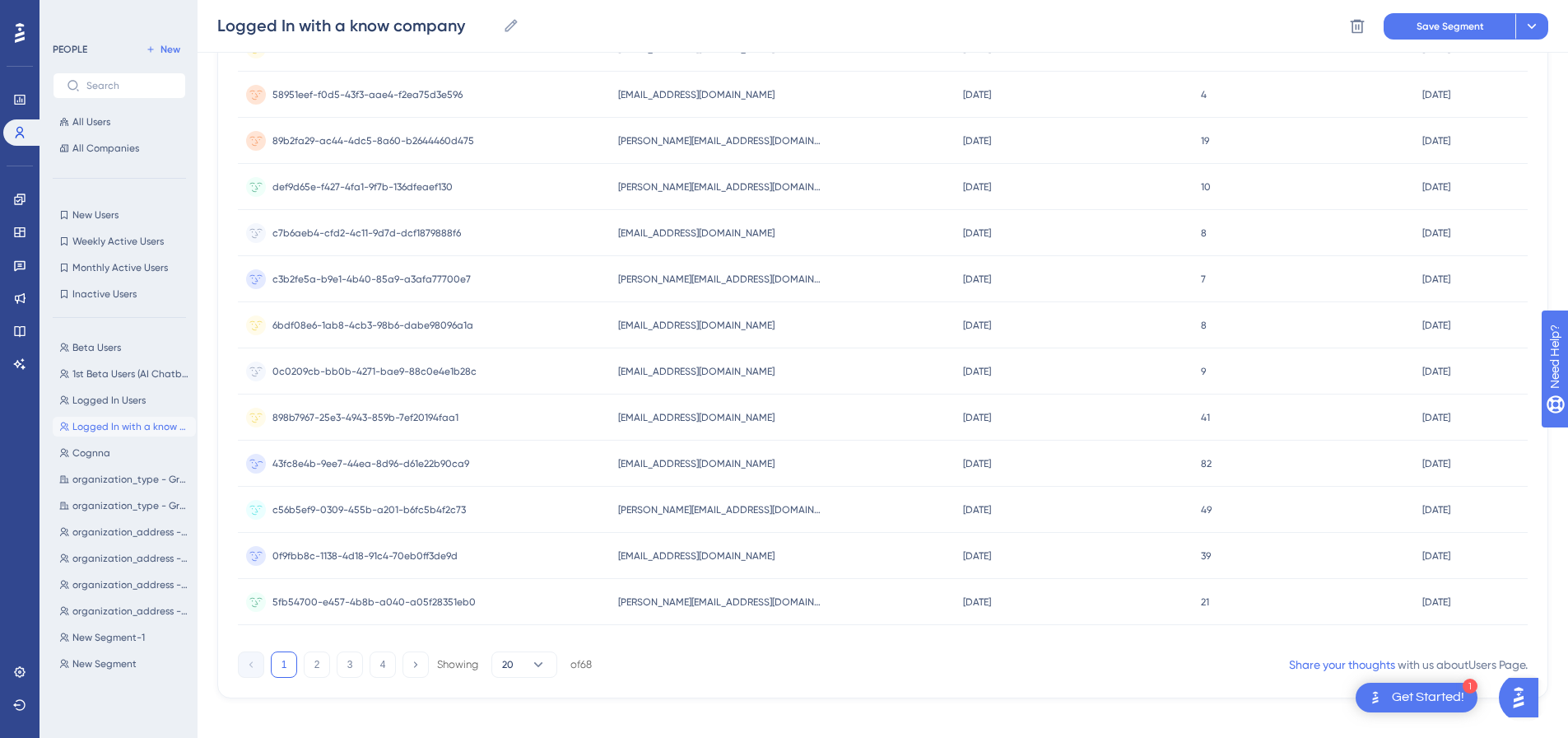
scroll to position [586, 13]
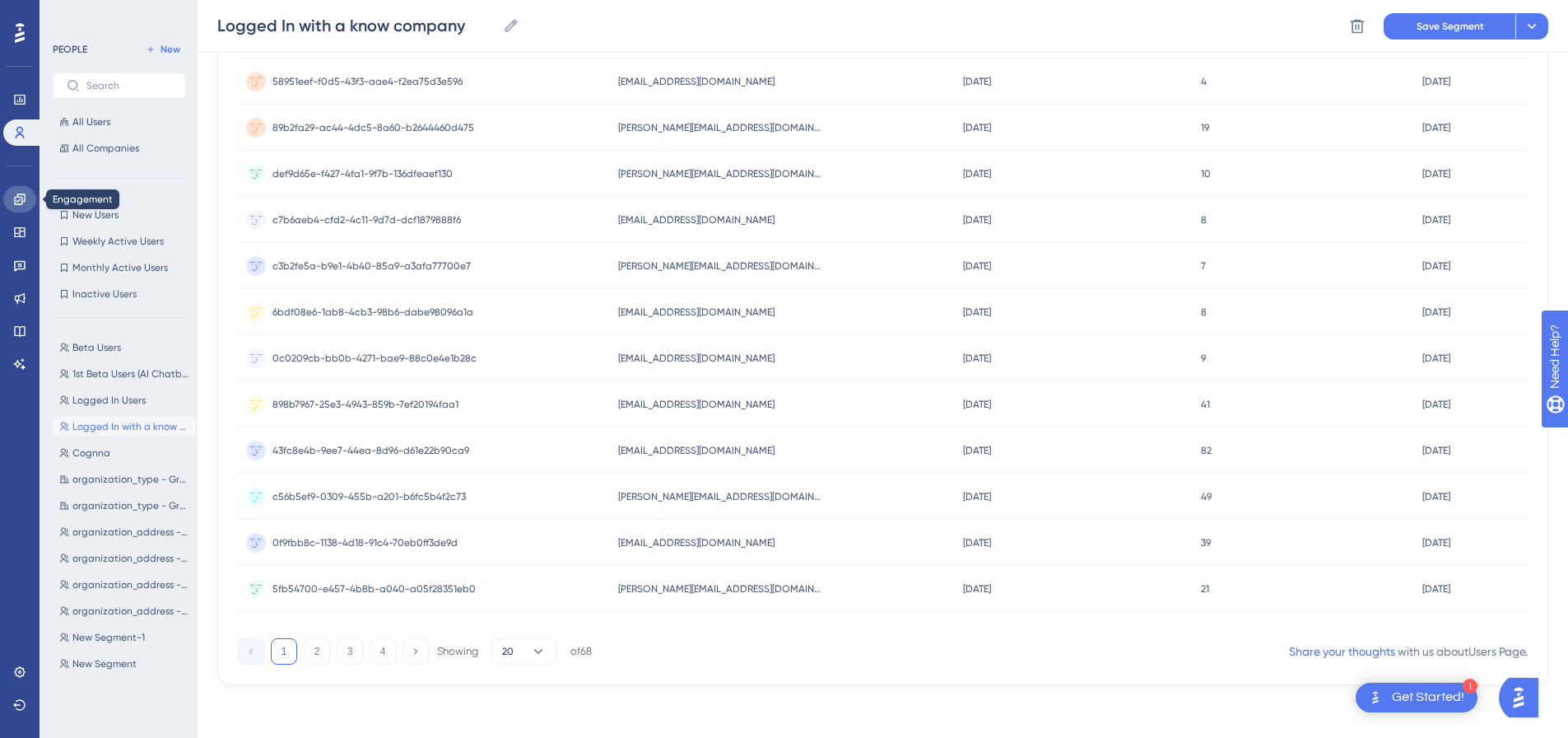
click at [12, 198] on link at bounding box center [19, 199] width 33 height 26
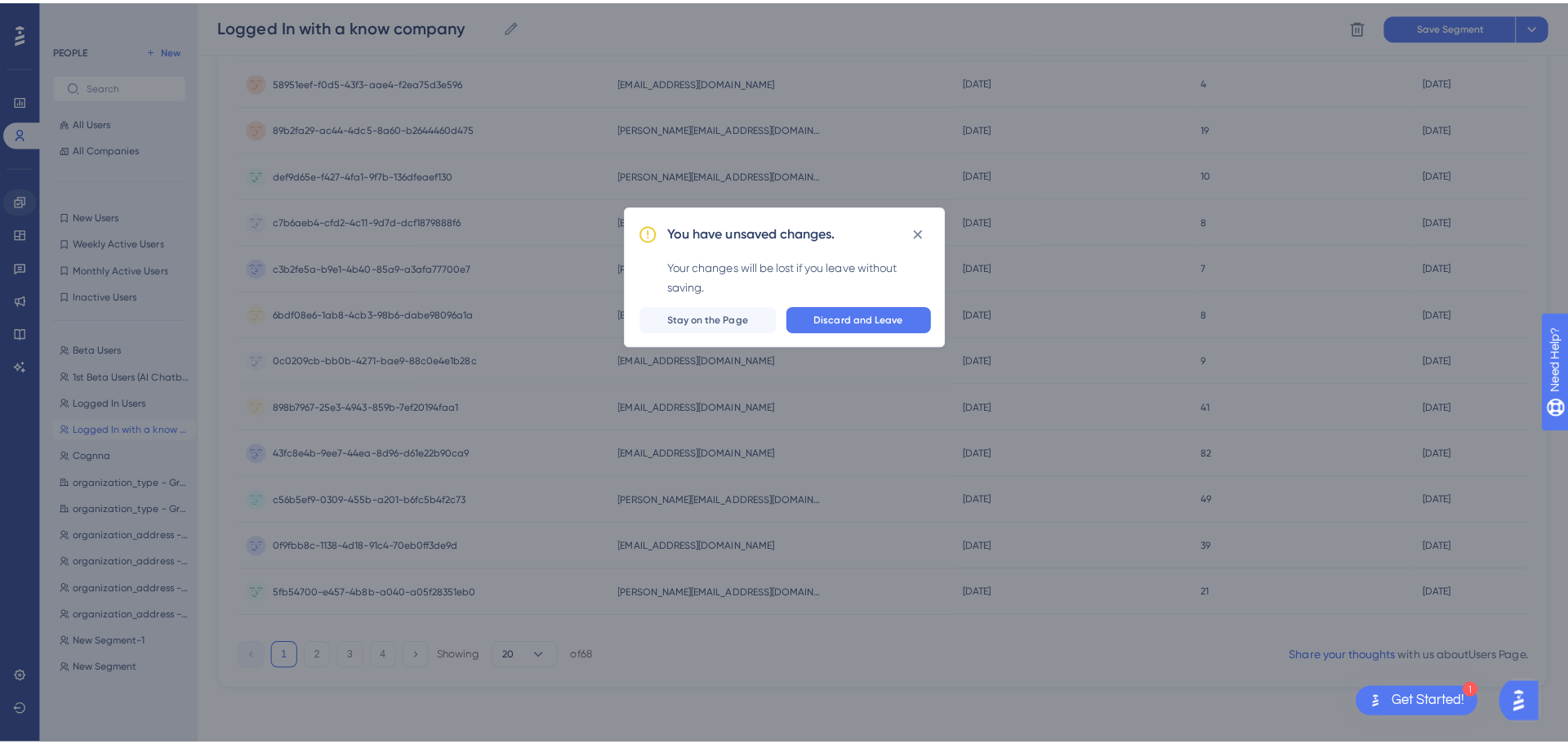
scroll to position [569, 0]
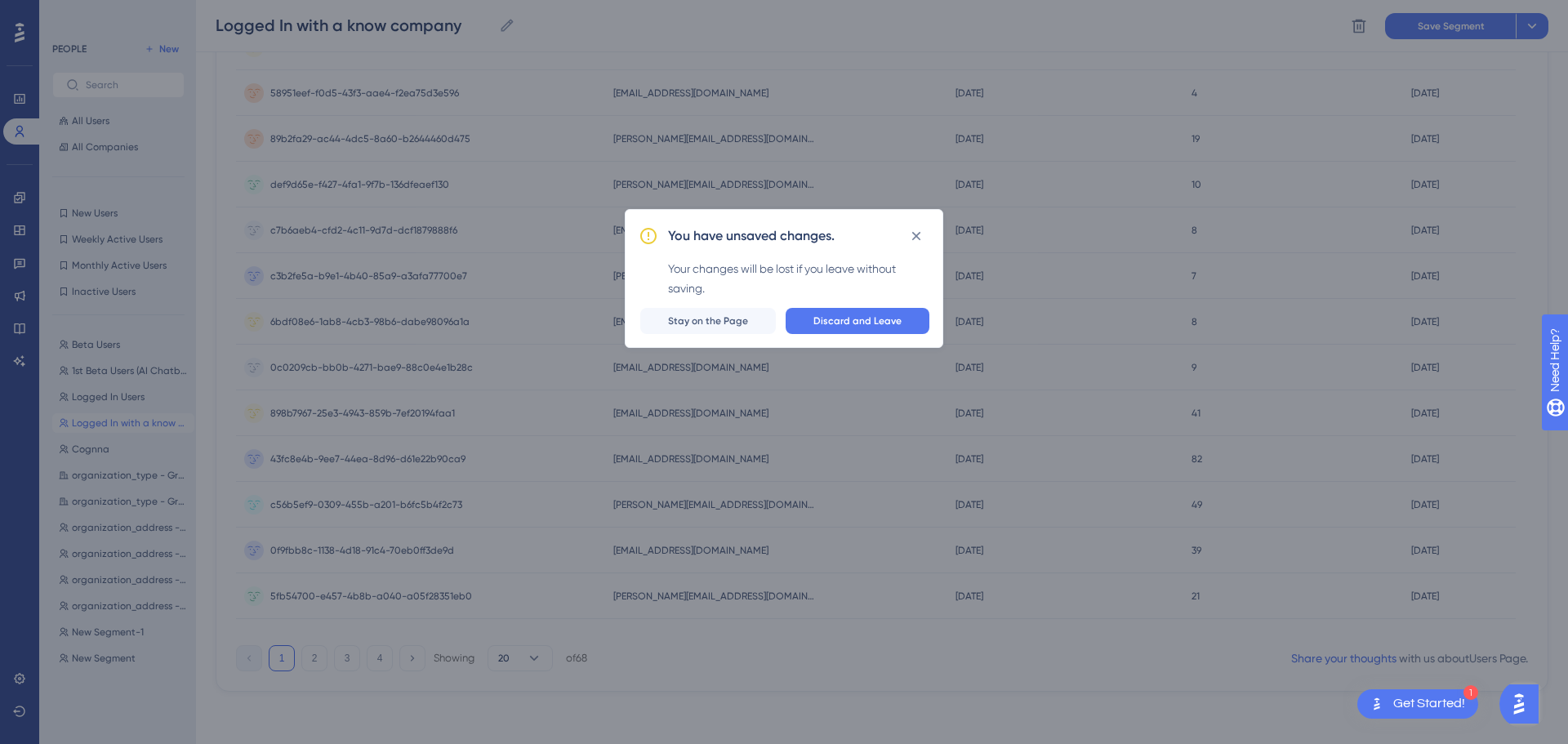
click at [821, 306] on div "You have unsaved changes. Your changes will be lost if you leave without saving…" at bounding box center [784, 278] width 318 height 139
click at [835, 322] on span "Discard and Leave" at bounding box center [857, 321] width 88 height 13
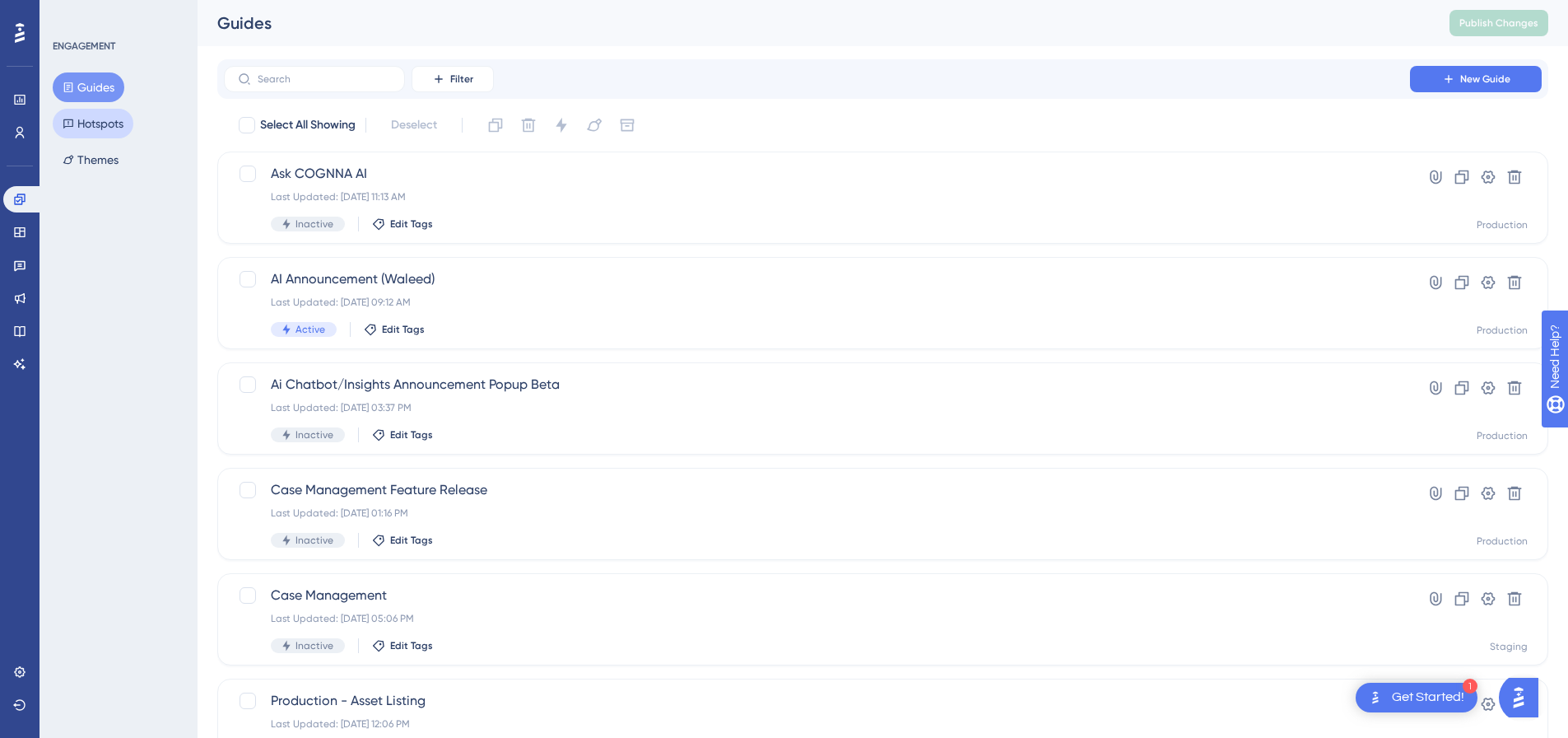
click at [59, 132] on button "Hotspots" at bounding box center [94, 124] width 81 height 30
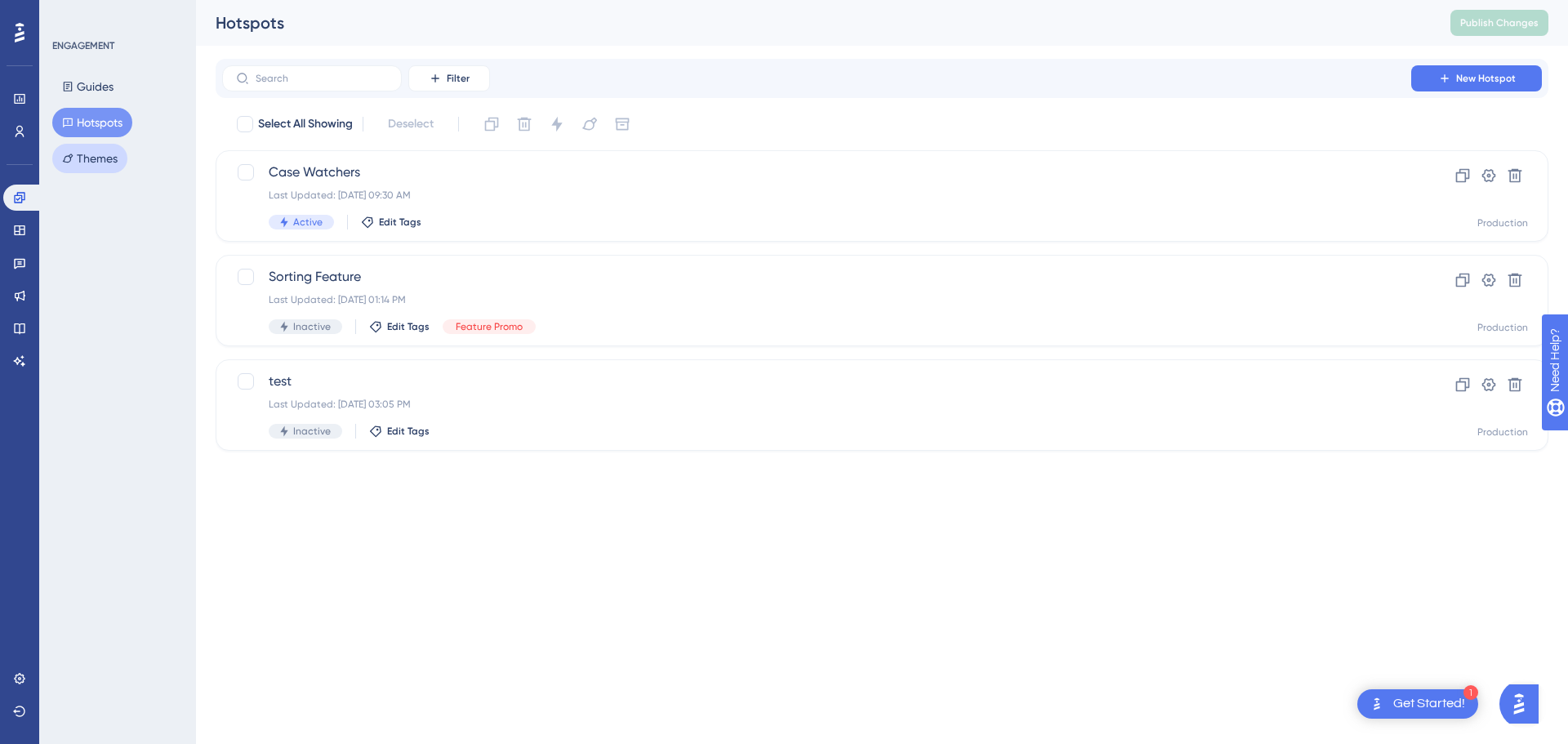
click at [113, 147] on button "Themes" at bounding box center [90, 158] width 75 height 30
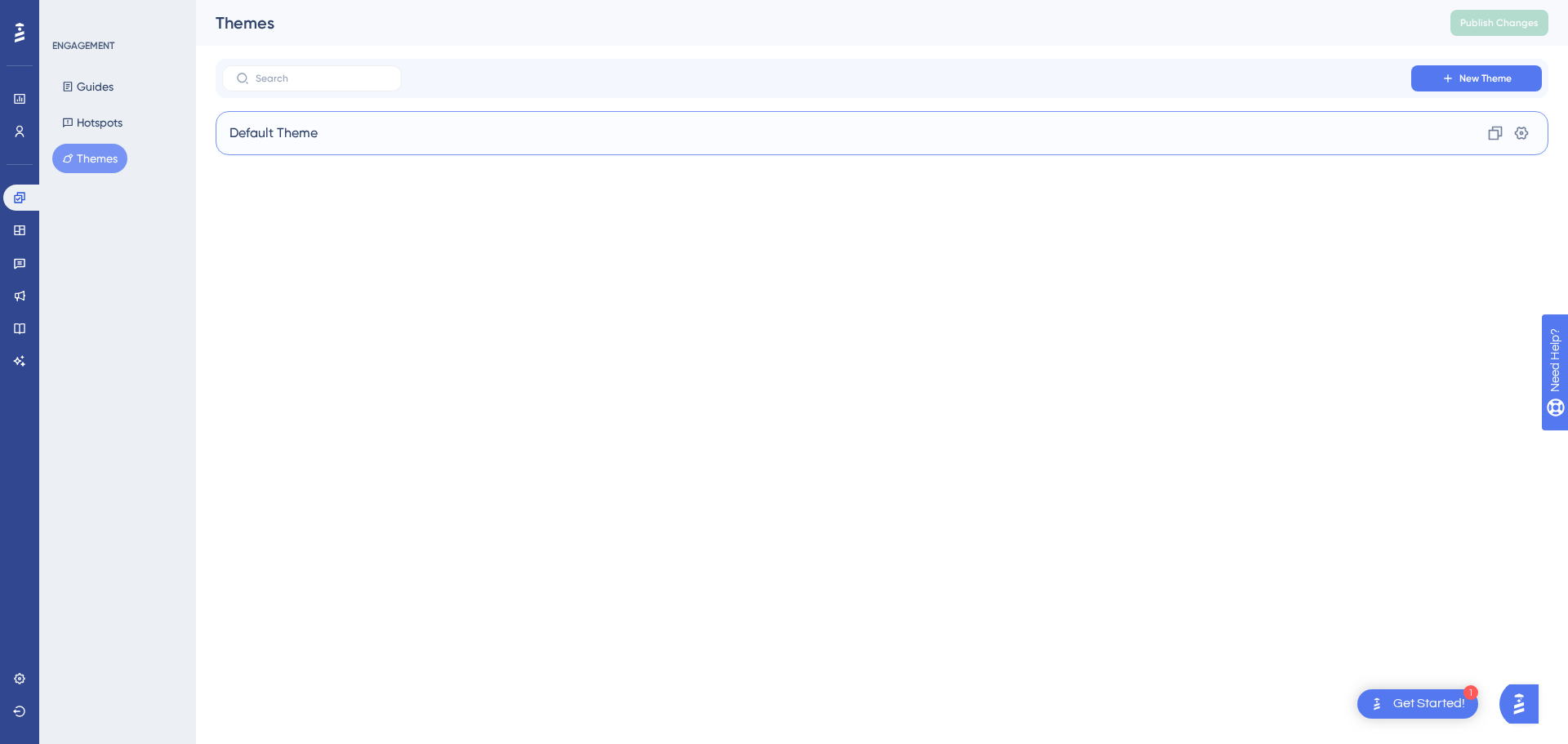
click at [312, 122] on div "Default Theme Clone Settings" at bounding box center [881, 133] width 1332 height 44
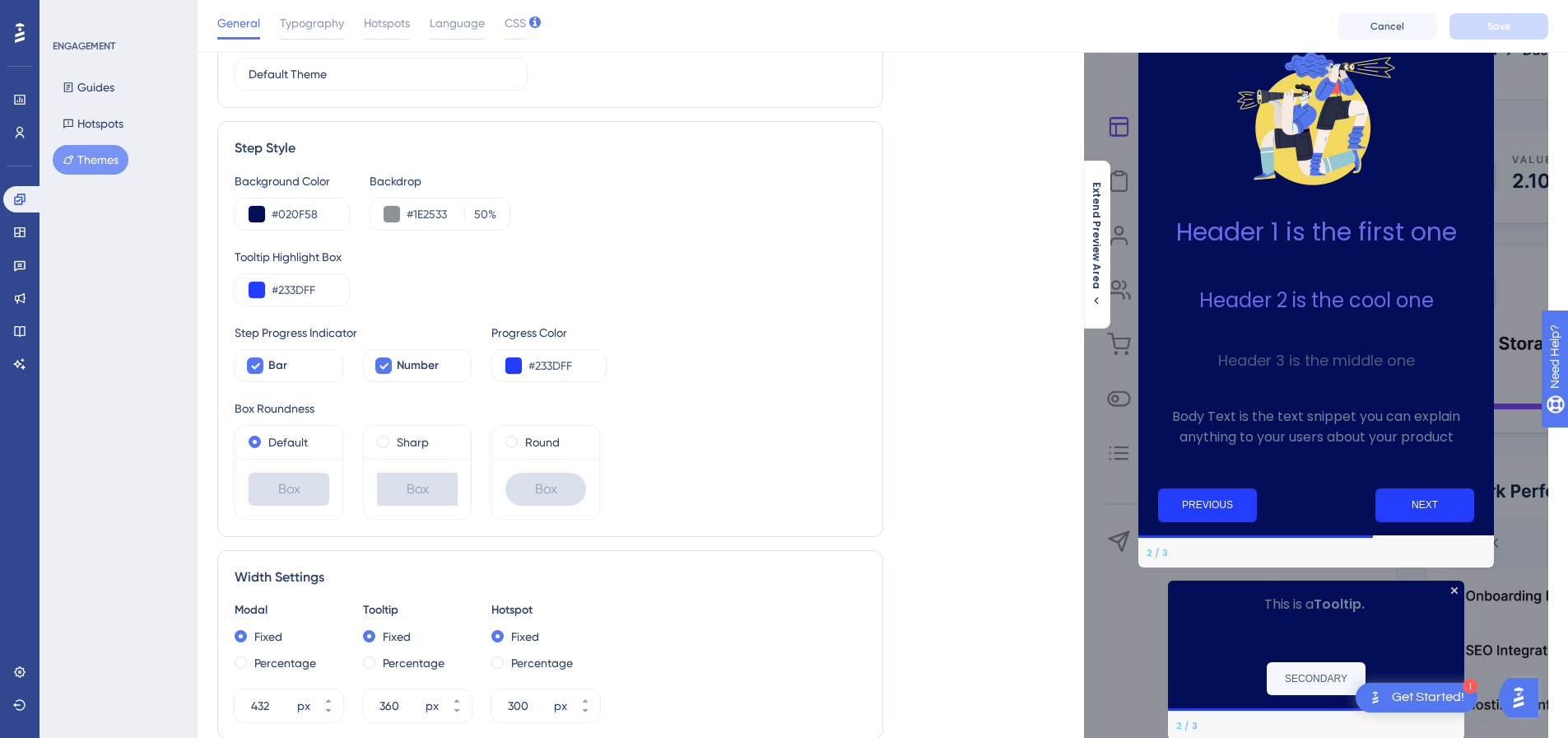
scroll to position [126, 4]
click at [100, 156] on button "Themes" at bounding box center [91, 159] width 75 height 30
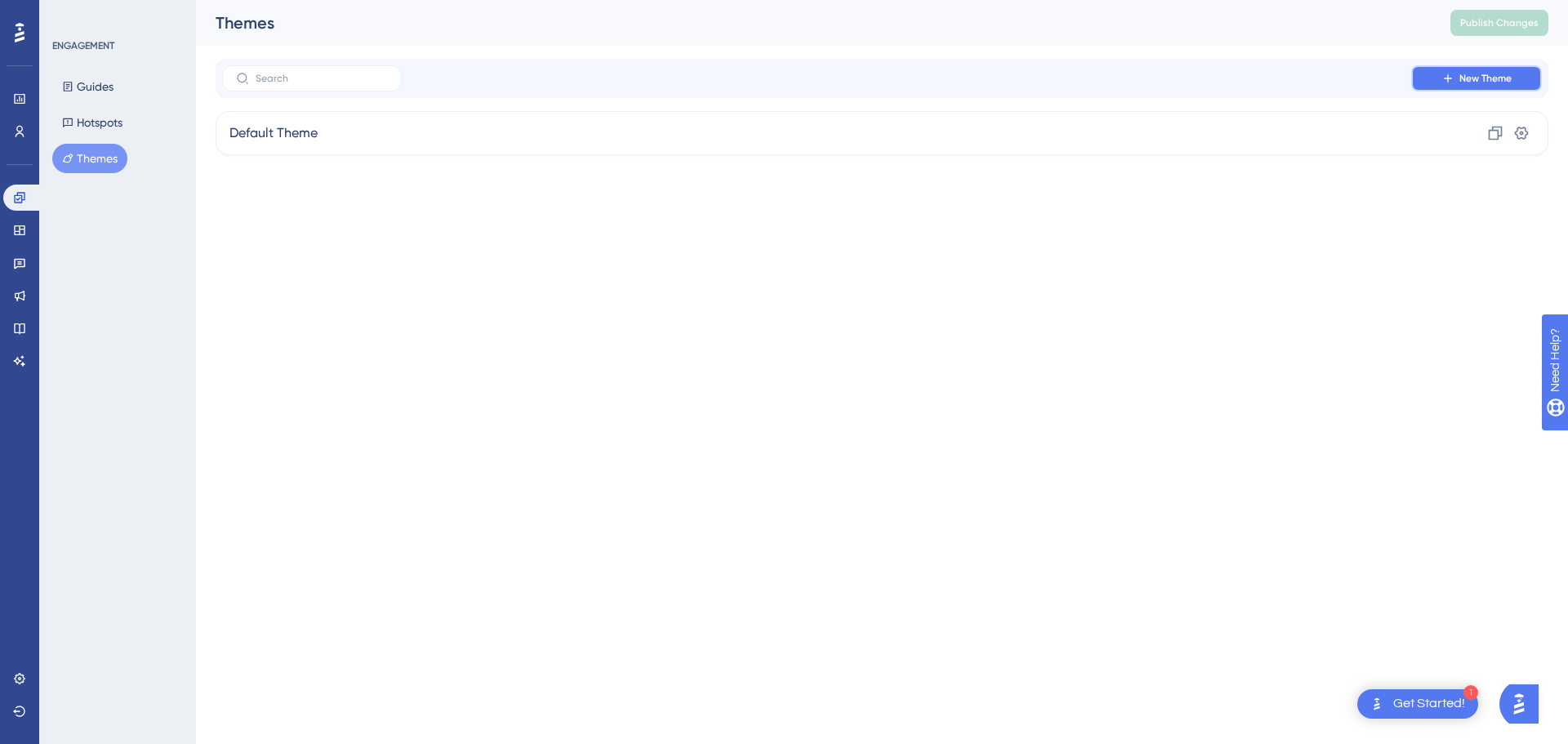
click at [1511, 77] on span "New Theme" at bounding box center [1485, 79] width 53 height 13
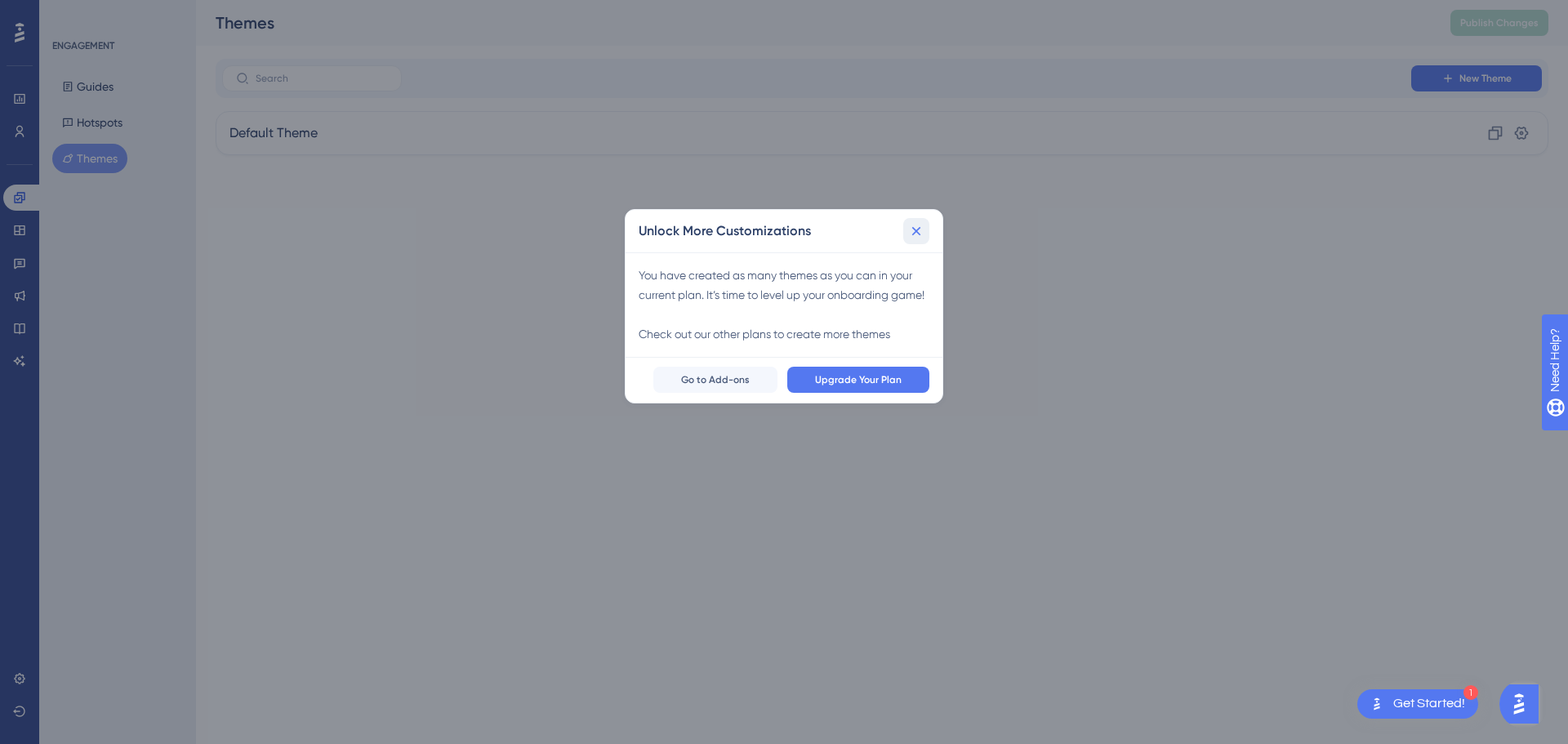
click at [915, 223] on icon at bounding box center [916, 231] width 16 height 16
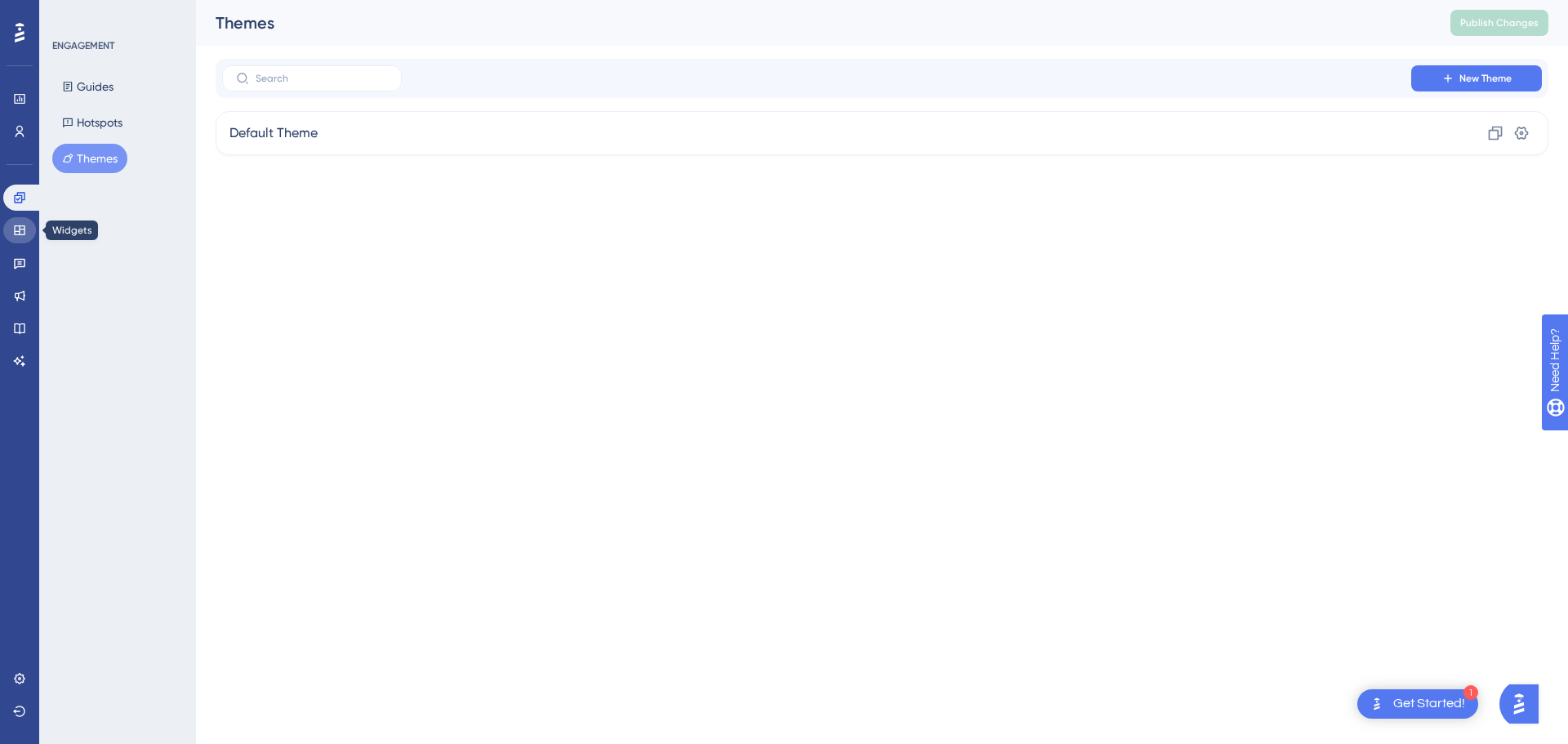
click at [14, 225] on icon at bounding box center [18, 230] width 11 height 10
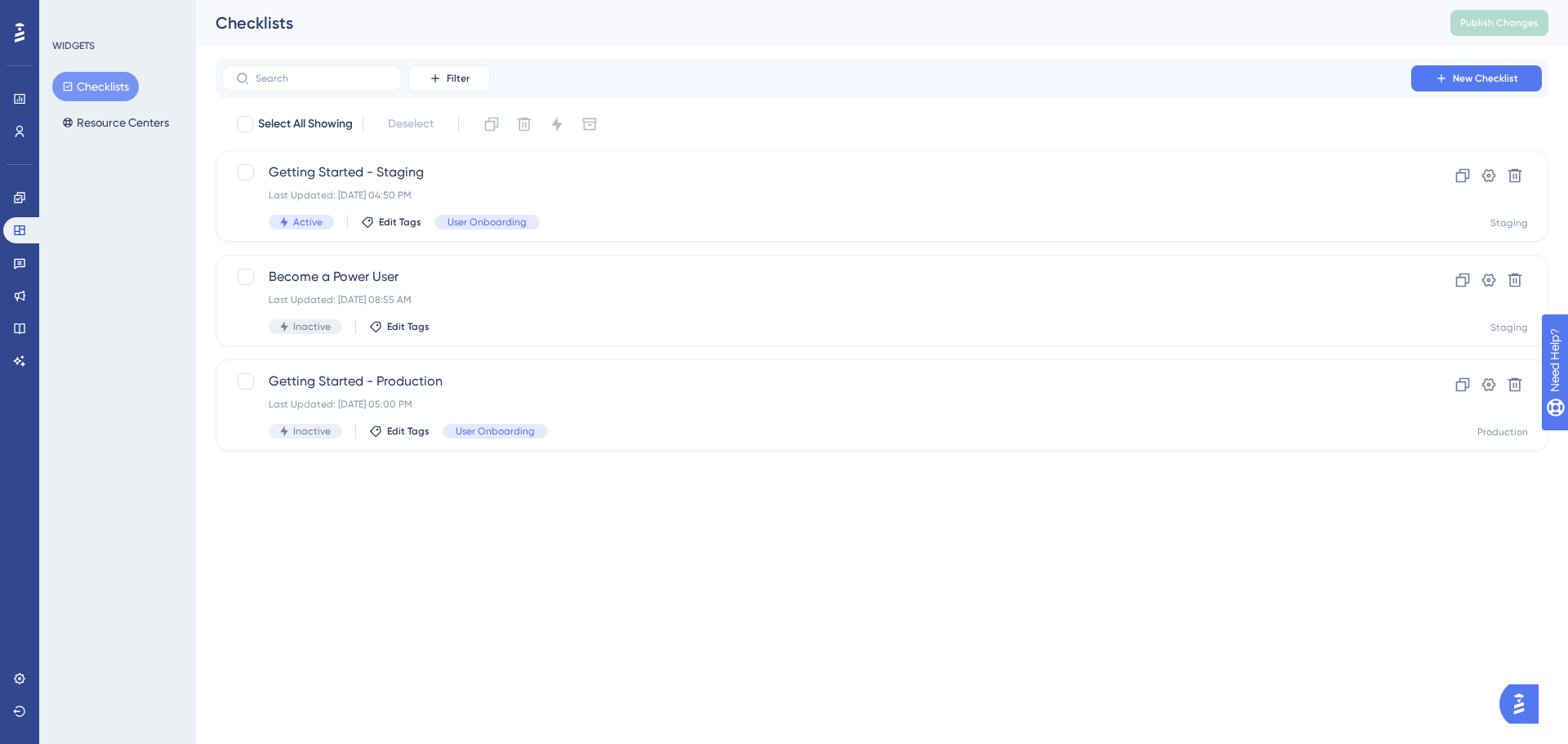
click at [1530, 709] on img "Open AI Assistant Launcher" at bounding box center [1518, 704] width 30 height 30
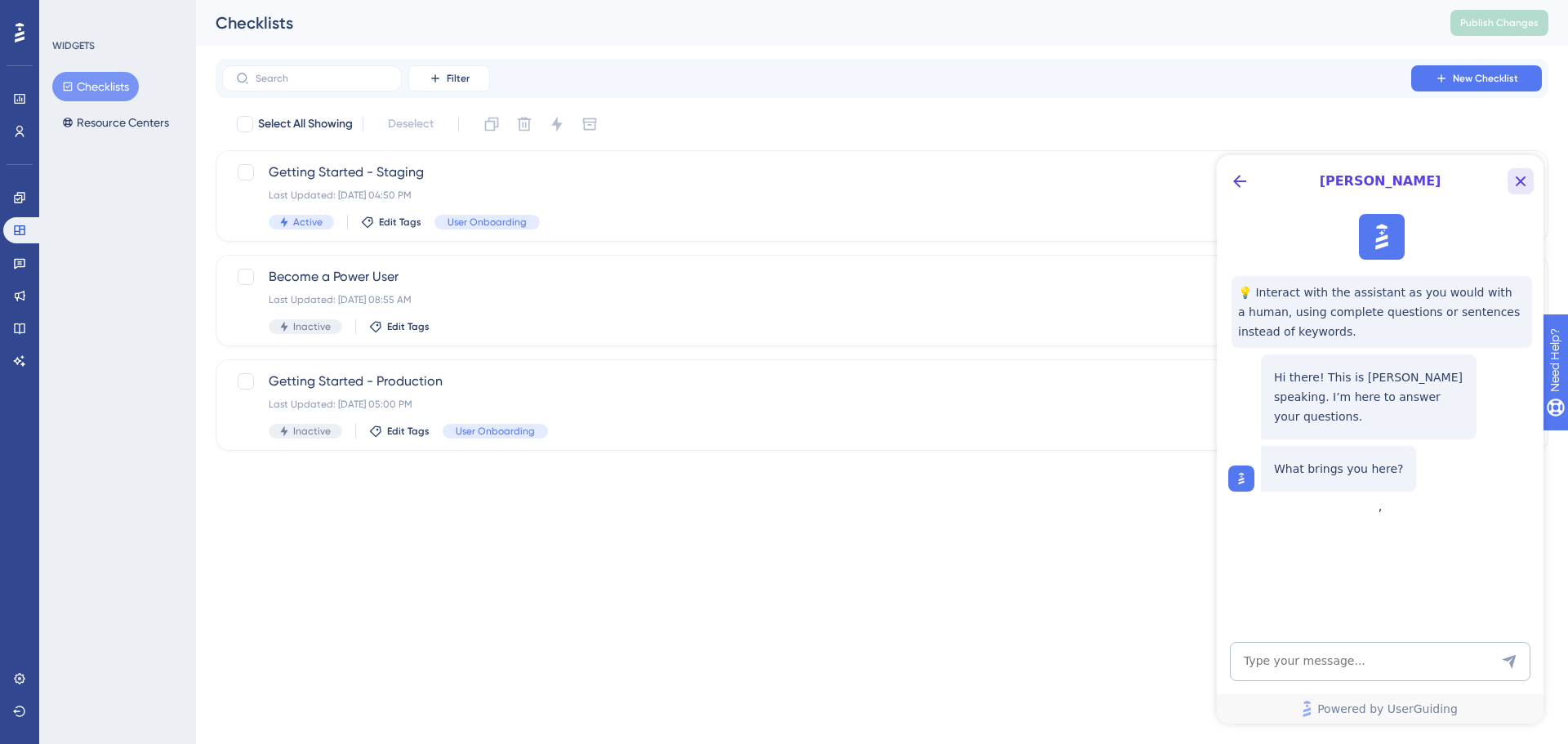
click at [1523, 177] on icon "Close Button" at bounding box center [1520, 181] width 19 height 19
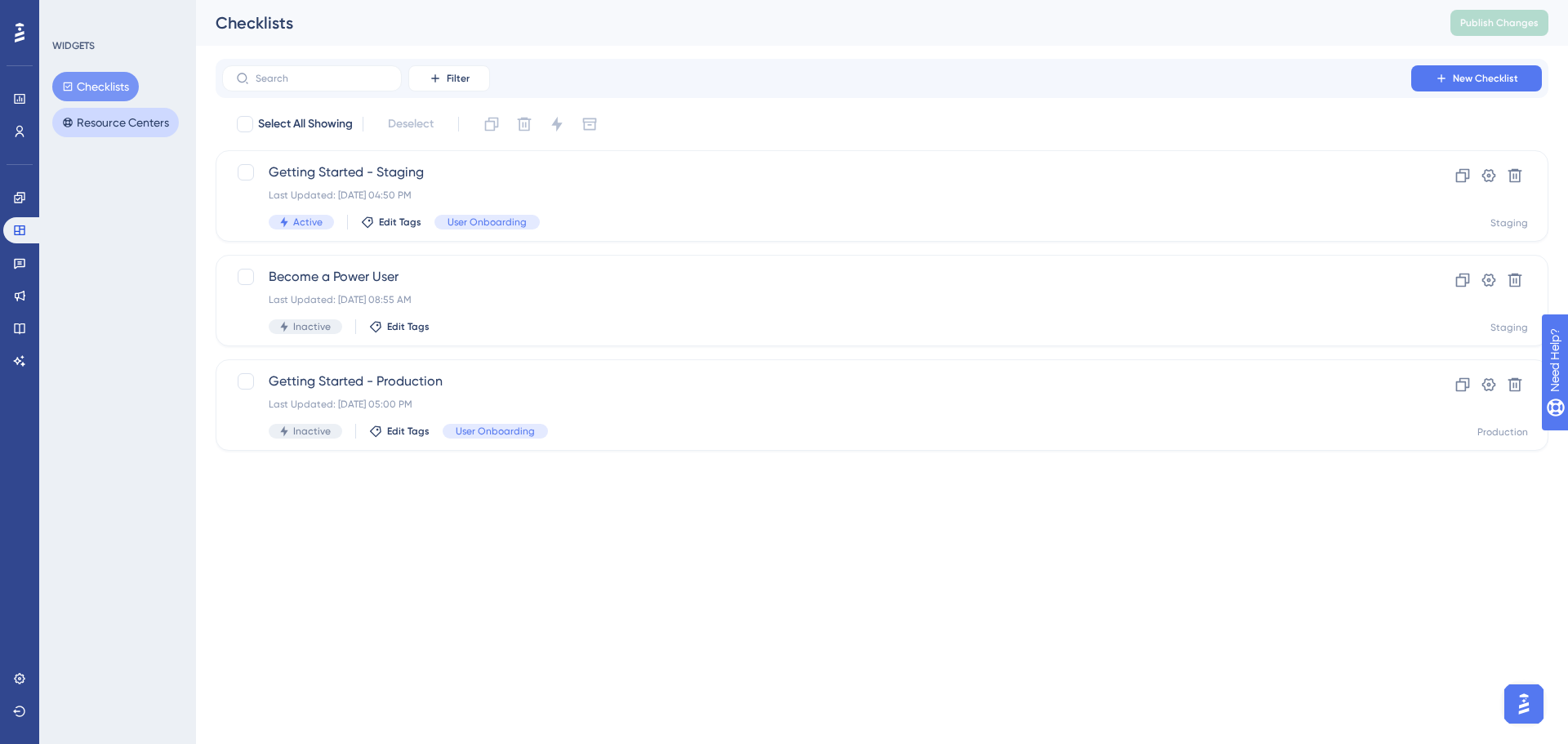
click at [114, 124] on button "Resource Centers" at bounding box center [116, 123] width 126 height 30
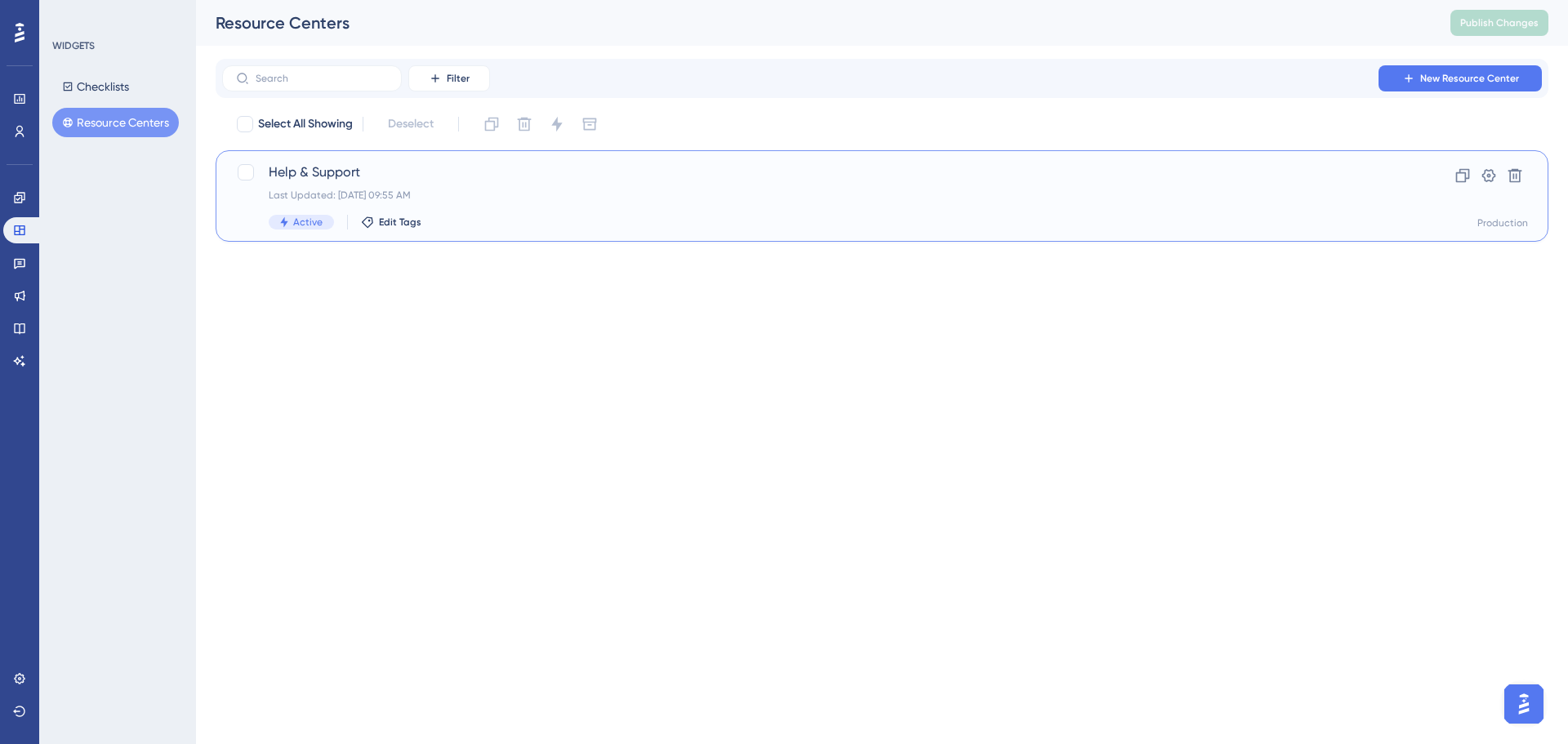
click at [1260, 191] on div "Last Updated: [DATE] 09:55 AM" at bounding box center [816, 195] width 1096 height 13
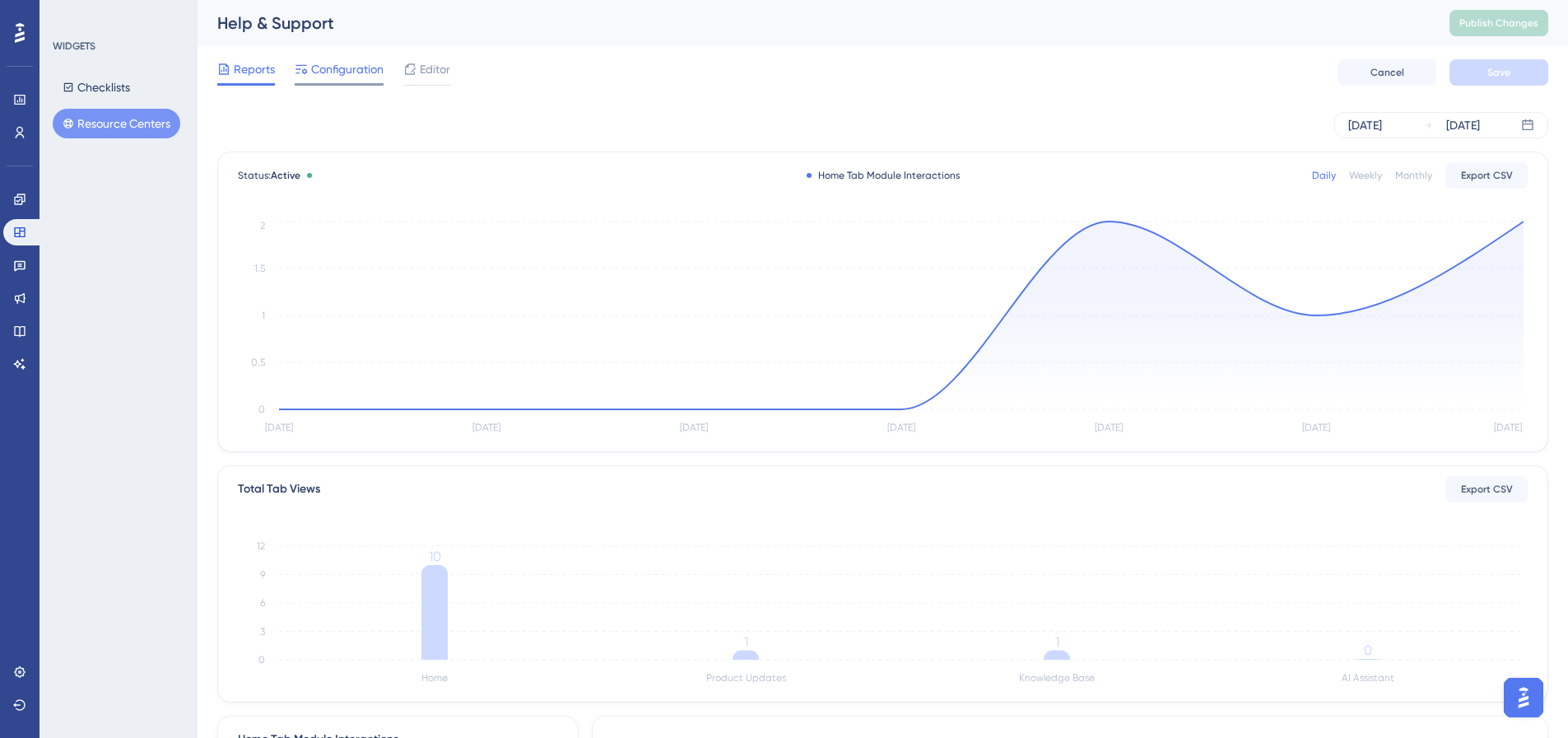
click at [329, 67] on span "Configuration" at bounding box center [347, 69] width 72 height 19
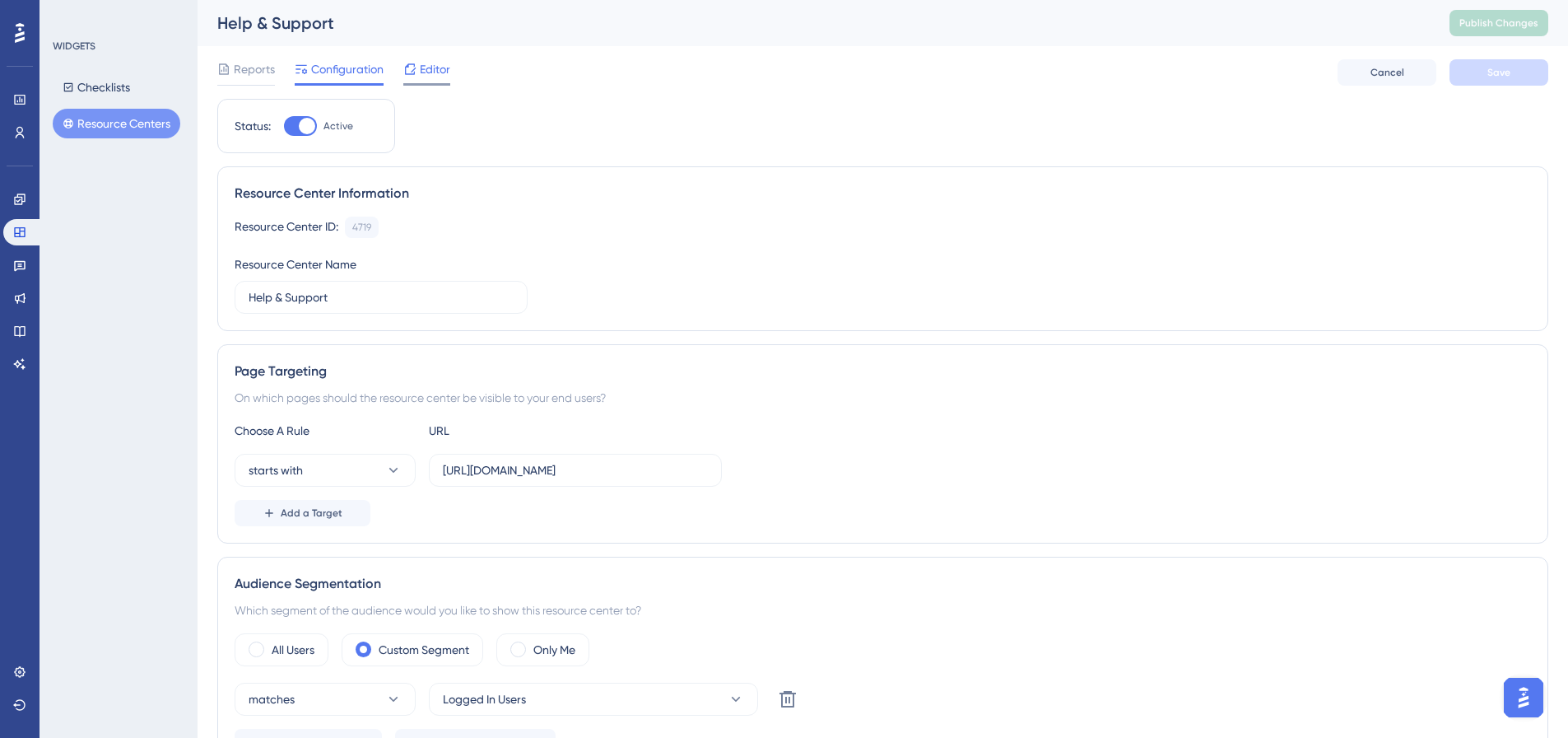
click at [427, 64] on span "Editor" at bounding box center [435, 69] width 31 height 19
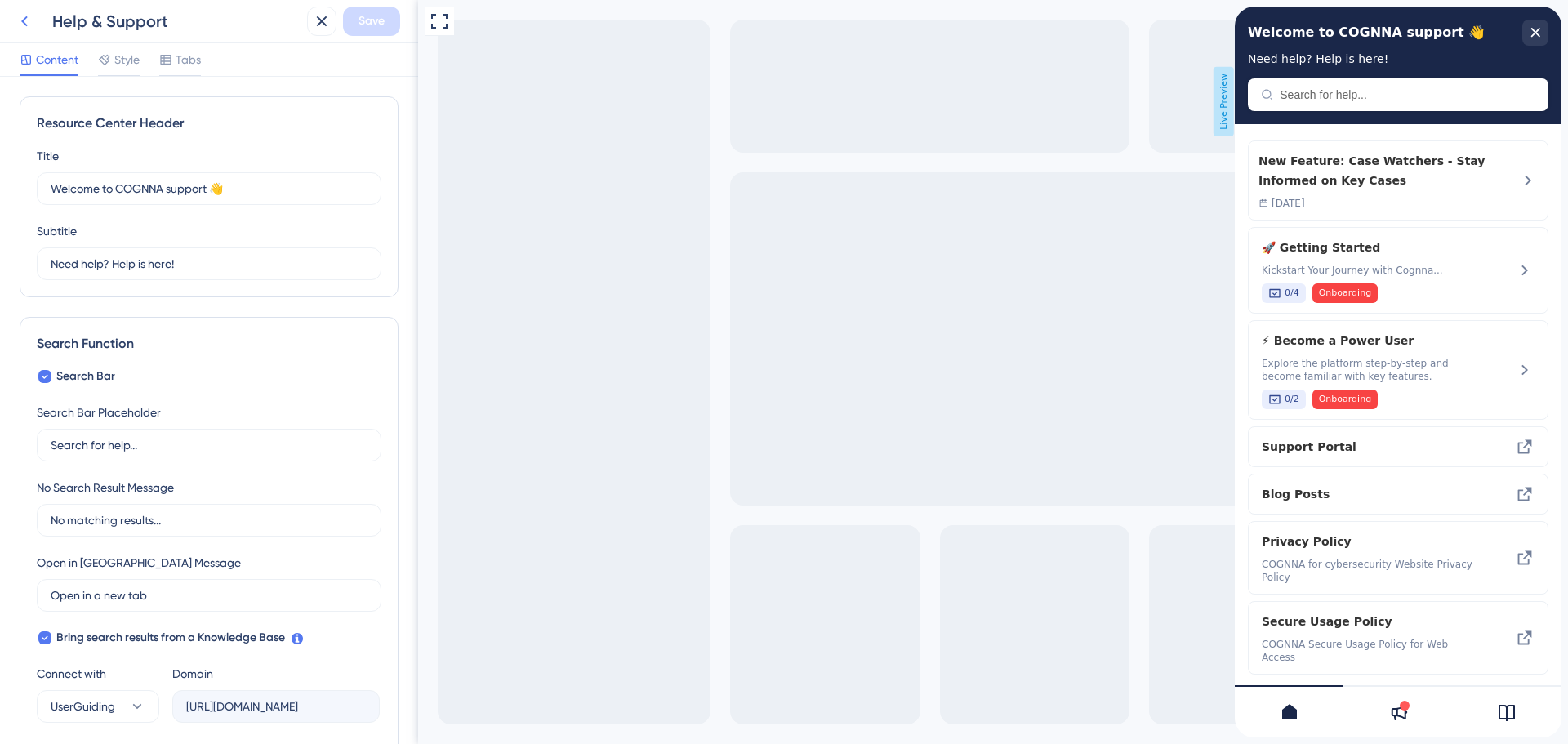
click at [24, 25] on icon at bounding box center [24, 21] width 19 height 19
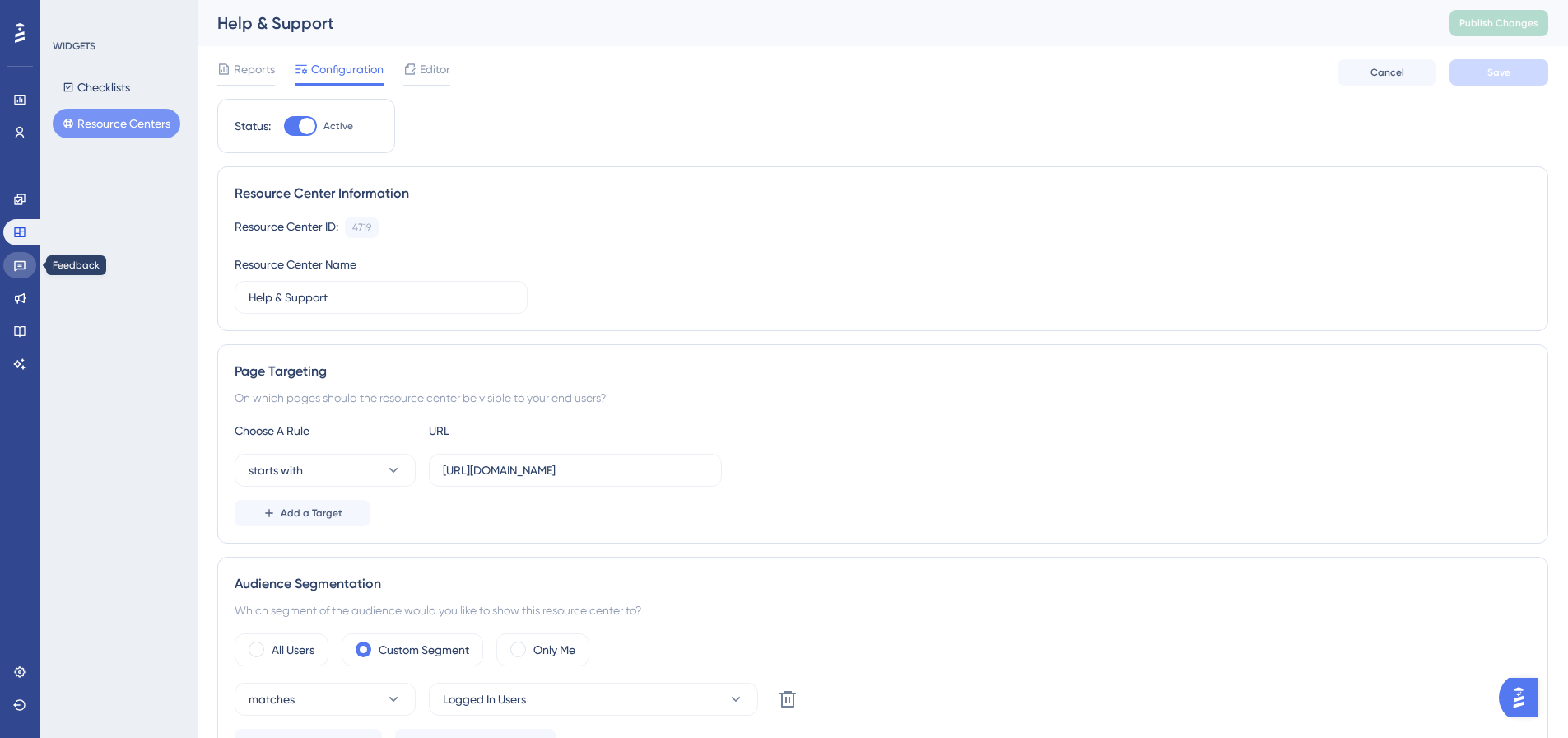
click at [9, 265] on link at bounding box center [19, 265] width 33 height 26
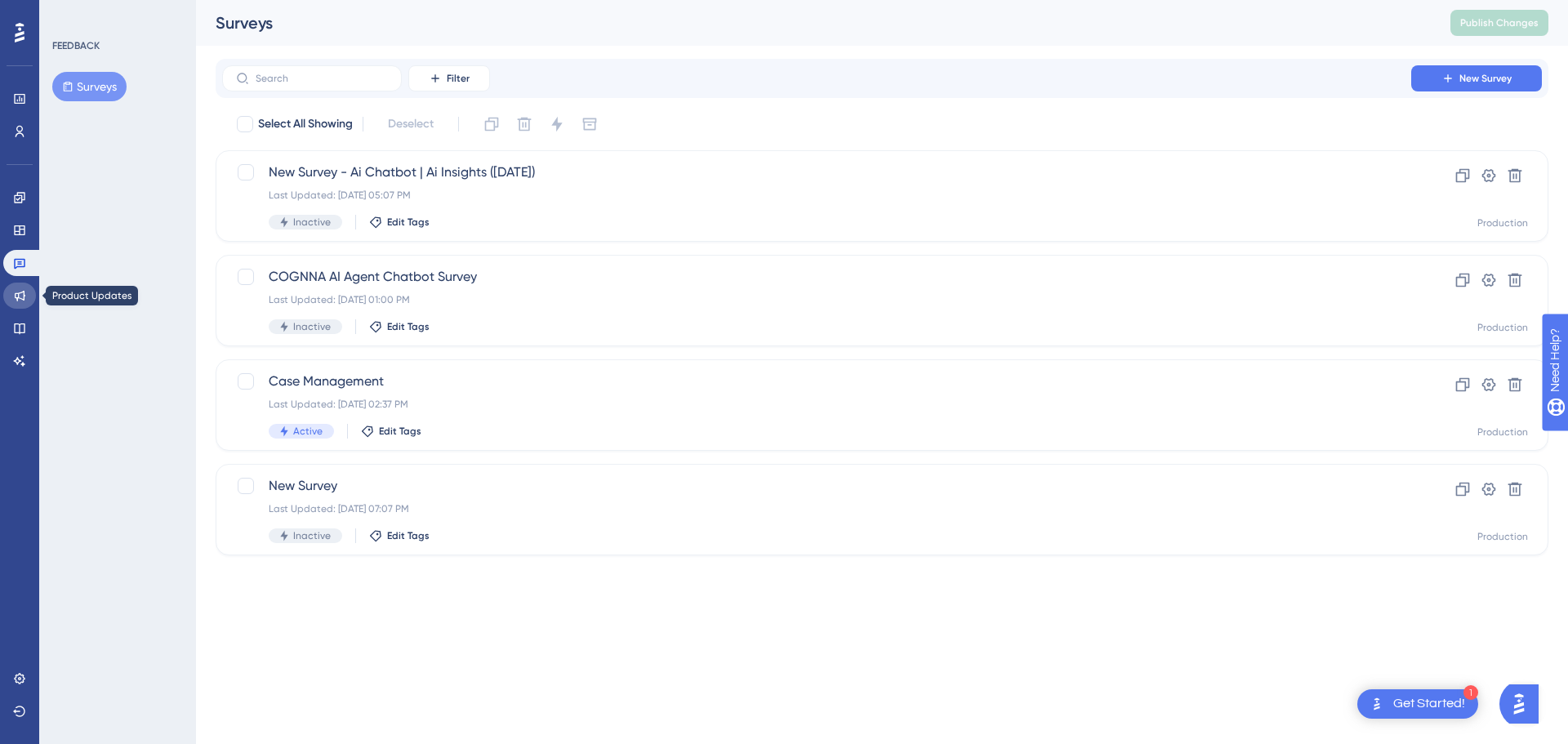
click at [14, 294] on icon at bounding box center [19, 296] width 11 height 11
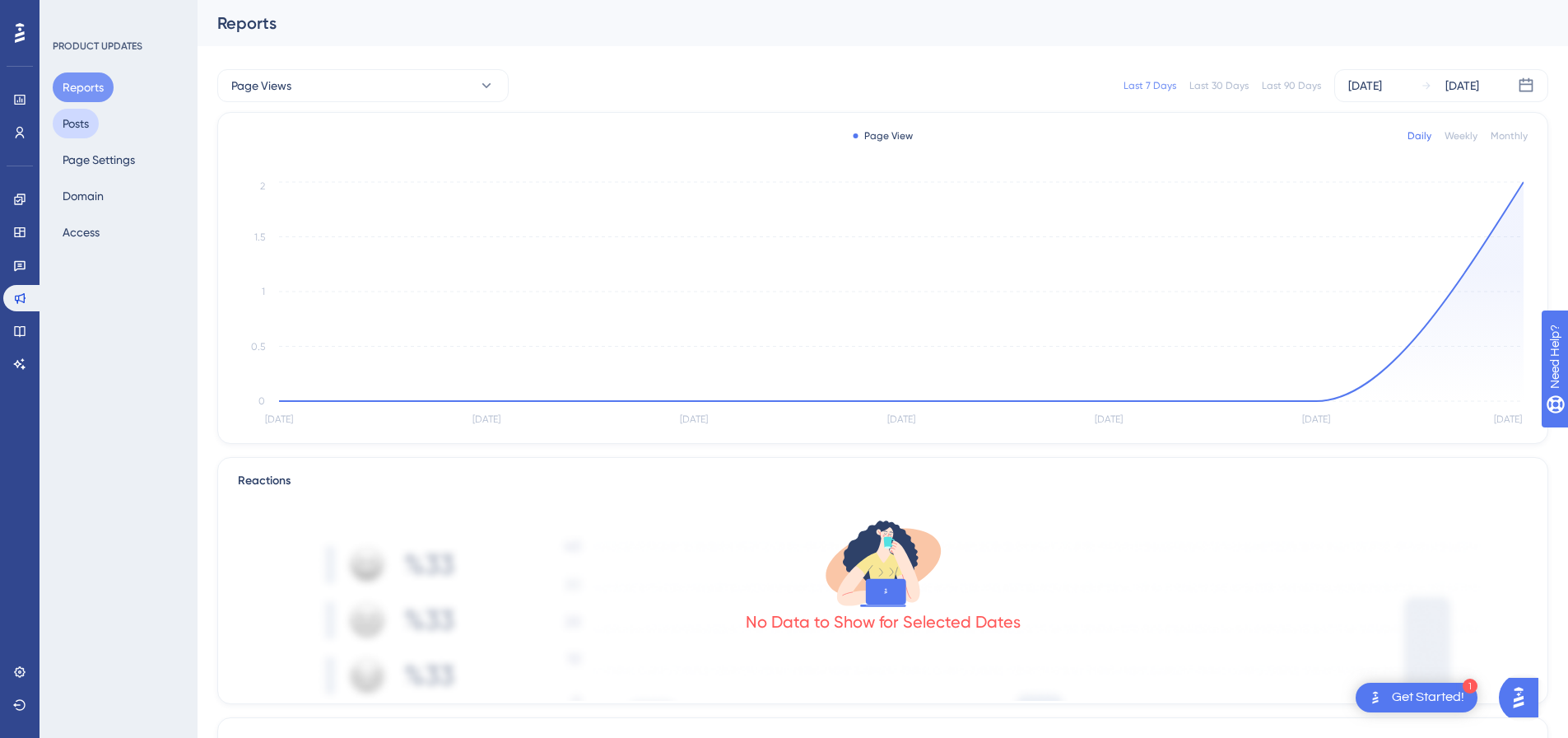
click at [81, 120] on button "Posts" at bounding box center [76, 124] width 46 height 30
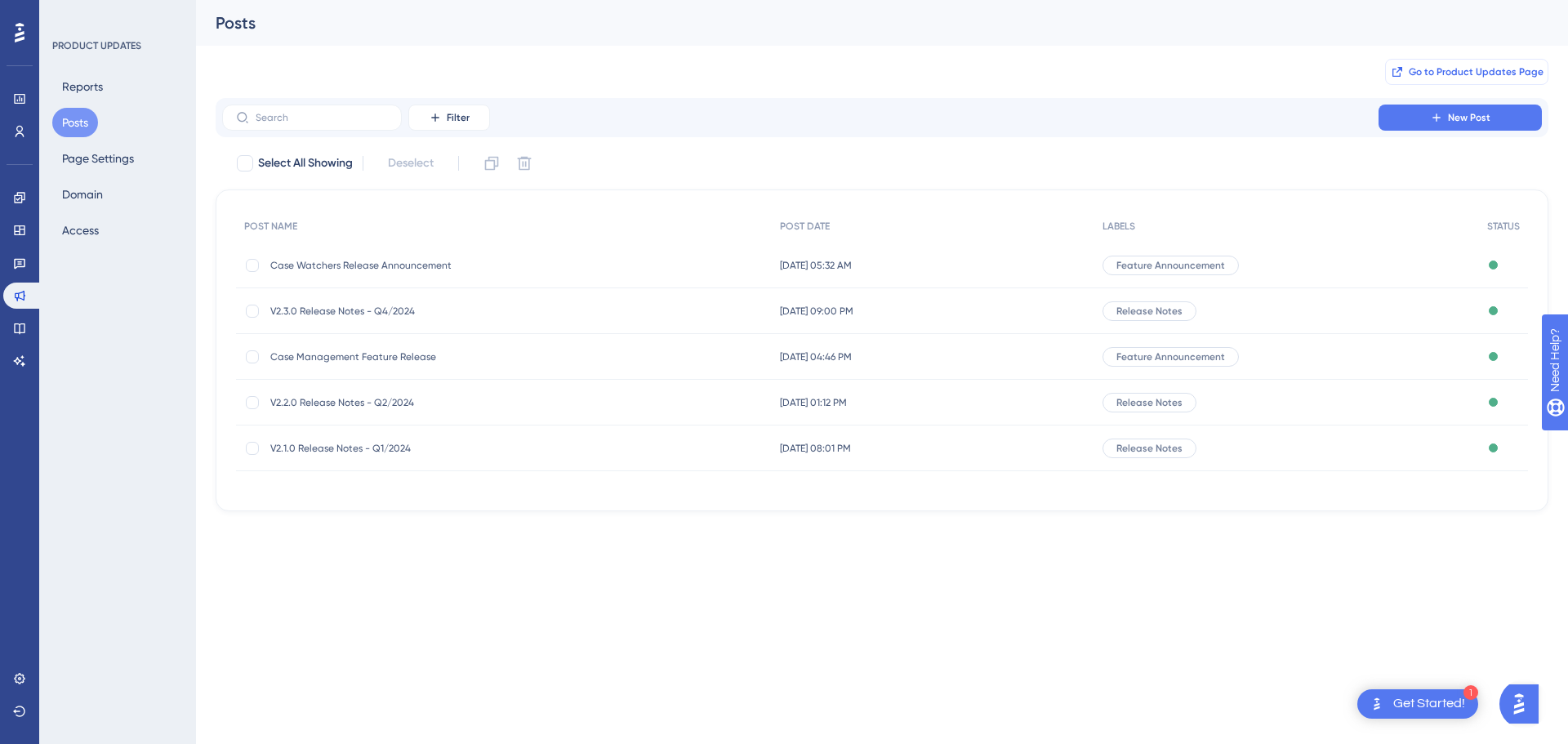
drag, startPoint x: 1430, startPoint y: 68, endPoint x: 1487, endPoint y: 68, distance: 57.0
click at [1487, 68] on span "Go to Product Updates Page" at bounding box center [1476, 72] width 135 height 13
click at [11, 329] on link at bounding box center [19, 327] width 33 height 26
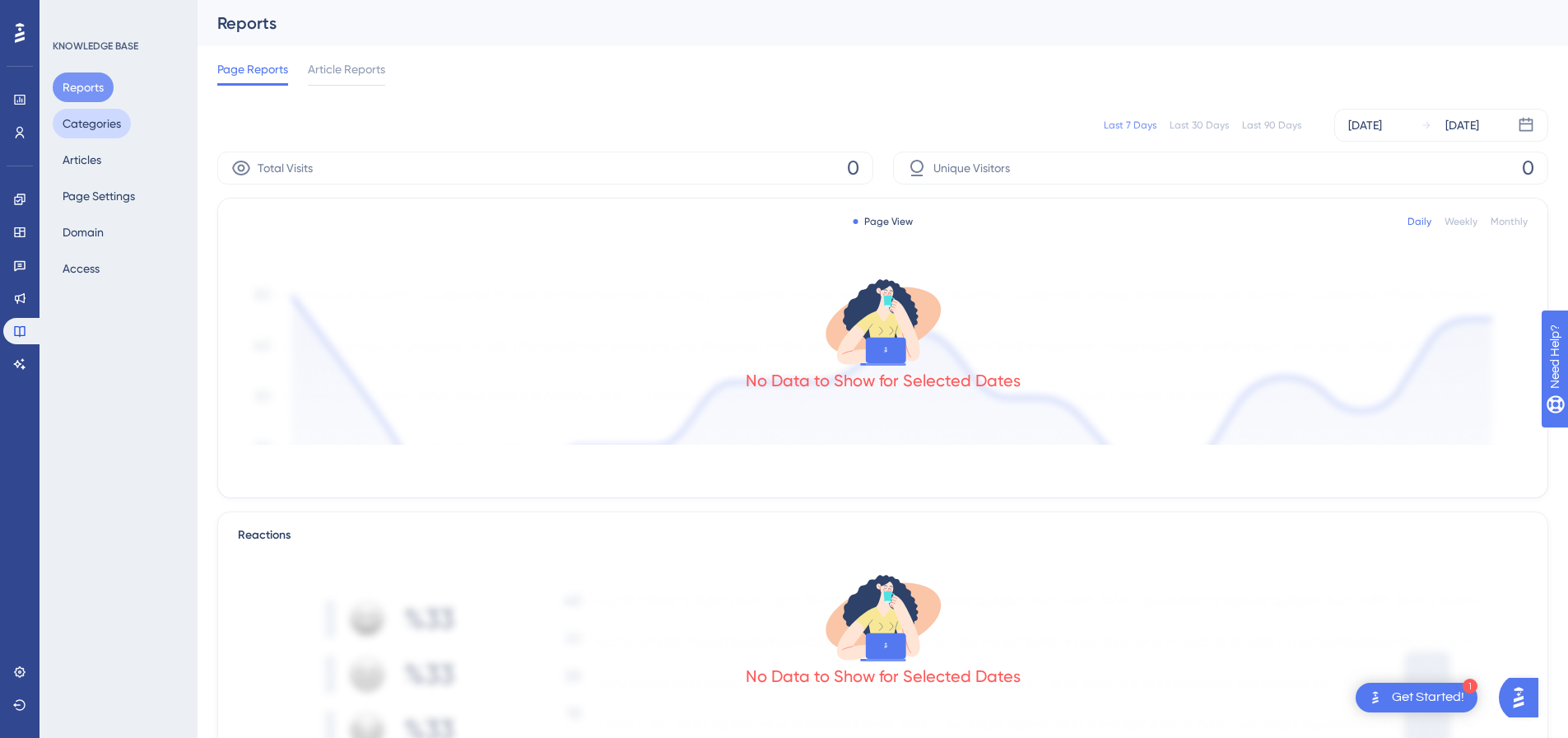
click at [115, 133] on button "Categories" at bounding box center [92, 124] width 78 height 30
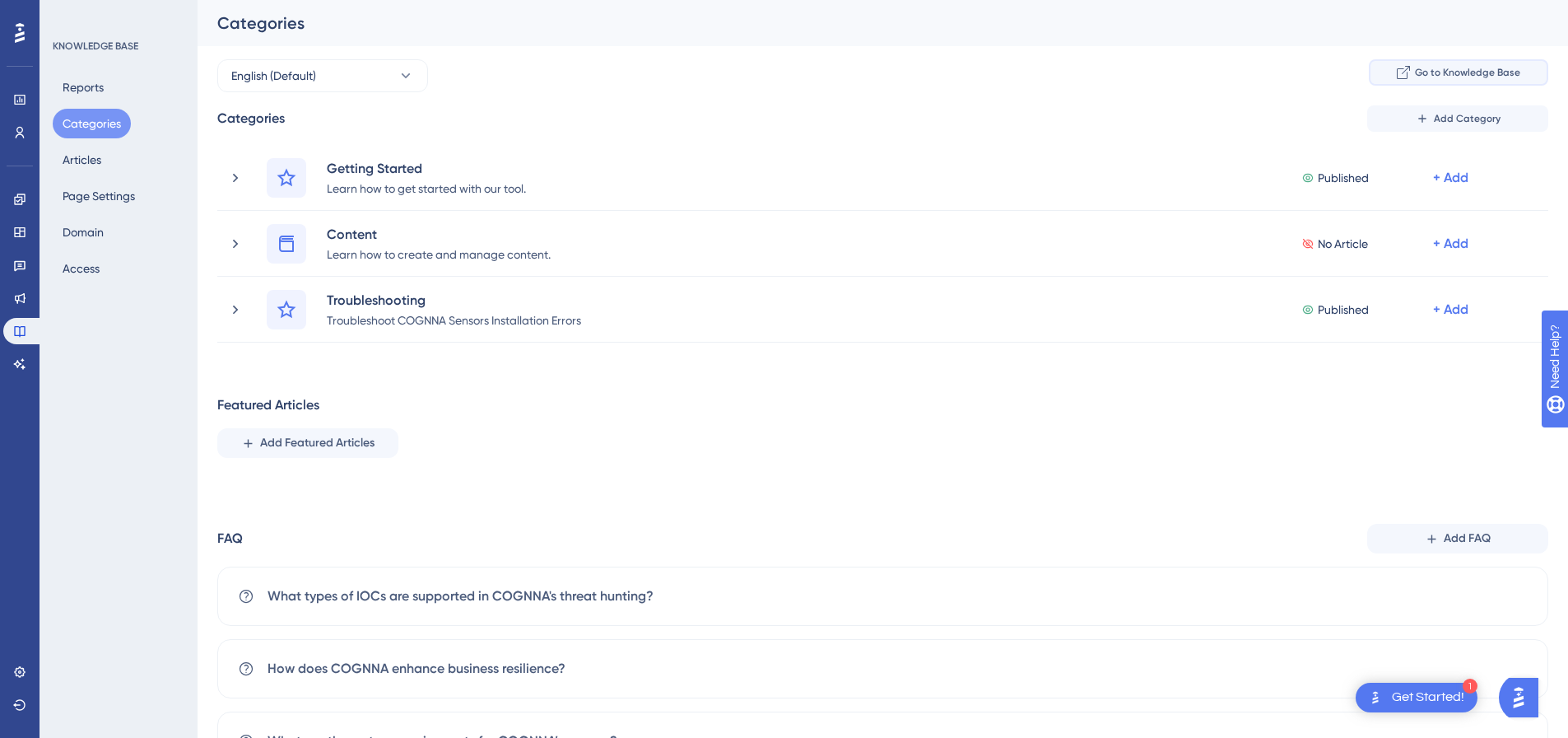
drag, startPoint x: 1426, startPoint y: 82, endPoint x: 1461, endPoint y: 70, distance: 37.0
click at [1461, 70] on span "Go to Knowledge Base" at bounding box center [1468, 72] width 105 height 14
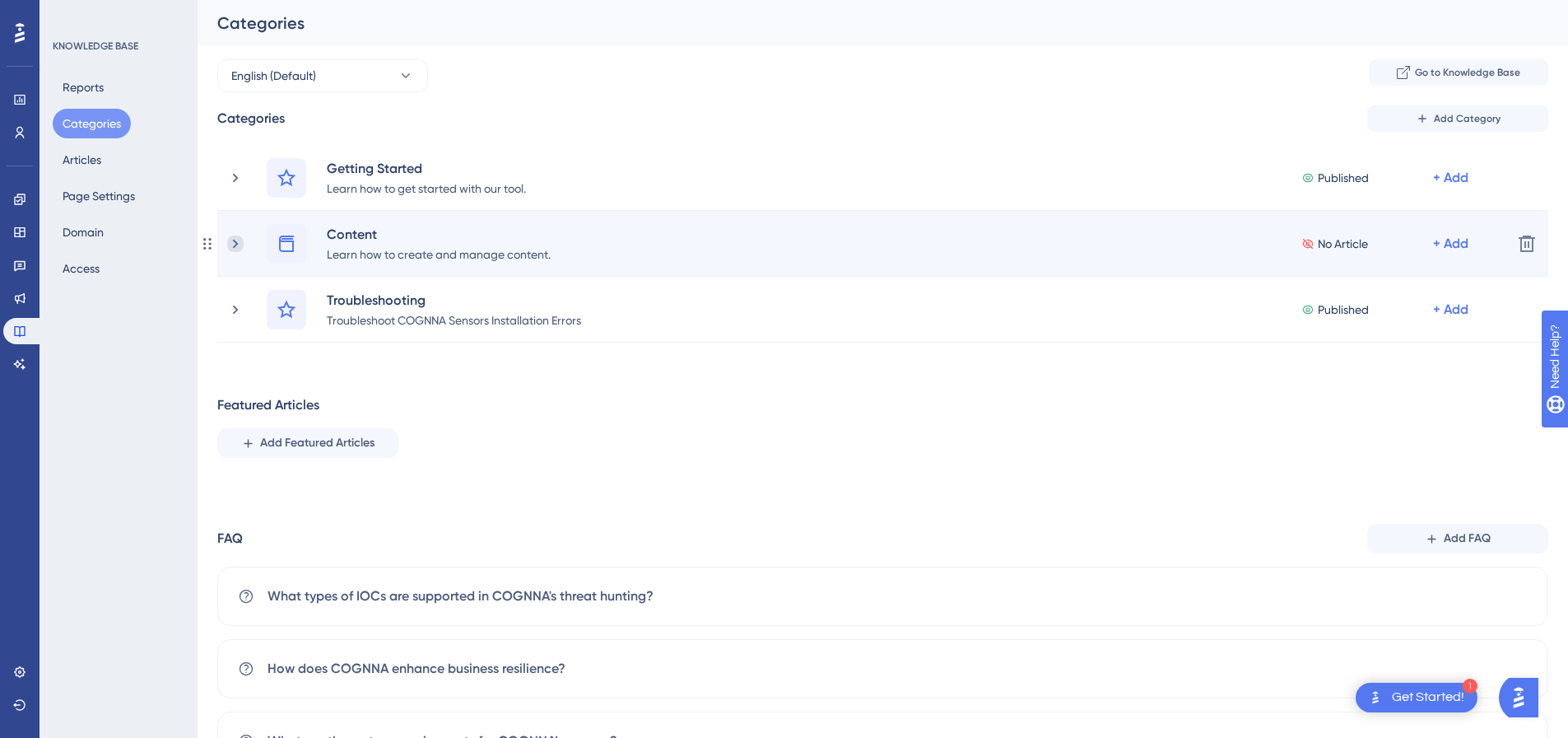
click at [228, 238] on icon at bounding box center [235, 243] width 16 height 16
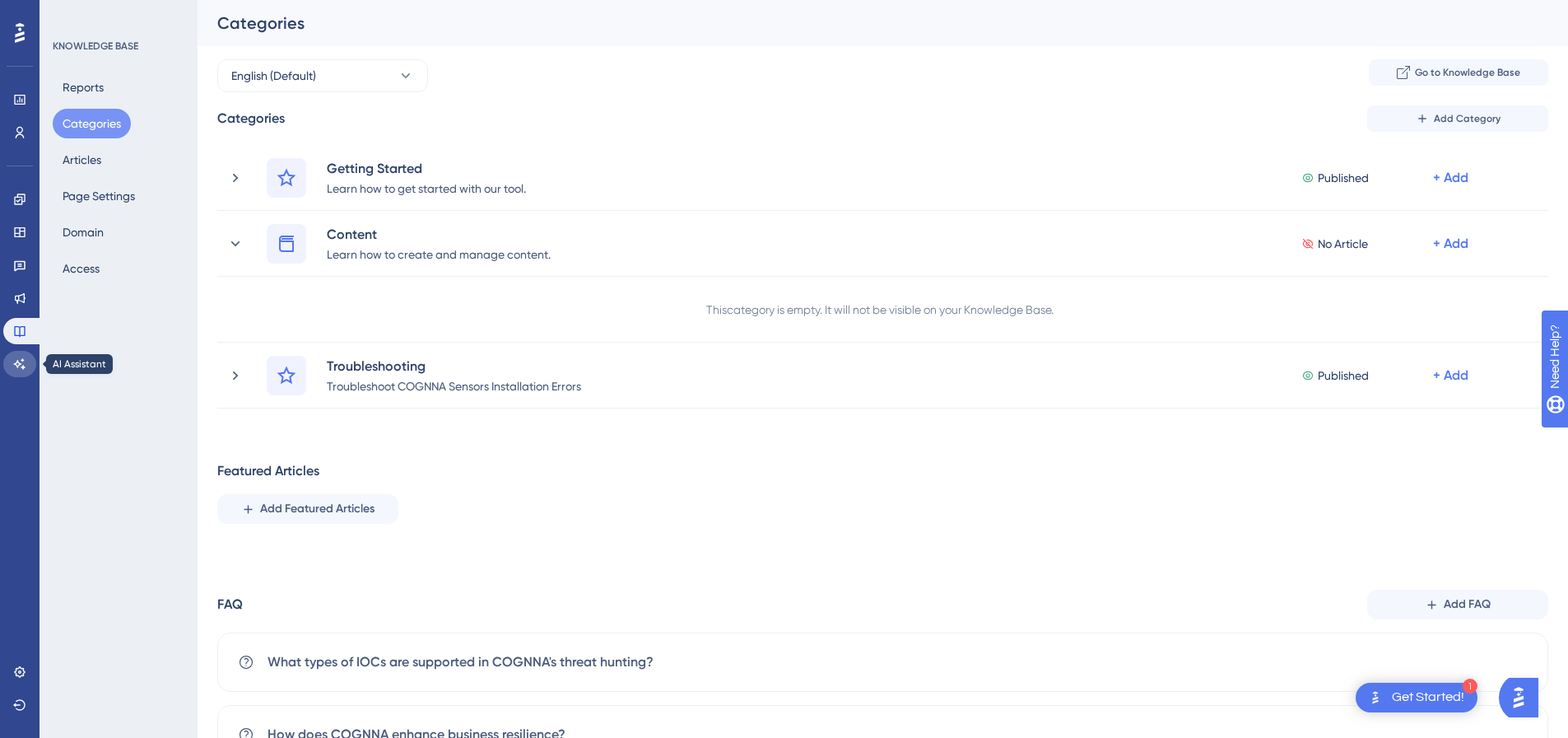
click at [14, 365] on icon at bounding box center [20, 364] width 14 height 14
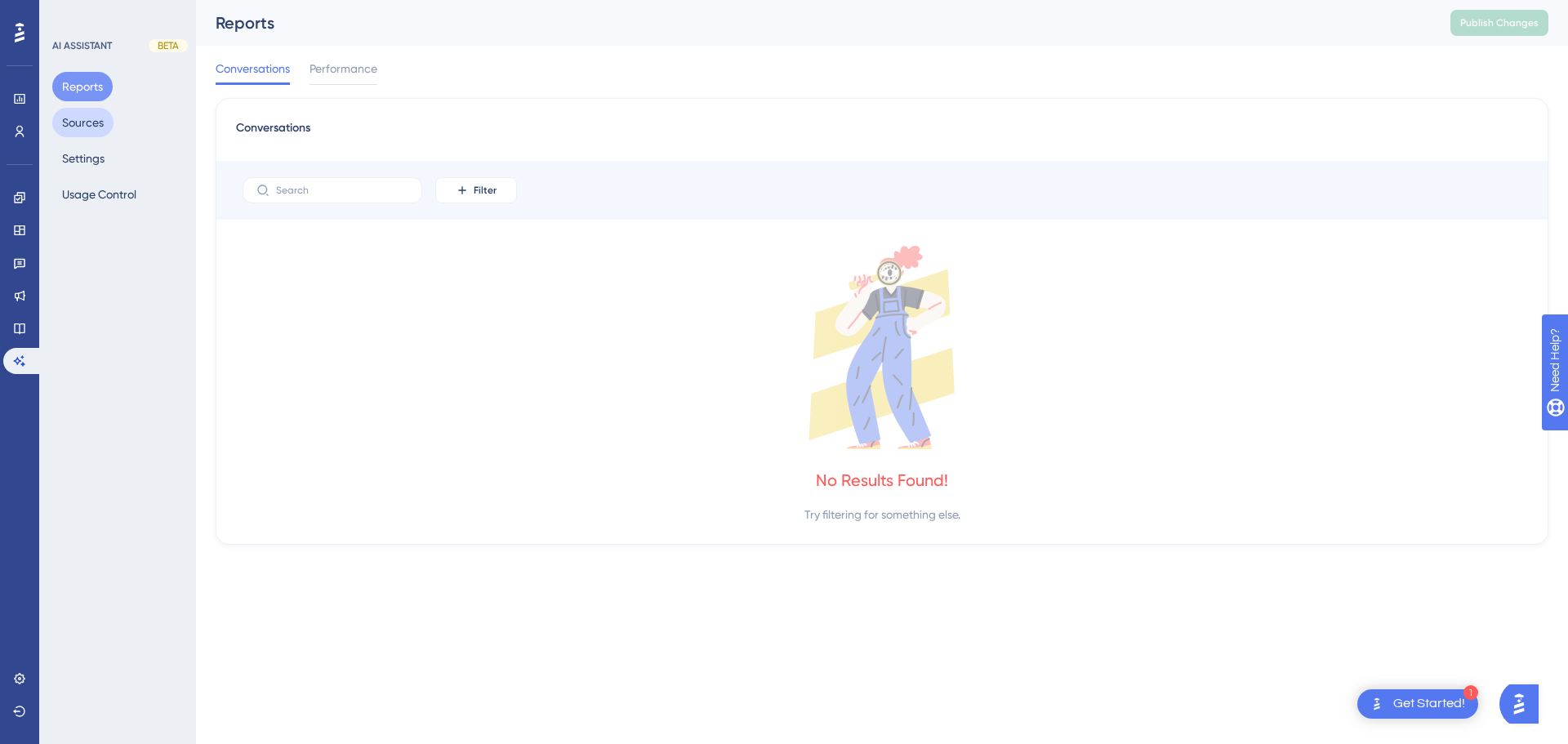
click at [102, 118] on button "Sources" at bounding box center [83, 123] width 61 height 30
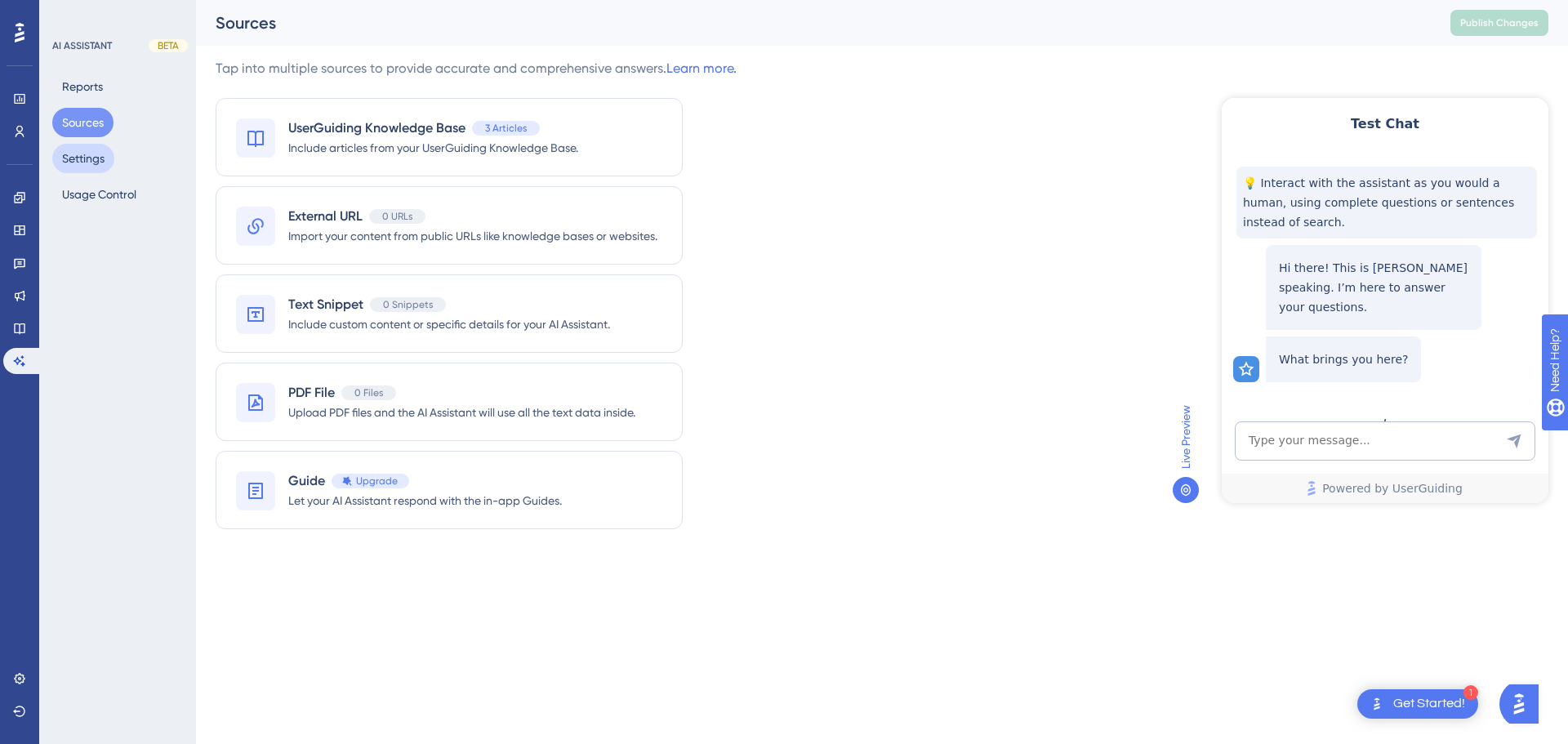
click at [92, 165] on button "Settings" at bounding box center [83, 158] width 62 height 30
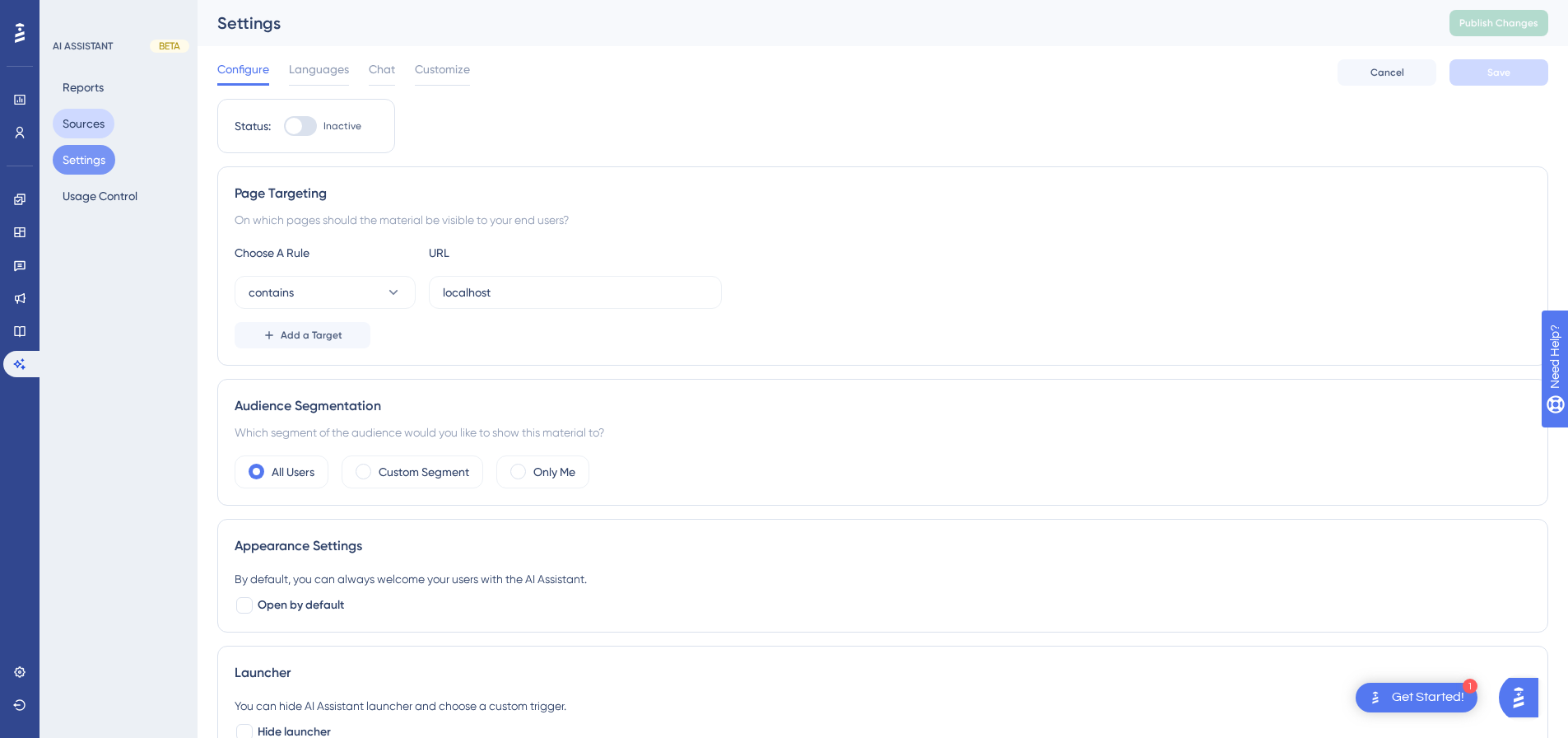
click at [92, 126] on button "Sources" at bounding box center [84, 124] width 62 height 30
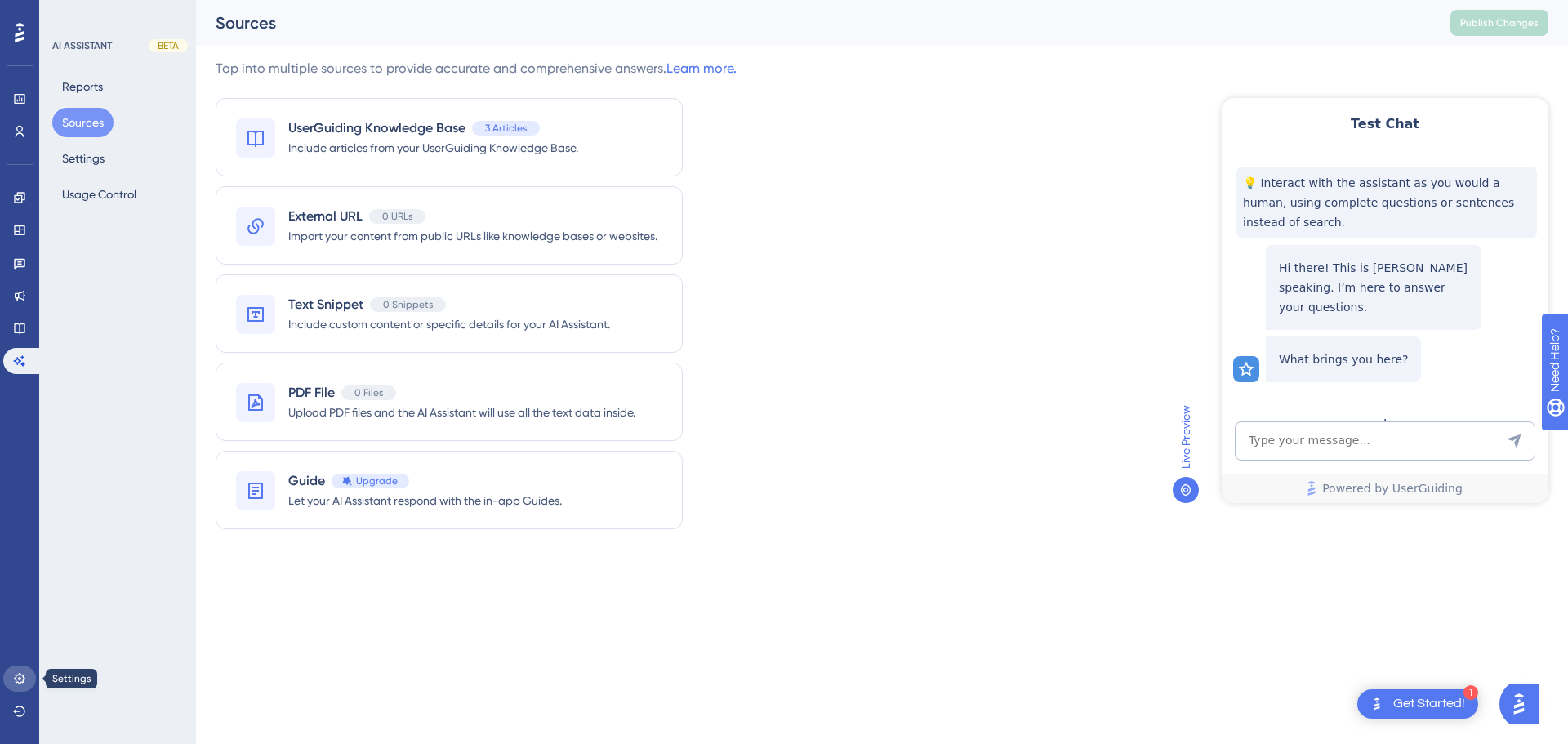
click at [21, 669] on link at bounding box center [19, 678] width 33 height 26
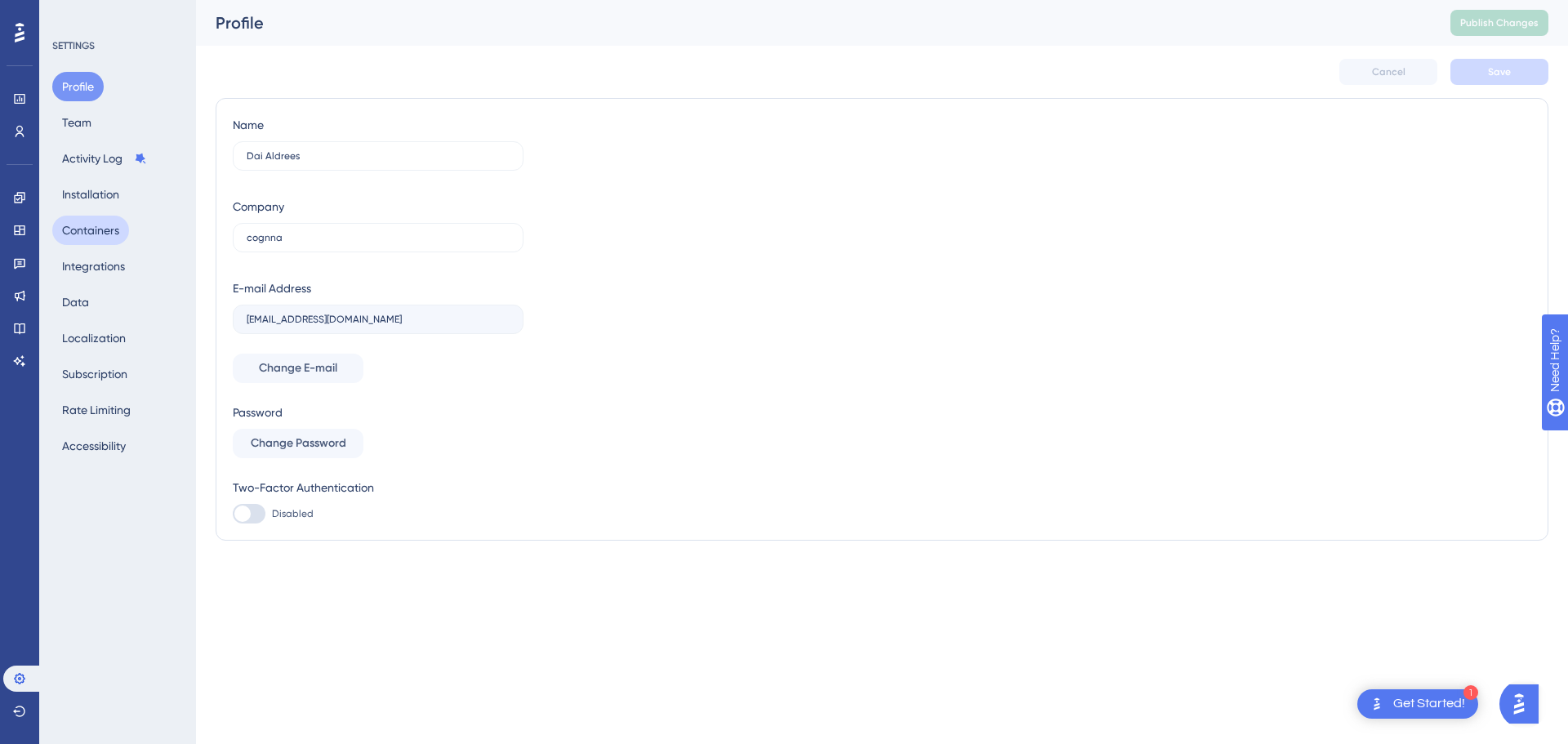
click at [74, 230] on button "Containers" at bounding box center [91, 230] width 77 height 30
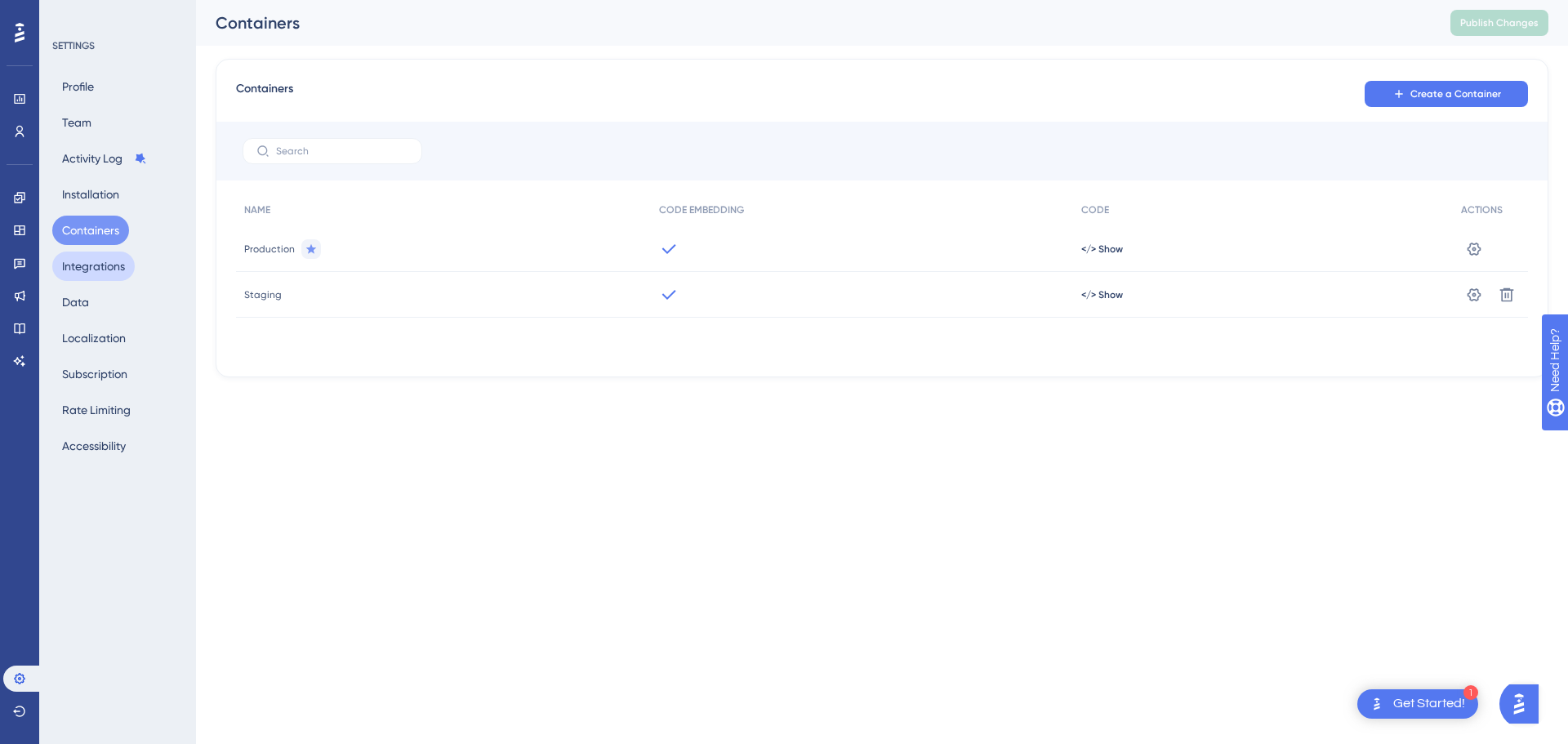
click at [97, 268] on button "Integrations" at bounding box center [94, 266] width 82 height 30
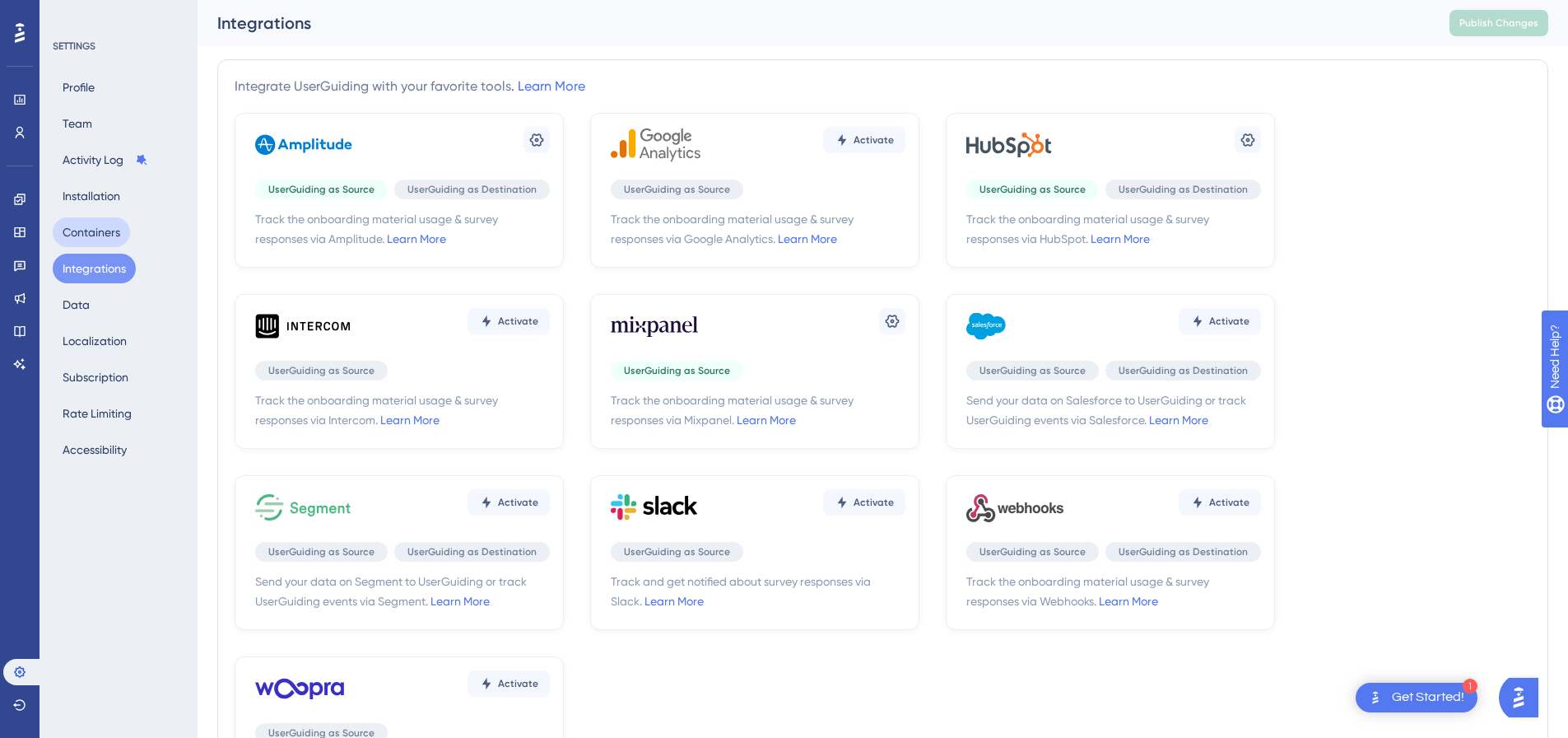
click at [86, 238] on button "Containers" at bounding box center [92, 232] width 77 height 30
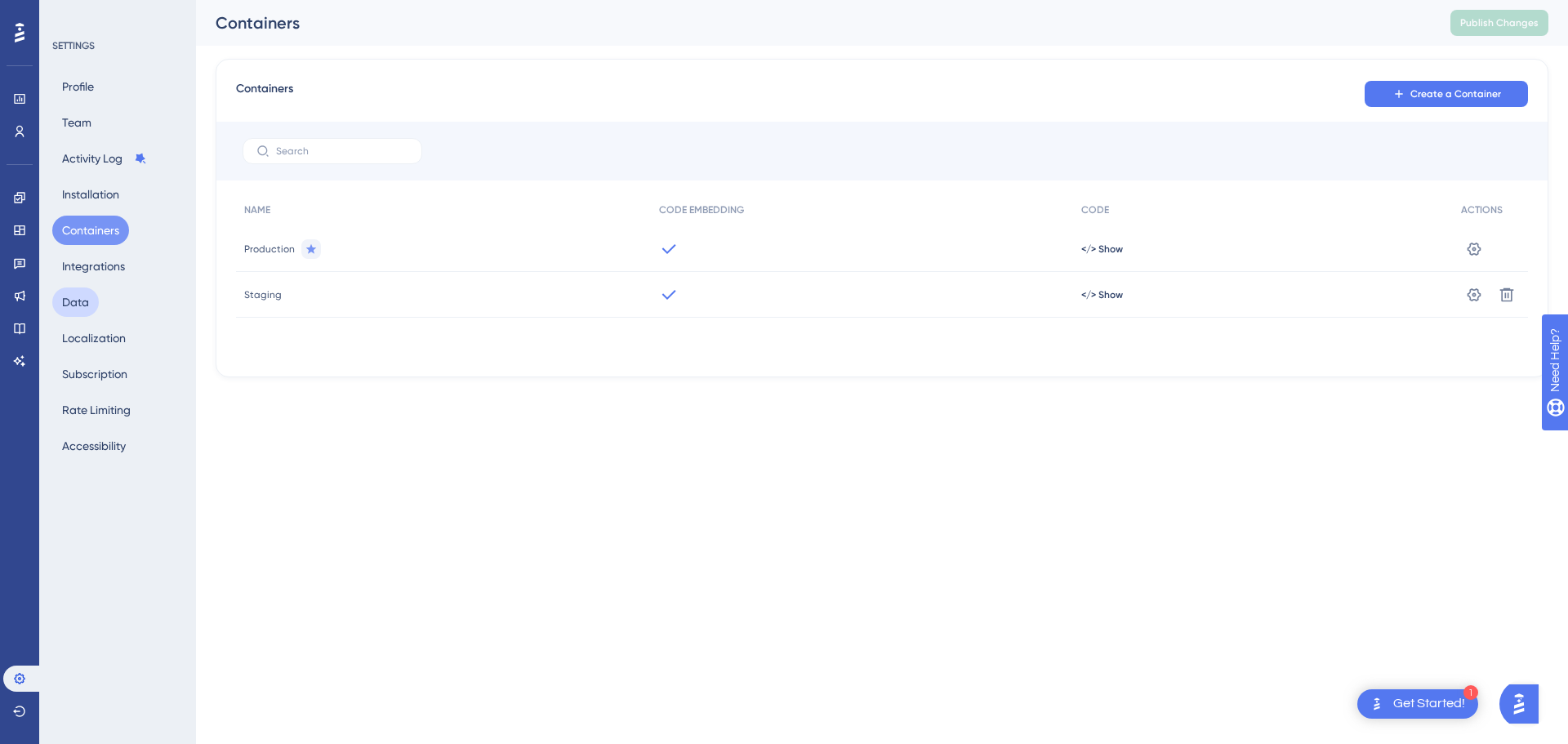
click at [75, 307] on button "Data" at bounding box center [76, 302] width 47 height 30
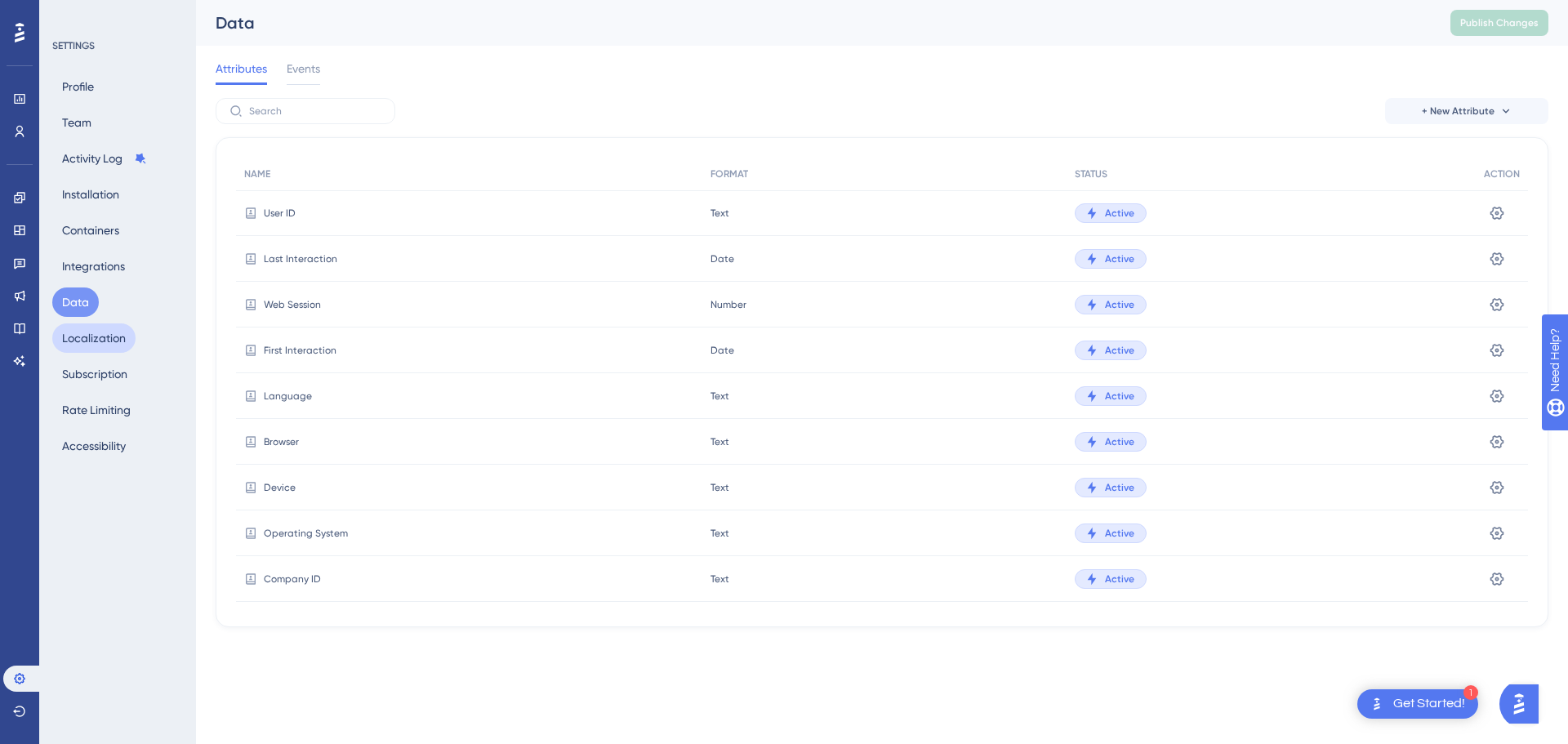
click at [130, 347] on button "Localization" at bounding box center [94, 338] width 83 height 30
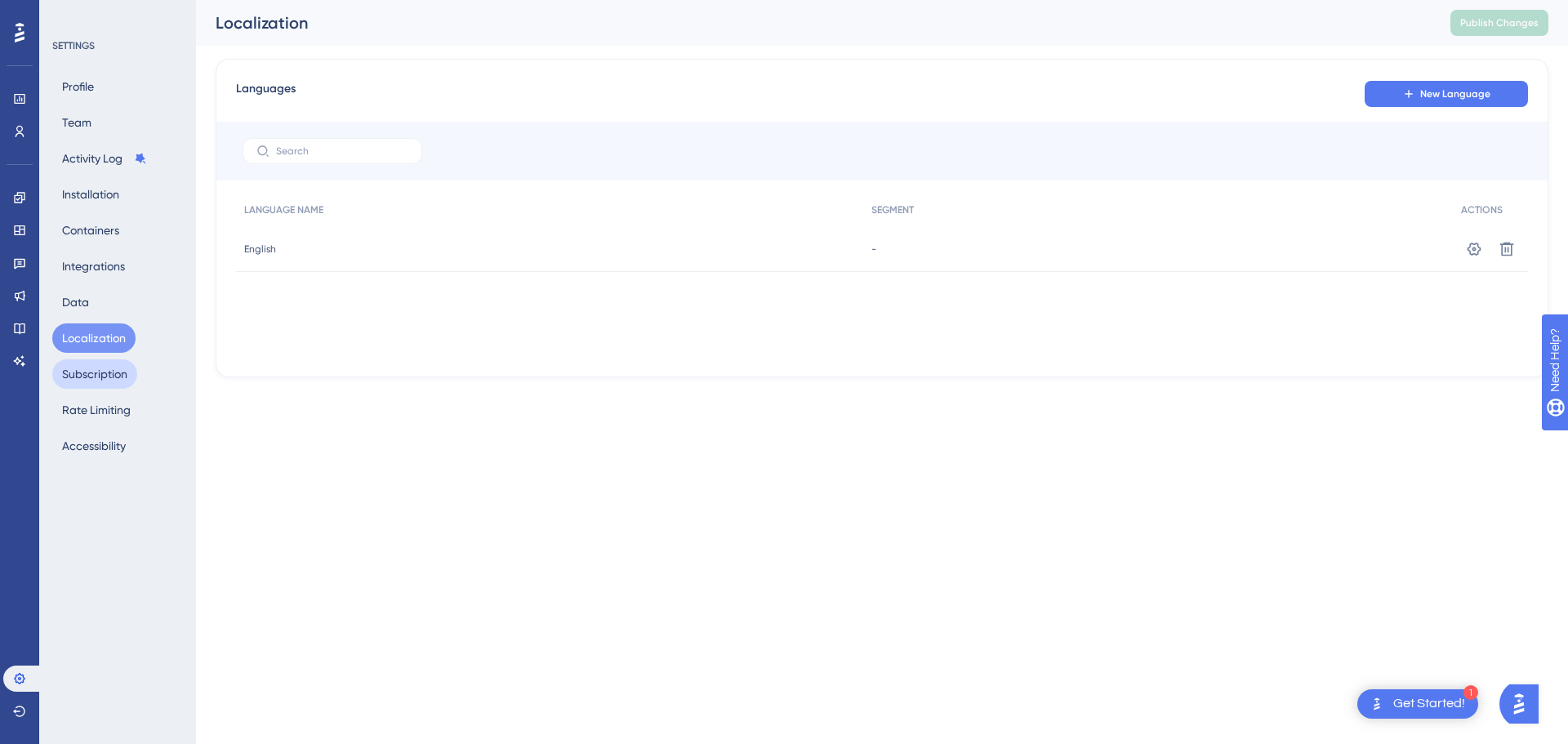
click at [118, 369] on button "Subscription" at bounding box center [95, 373] width 85 height 30
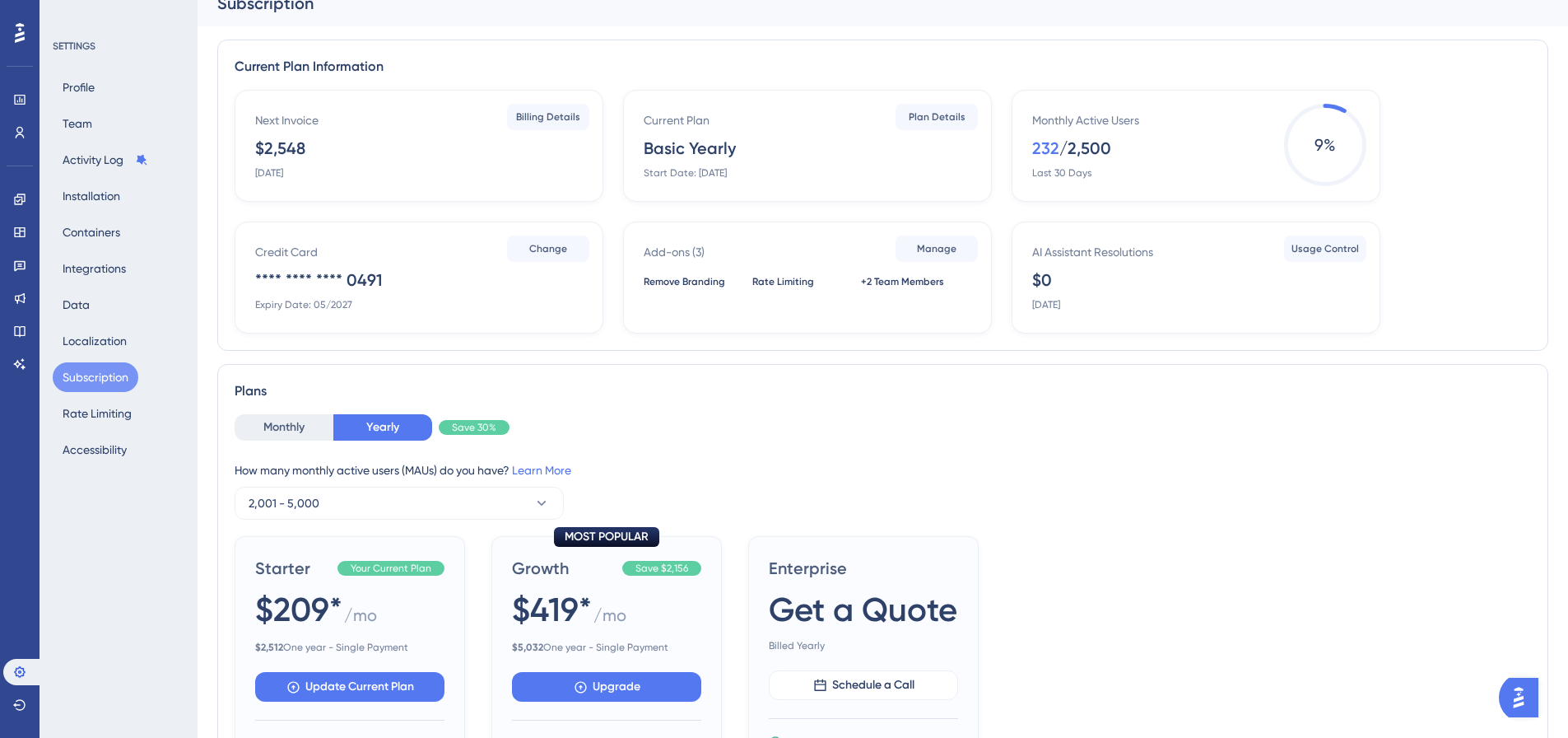
scroll to position [21, 4]
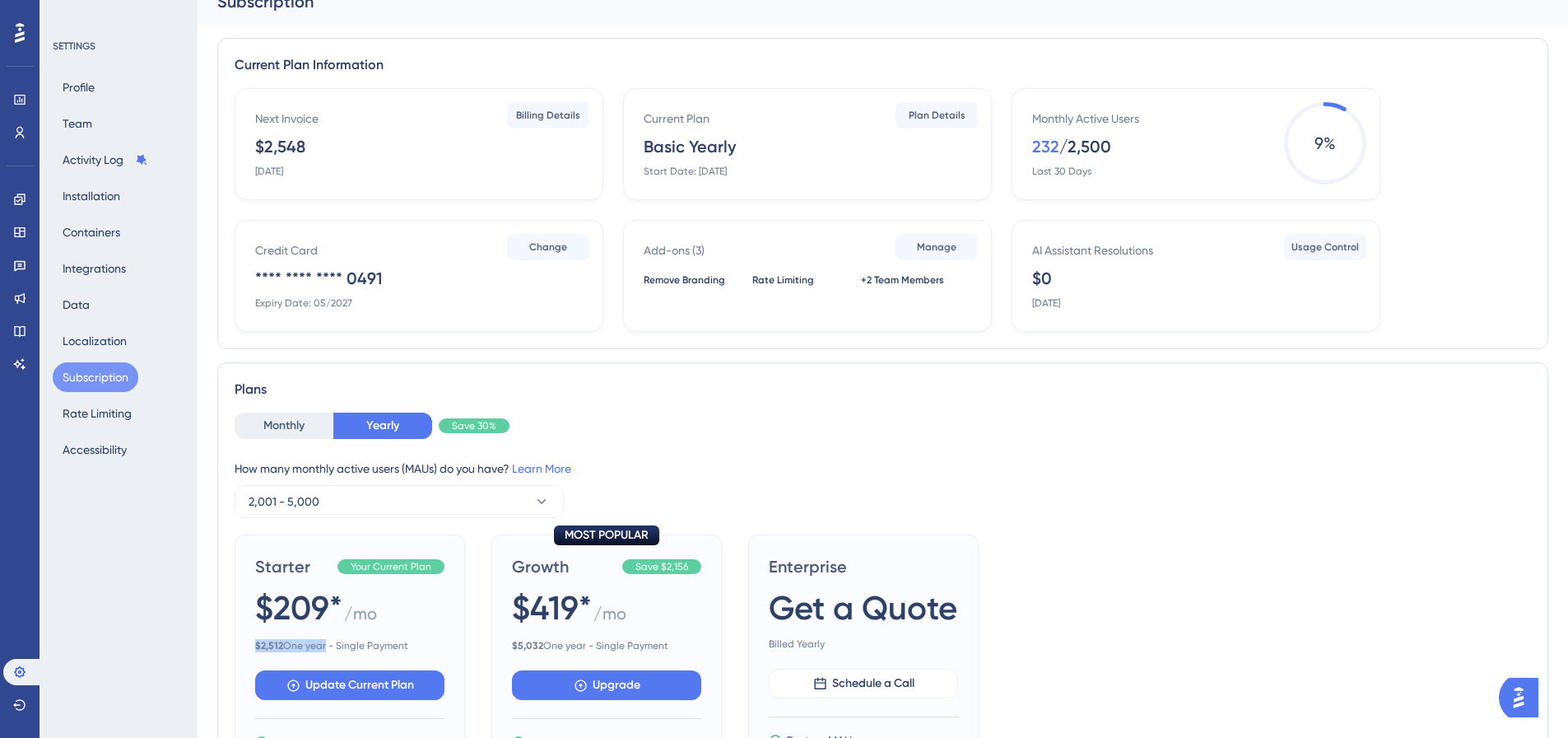
drag, startPoint x: 254, startPoint y: 655, endPoint x: 321, endPoint y: 638, distance: 69.1
click at [337, 604] on span "$209*" at bounding box center [298, 608] width 87 height 46
click at [103, 407] on button "Rate Limiting" at bounding box center [98, 413] width 89 height 30
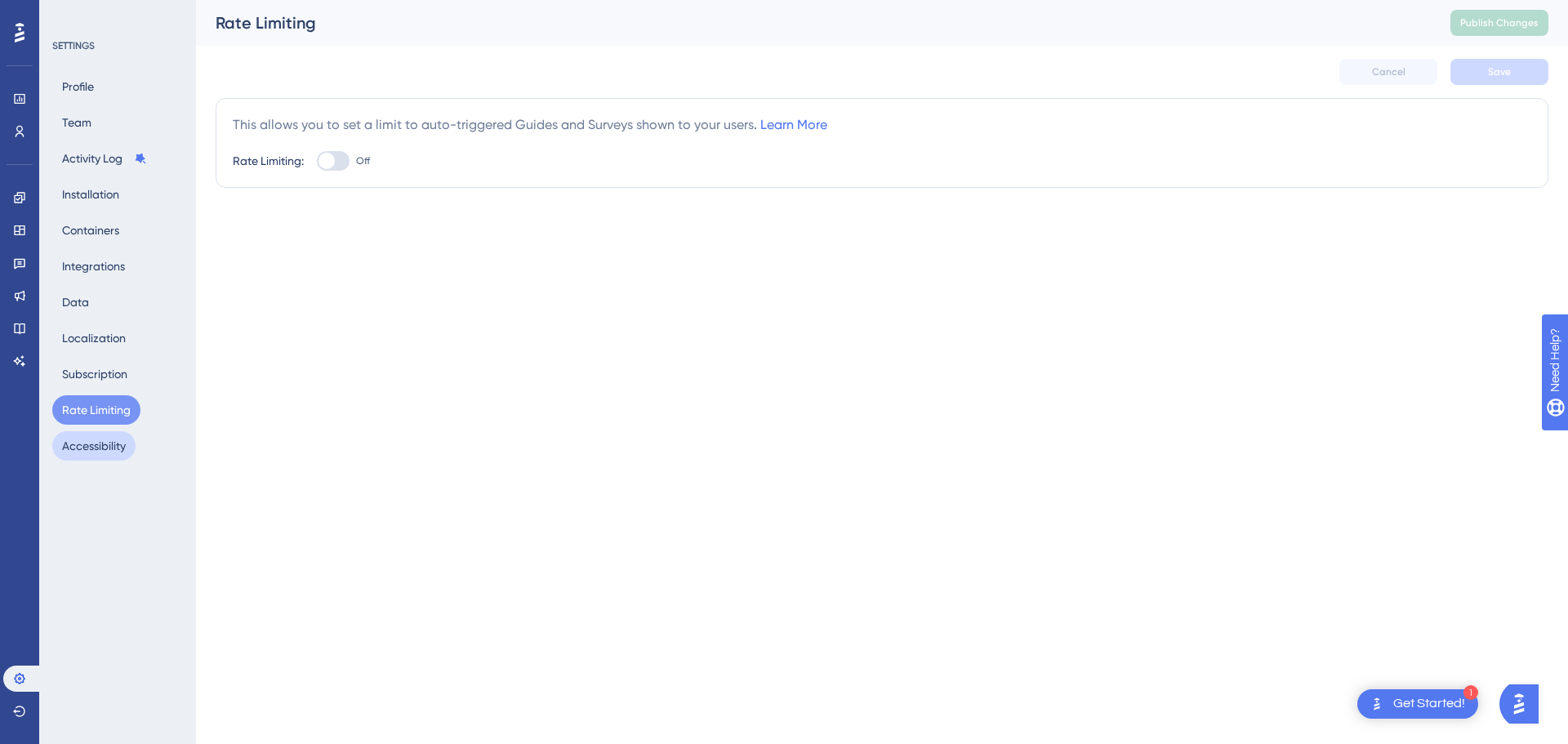
click at [108, 451] on button "Accessibility" at bounding box center [94, 445] width 83 height 30
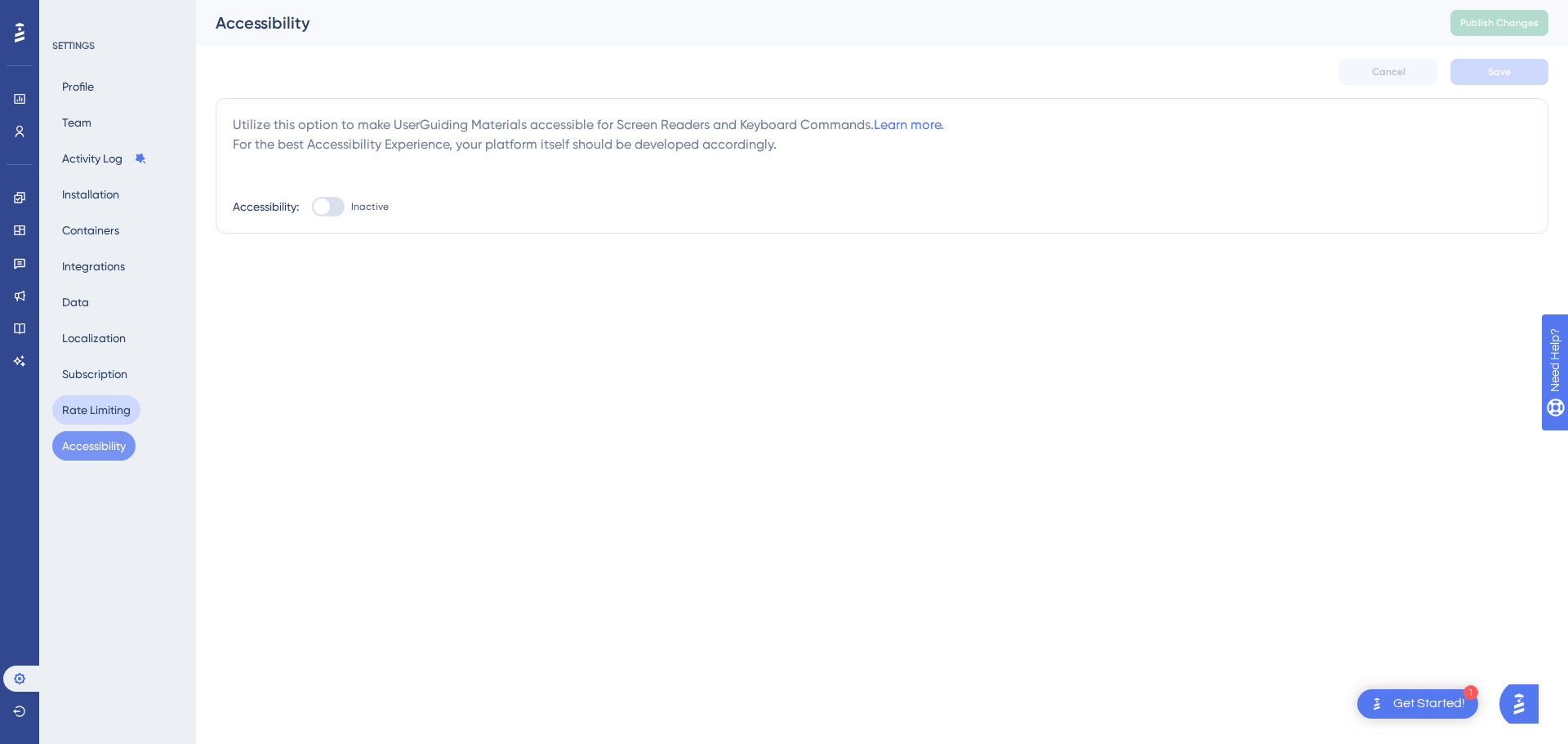
click at [96, 417] on button "Rate Limiting" at bounding box center [97, 410] width 88 height 30
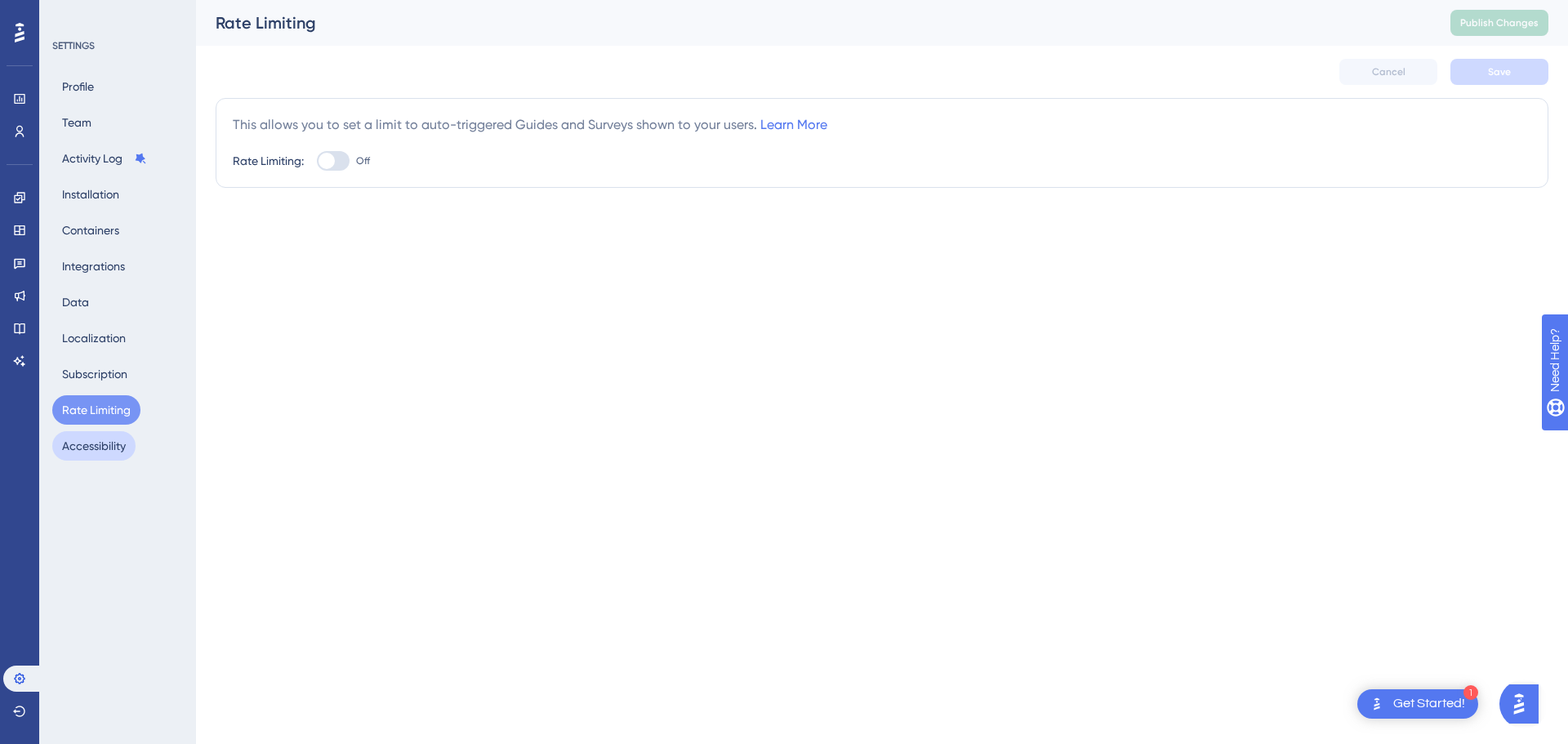
click at [97, 450] on button "Accessibility" at bounding box center [94, 445] width 83 height 30
